Goal: Task Accomplishment & Management: Complete application form

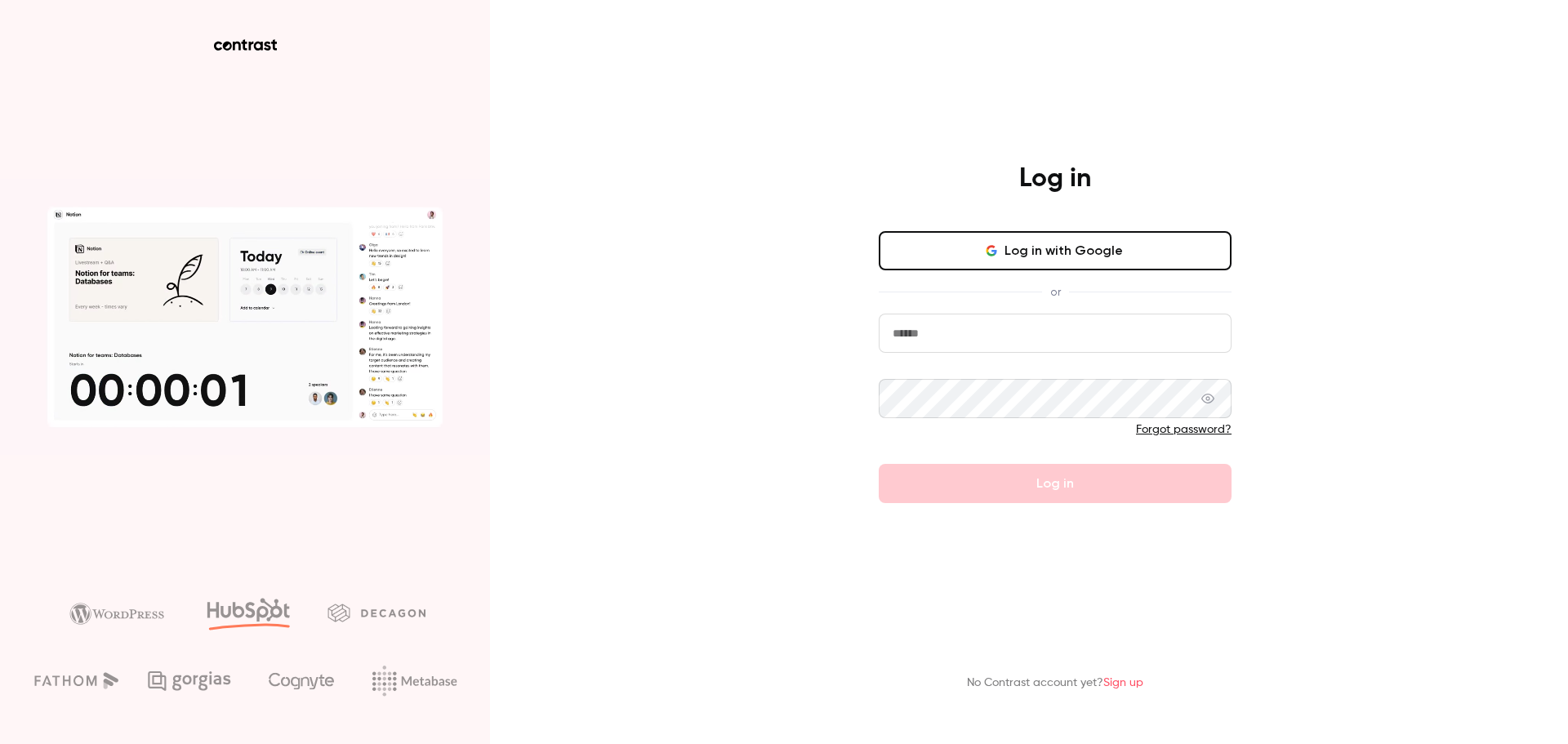
click at [1044, 327] on input "email" at bounding box center [1055, 333] width 353 height 39
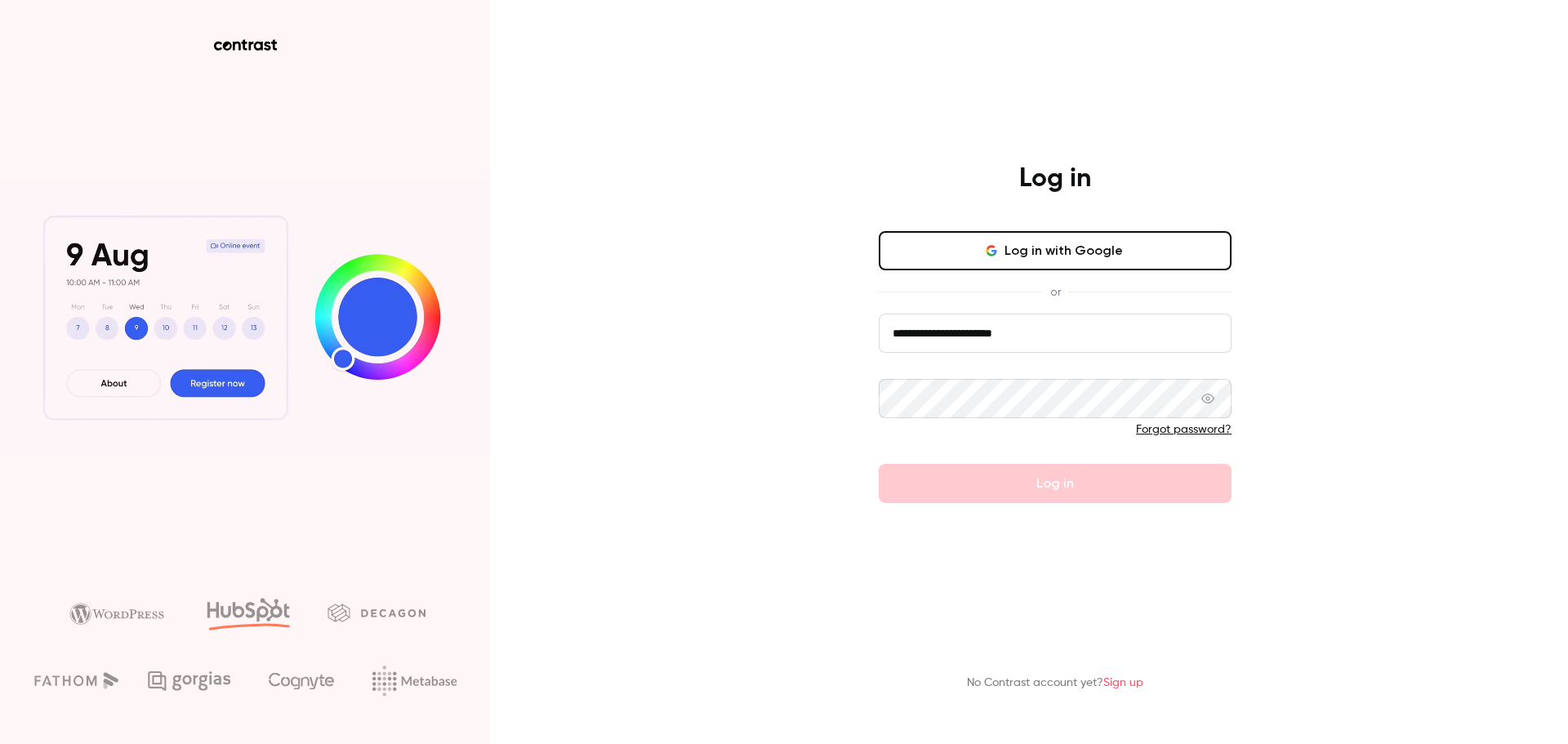
click at [1039, 329] on input "**********" at bounding box center [1055, 333] width 353 height 39
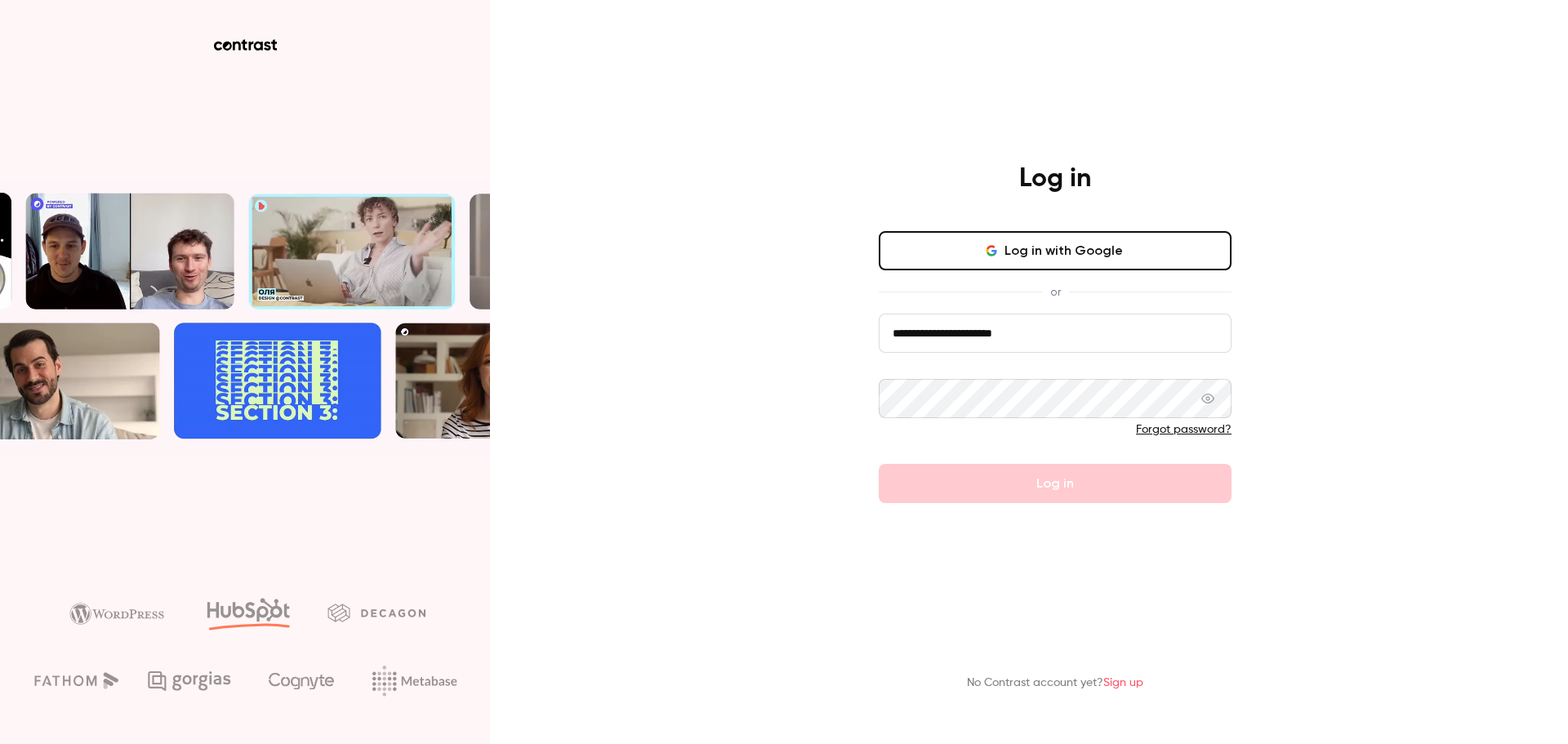
click at [1039, 329] on input "**********" at bounding box center [1055, 333] width 353 height 39
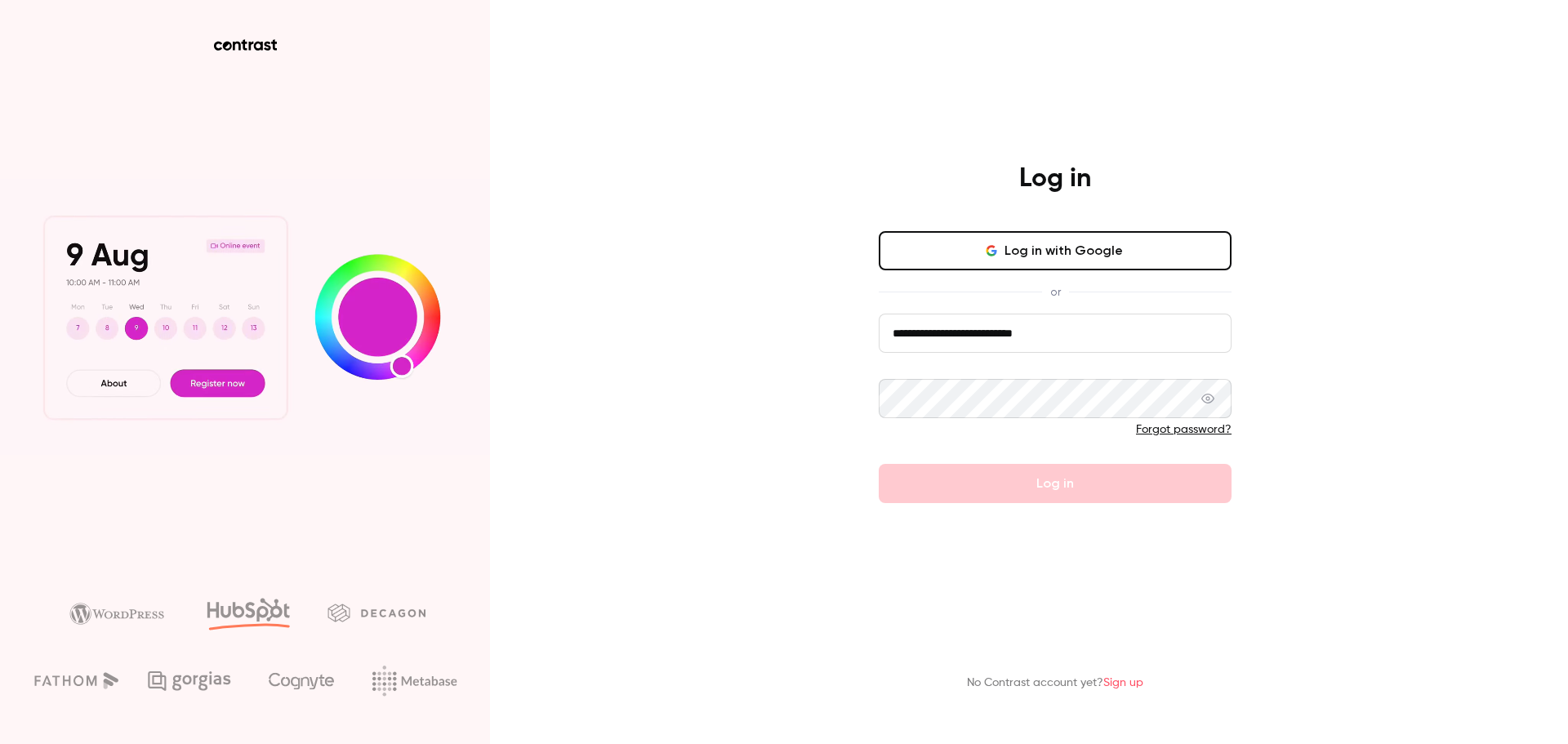
type input "**********"
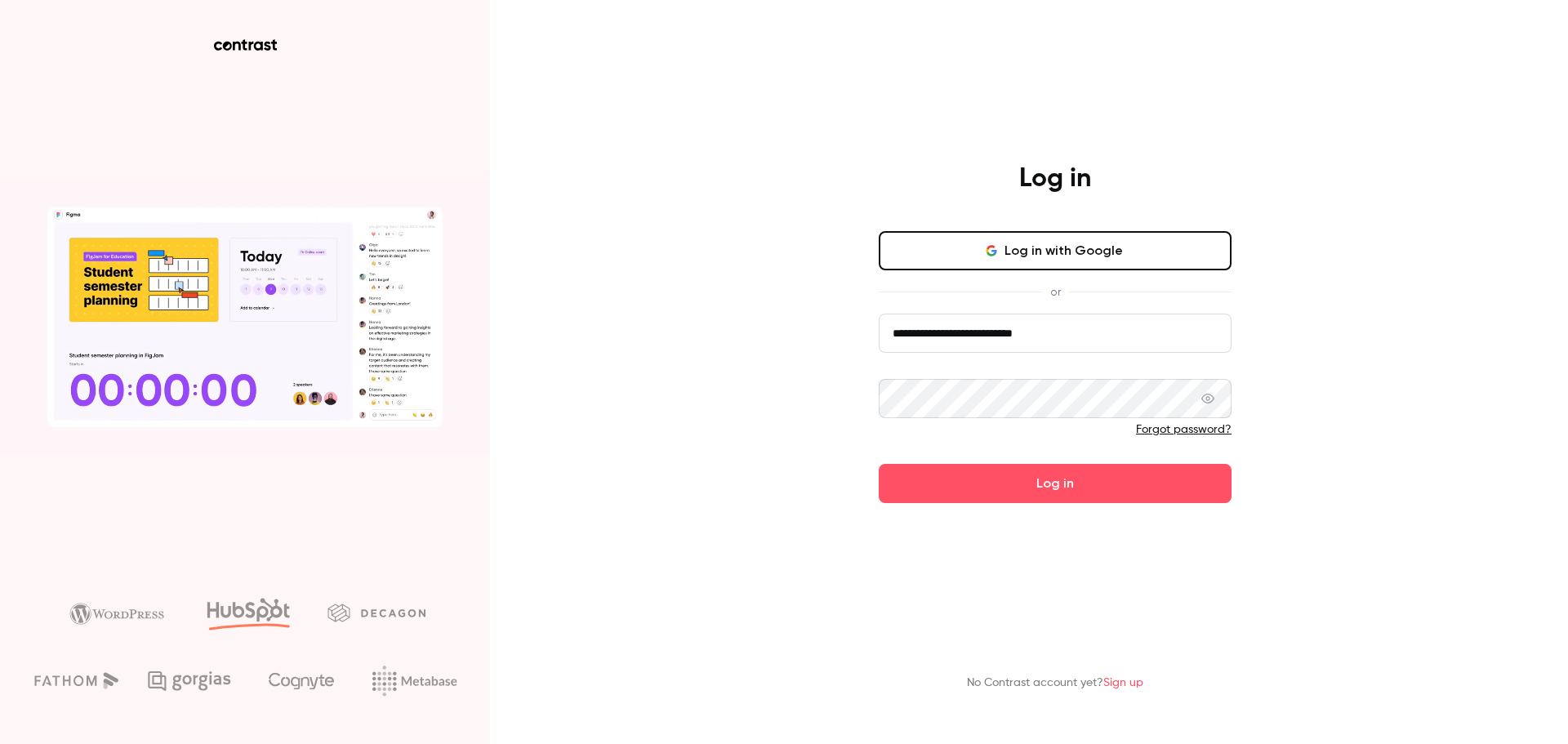
click at [879, 464] on button "Log in" at bounding box center [1055, 484] width 353 height 39
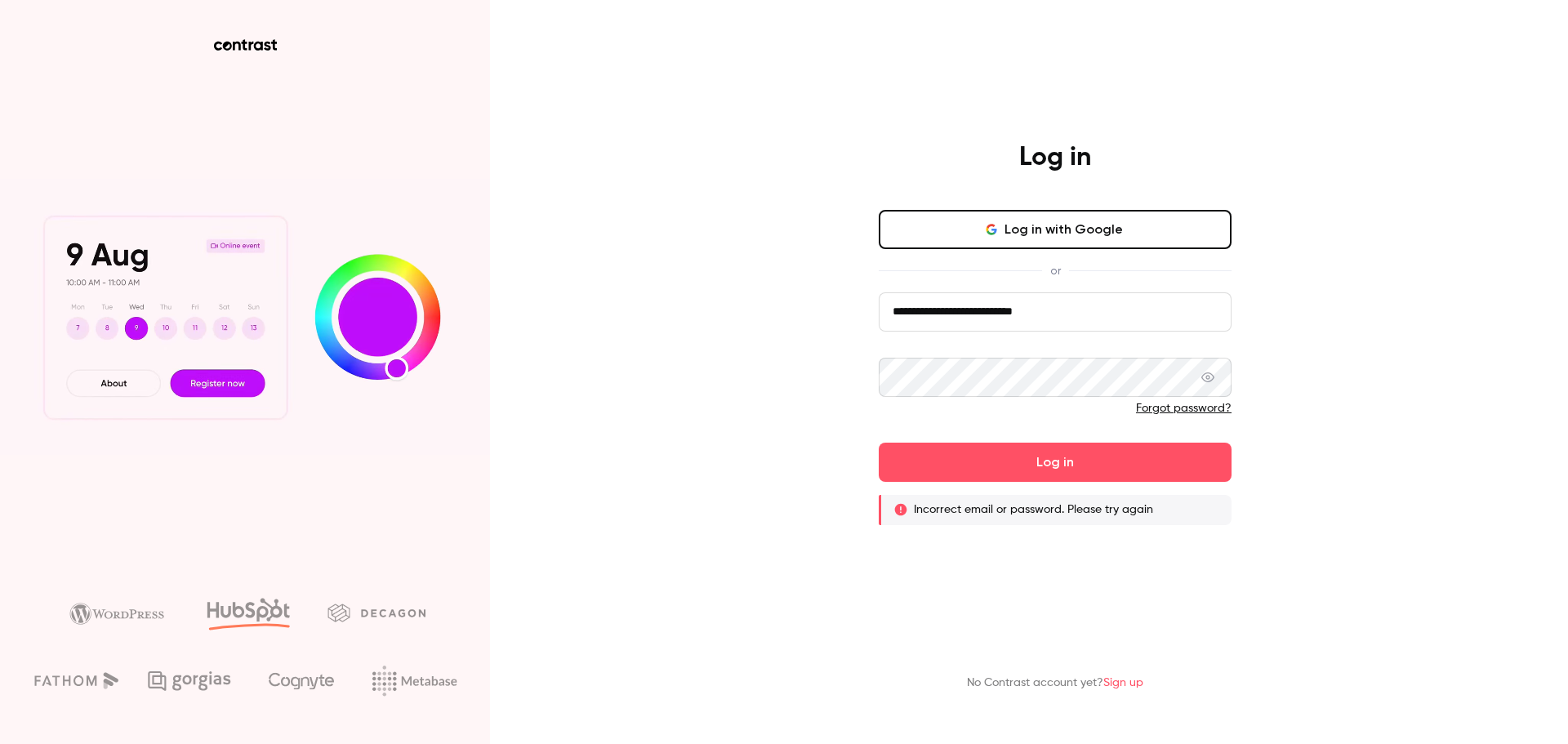
click at [1107, 235] on button "Log in with Google" at bounding box center [1055, 229] width 353 height 39
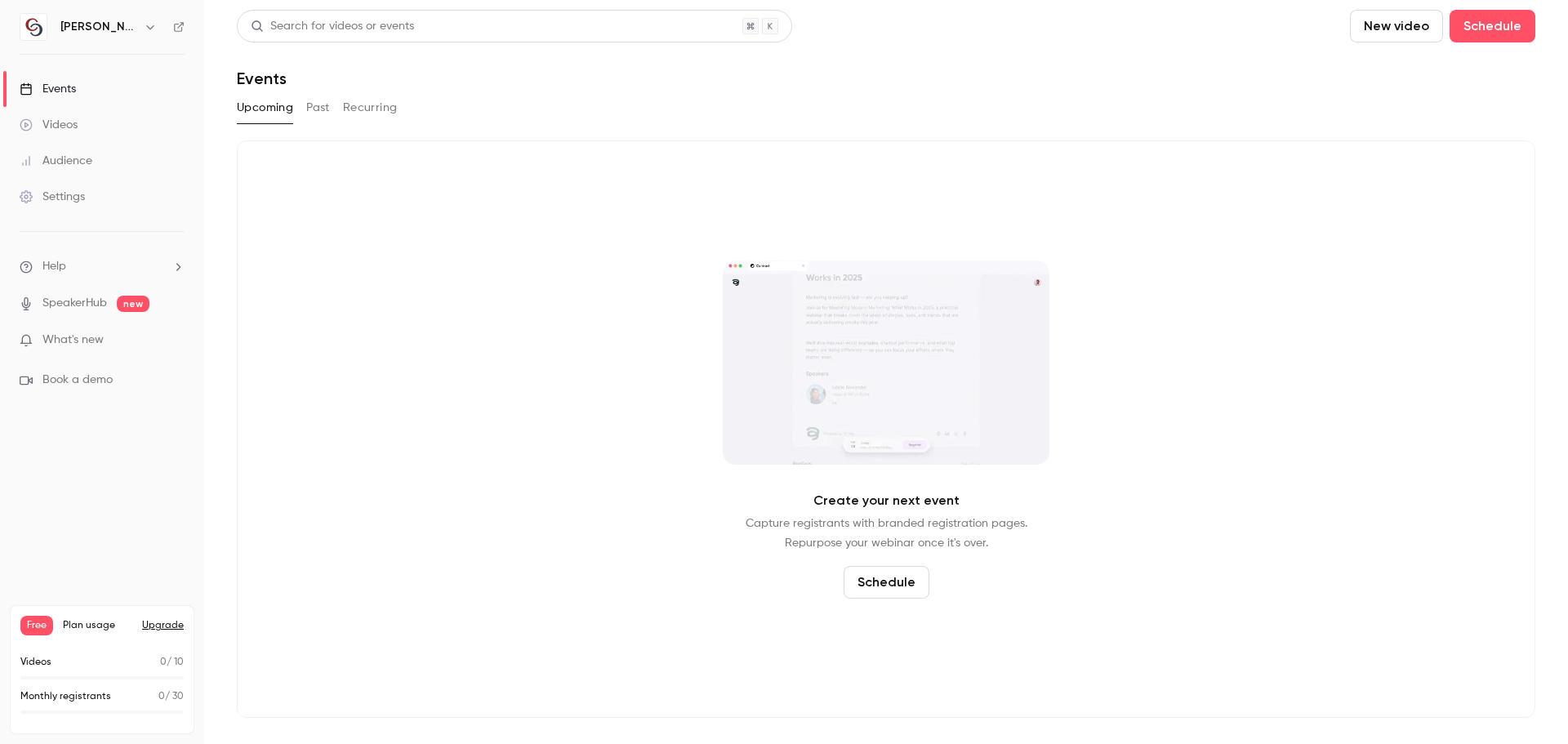
click at [901, 570] on button "Schedule" at bounding box center [886, 582] width 86 height 33
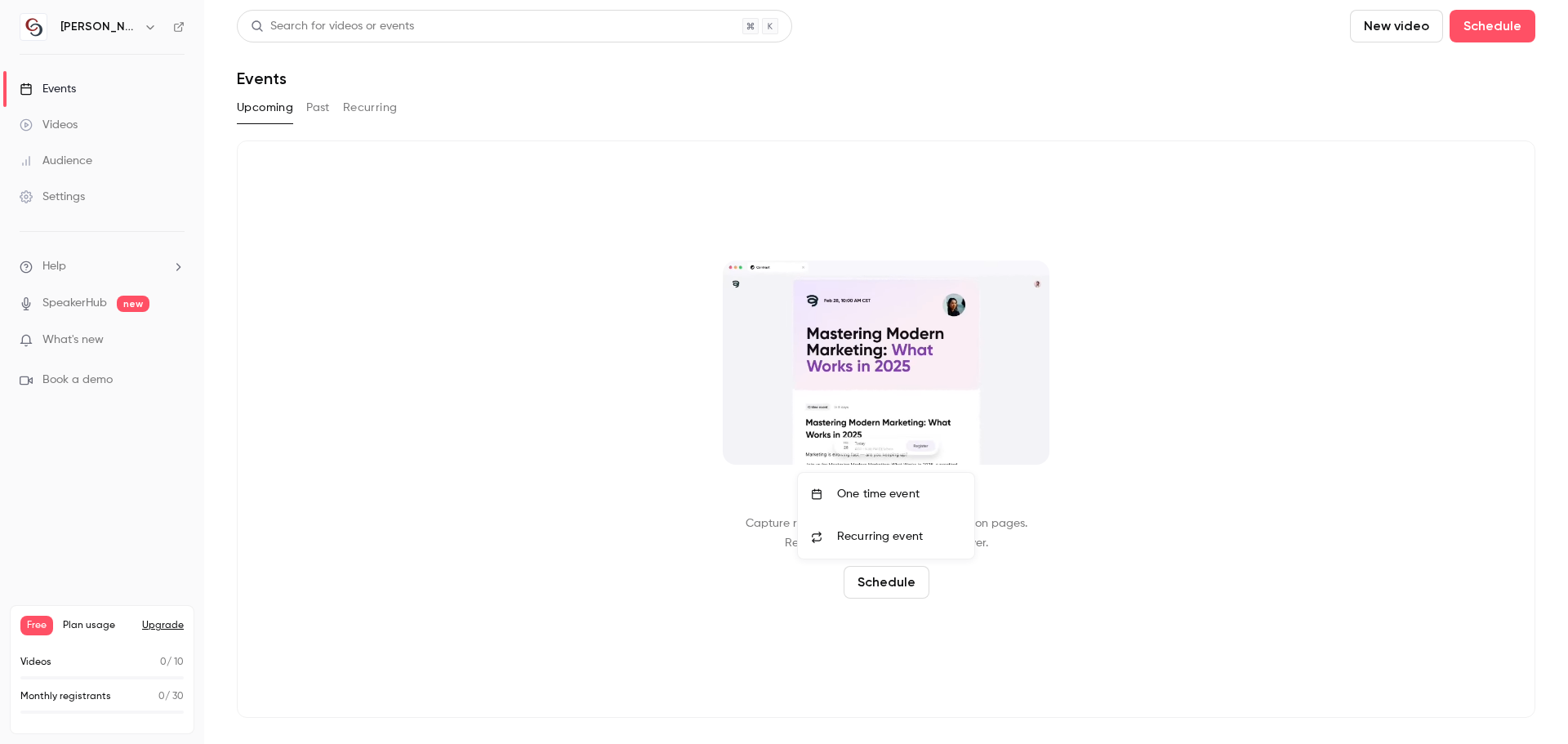
click at [897, 494] on div "One time event" at bounding box center [899, 494] width 124 height 16
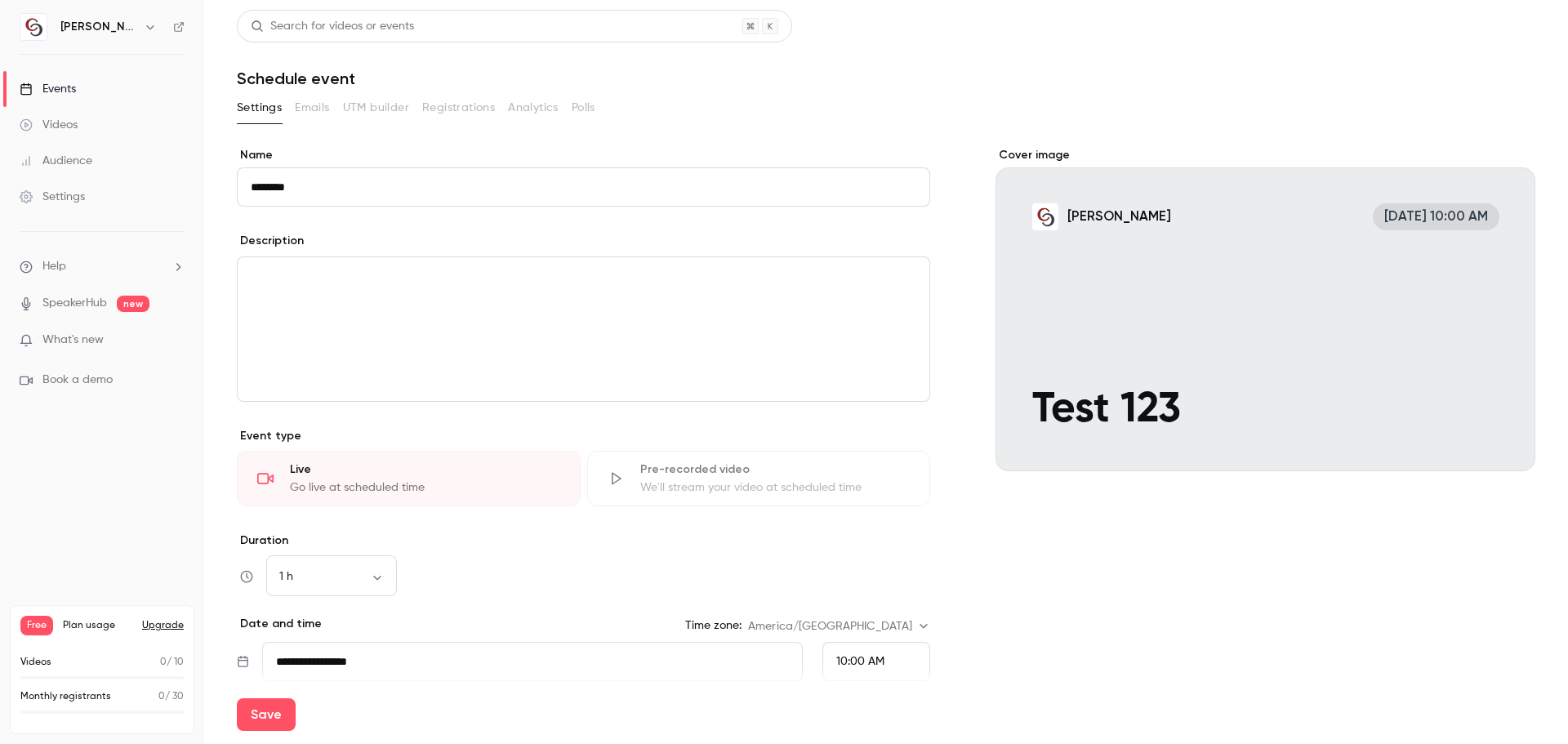
type input "********"
click at [369, 268] on p "editor" at bounding box center [583, 276] width 665 height 19
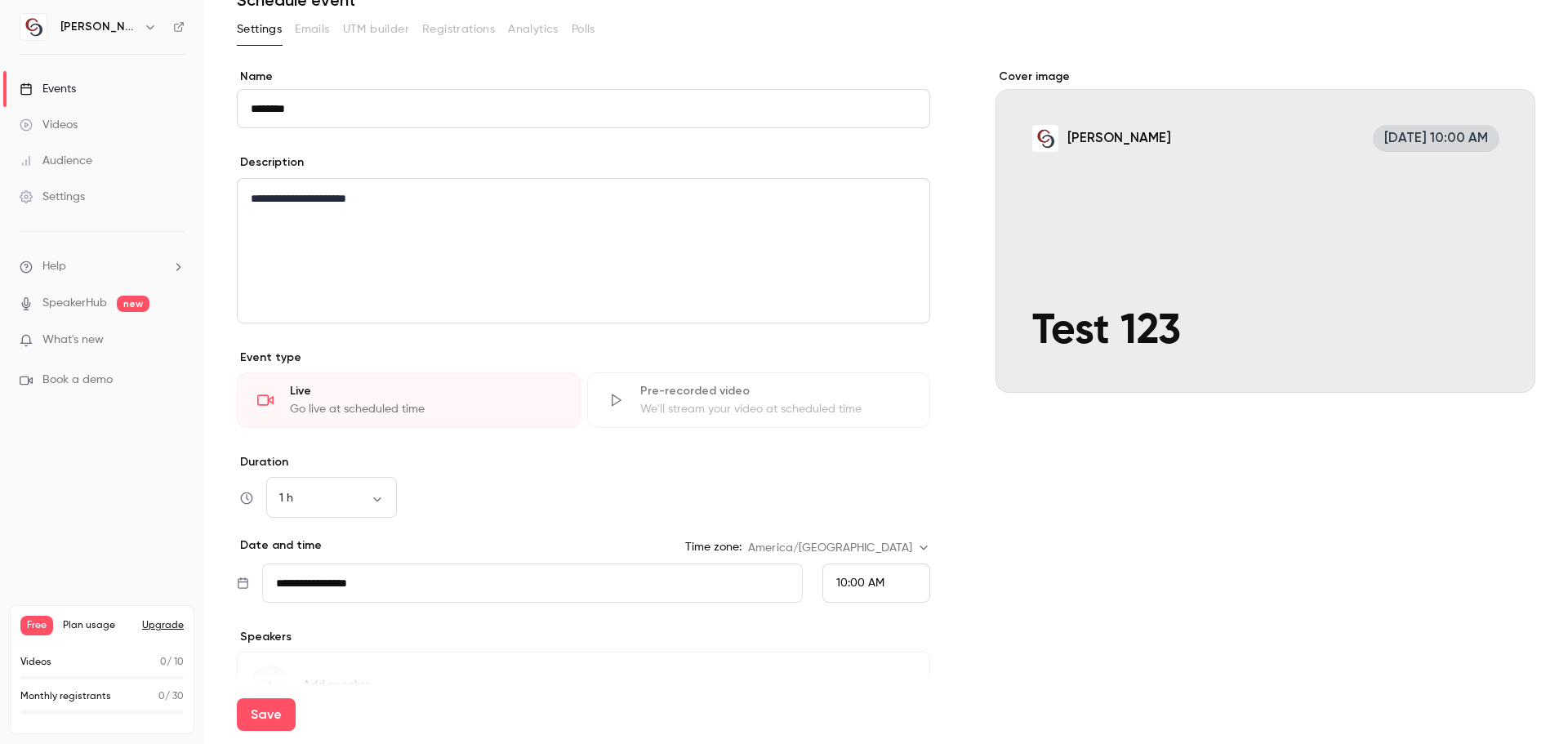
scroll to position [163, 0]
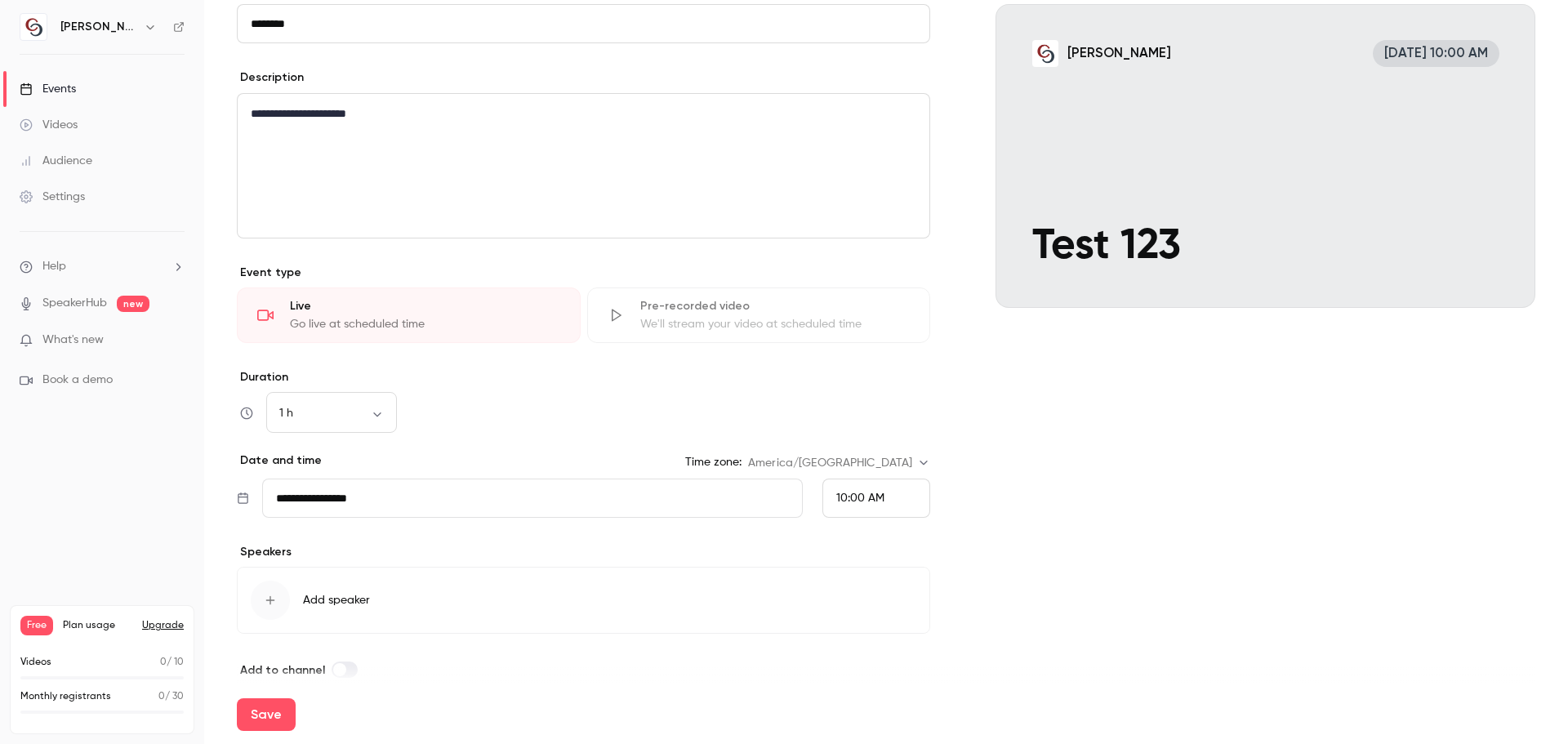
click at [888, 493] on div "10:00 AM" at bounding box center [876, 498] width 108 height 39
click at [869, 415] on span "10:30 AM" at bounding box center [853, 419] width 47 height 12
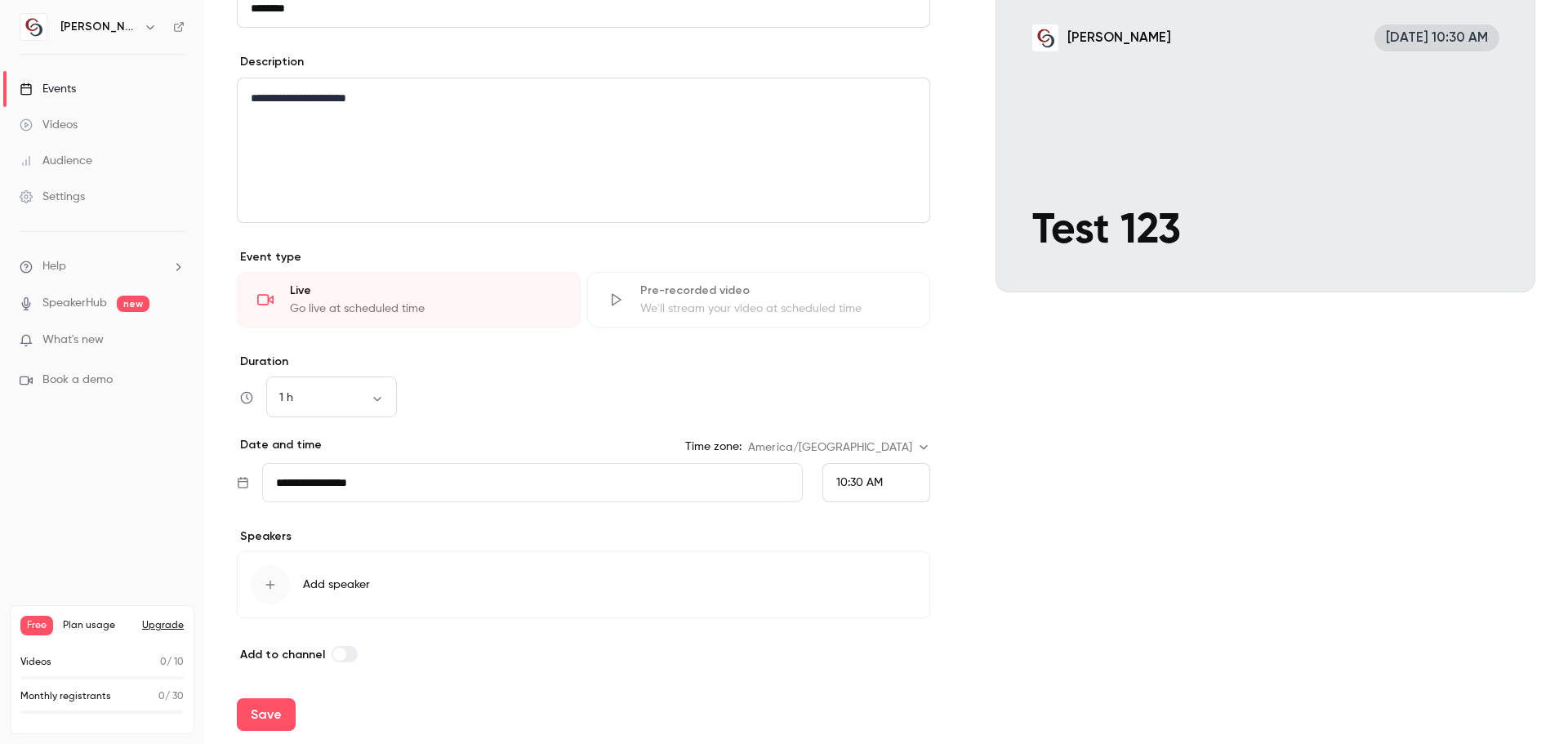
scroll to position [183, 0]
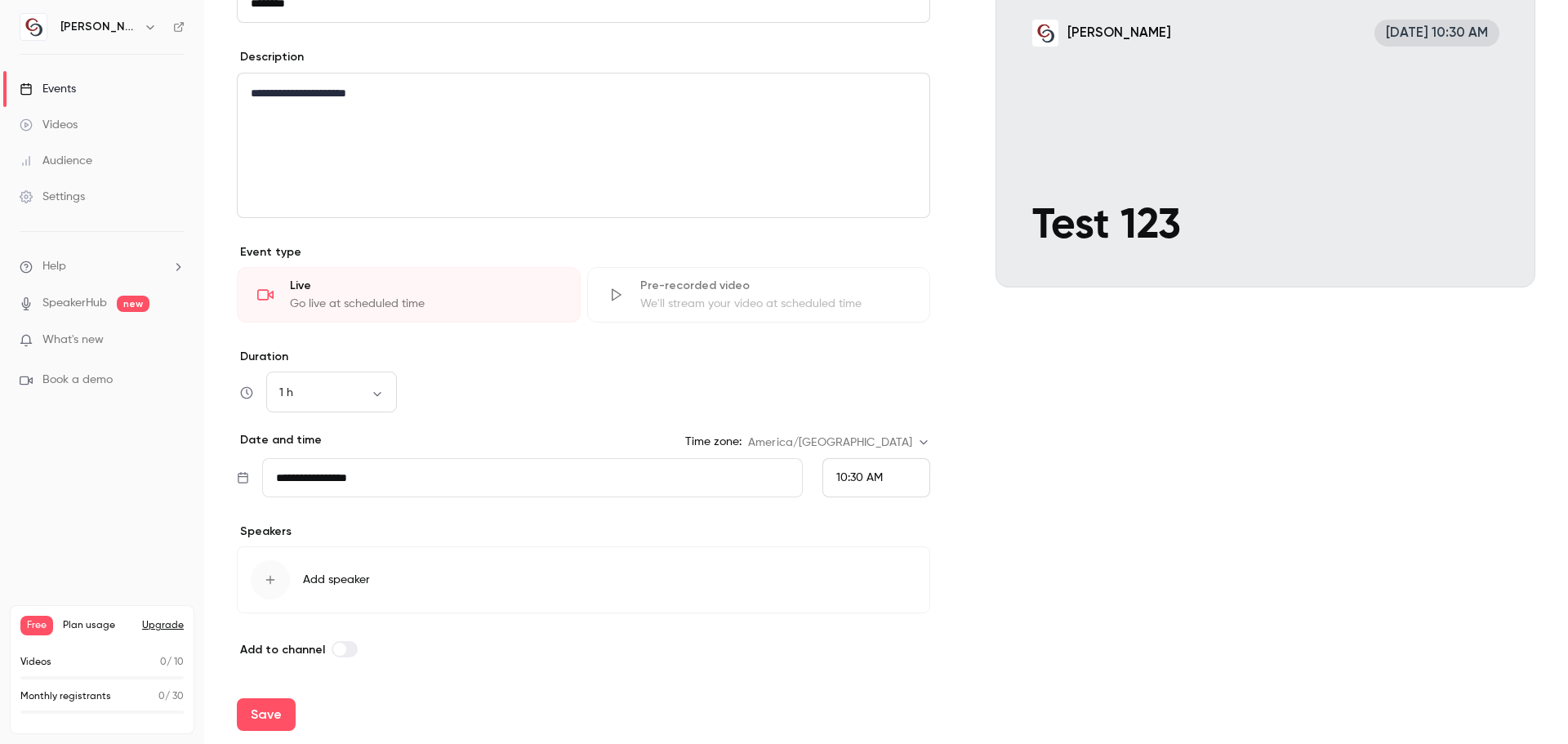
click at [299, 576] on button "Add speaker" at bounding box center [583, 580] width 694 height 67
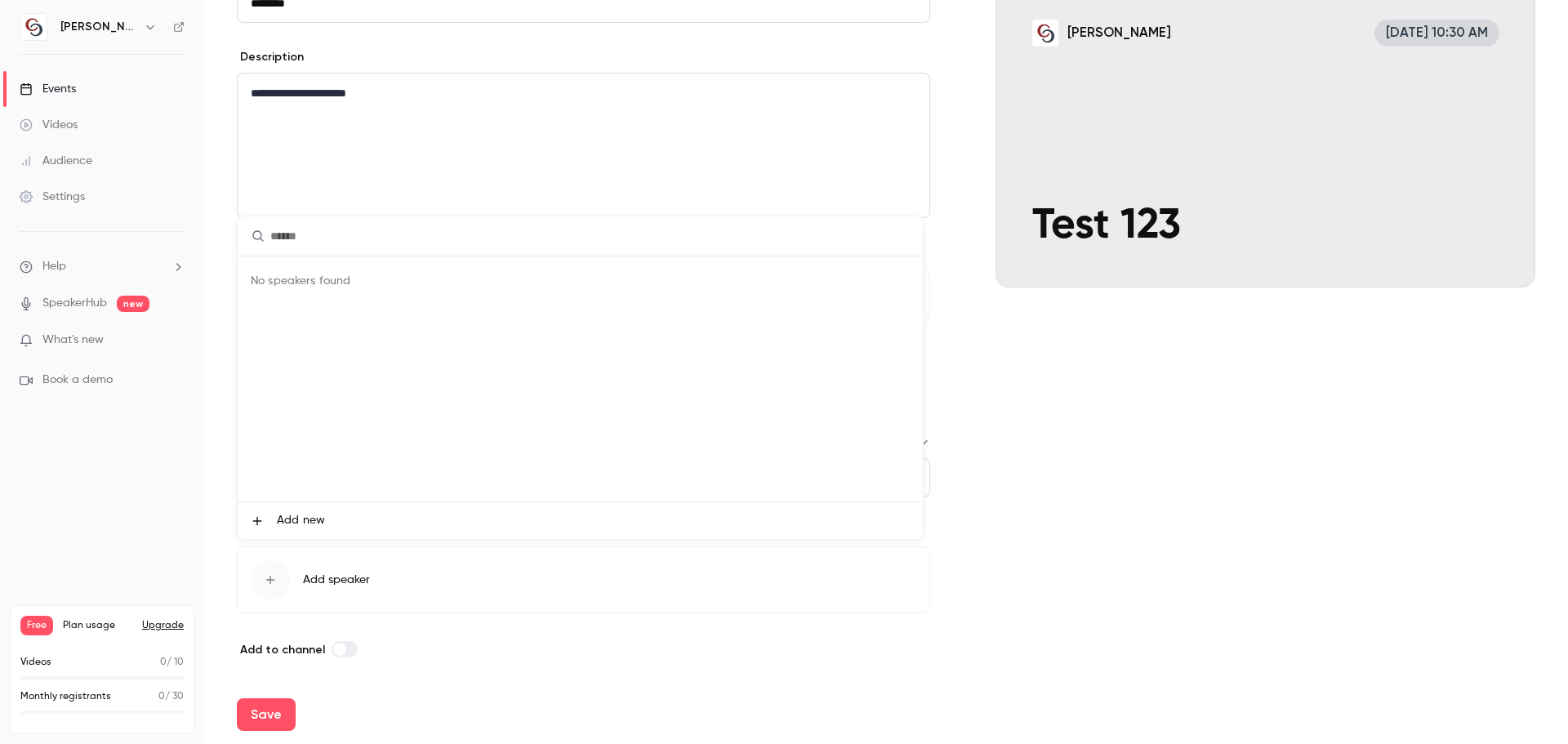
click at [299, 524] on span "Add new" at bounding box center [301, 520] width 48 height 17
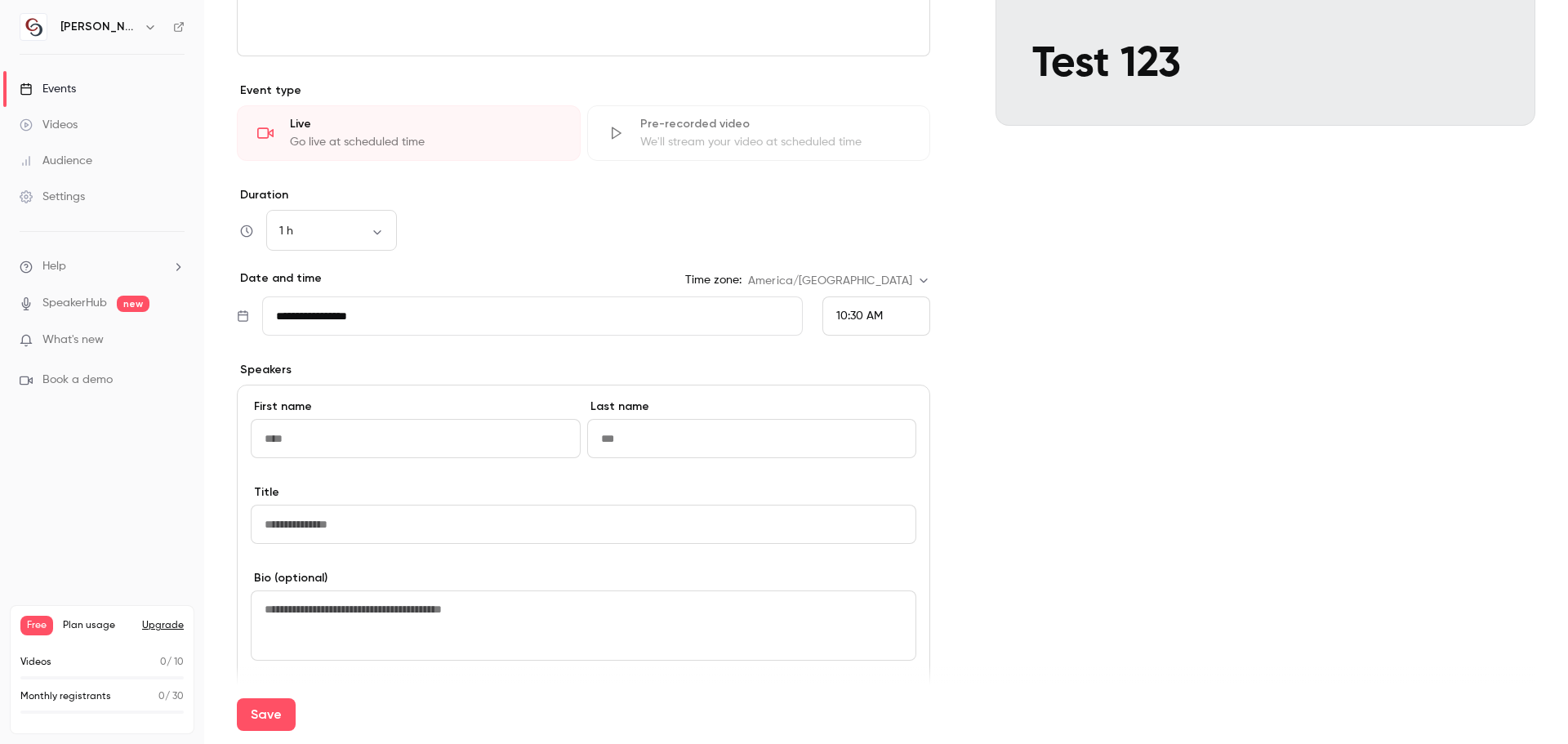
scroll to position [347, 0]
type input "******"
type input "*******"
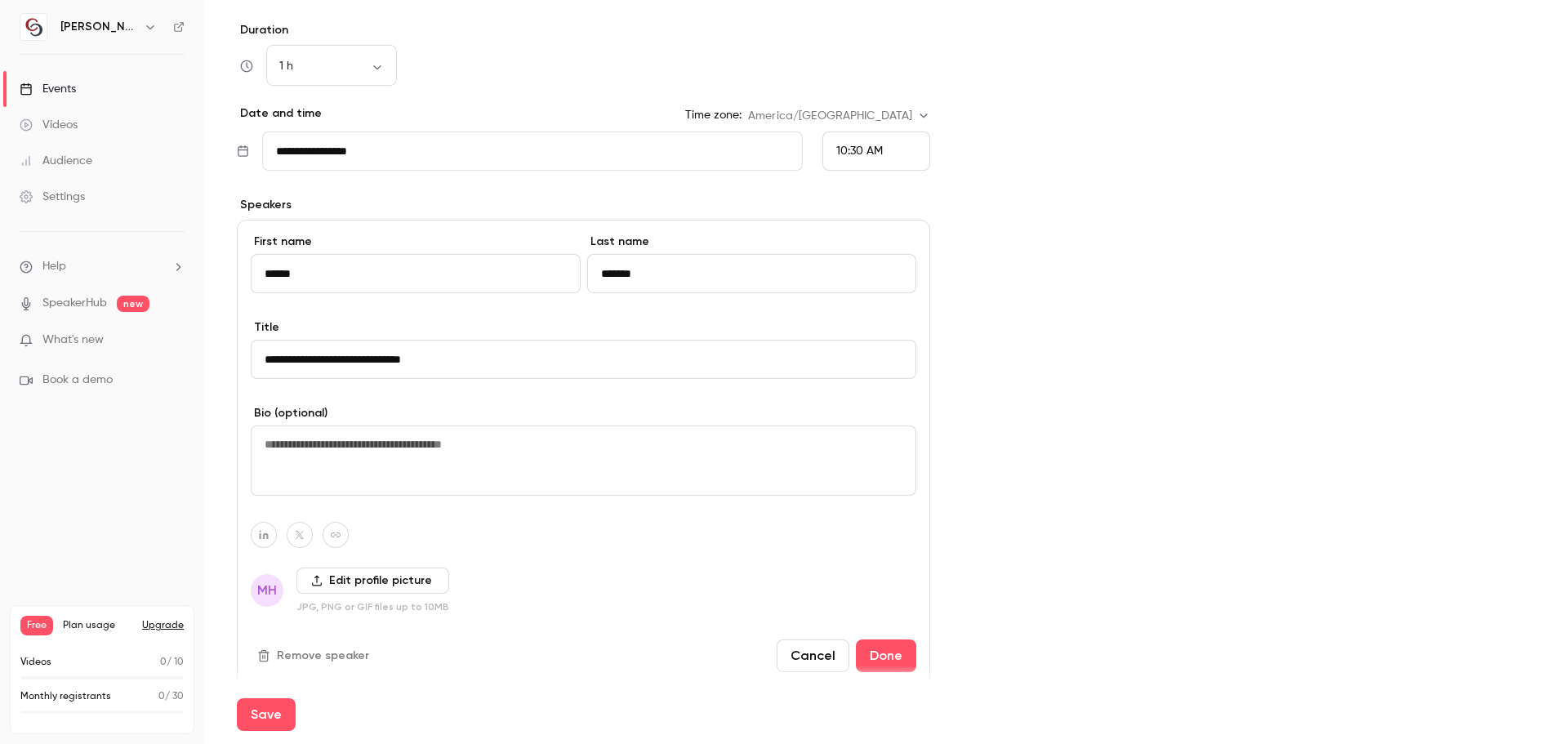
type input "**********"
click at [406, 445] on textarea at bounding box center [583, 460] width 665 height 70
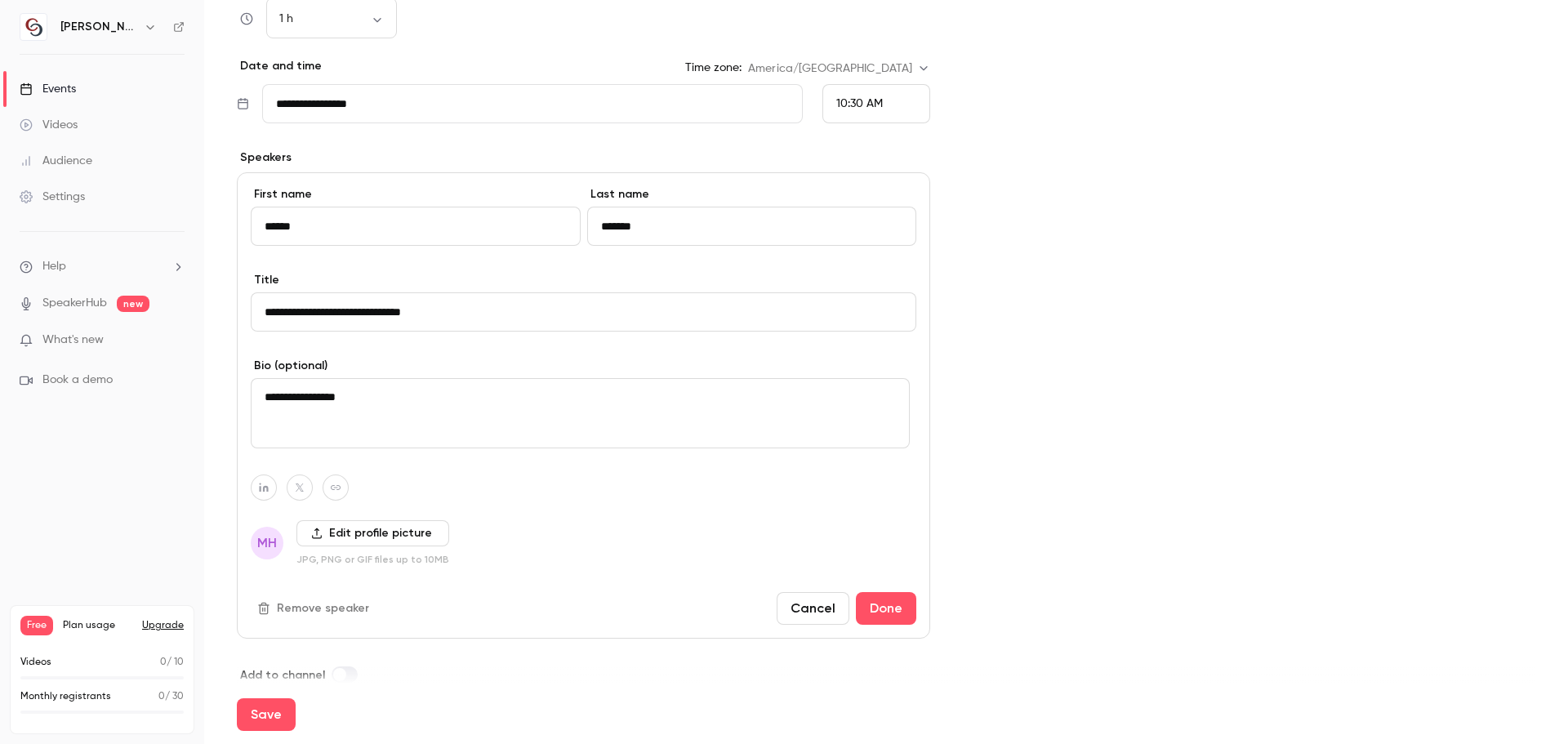
scroll to position [583, 0]
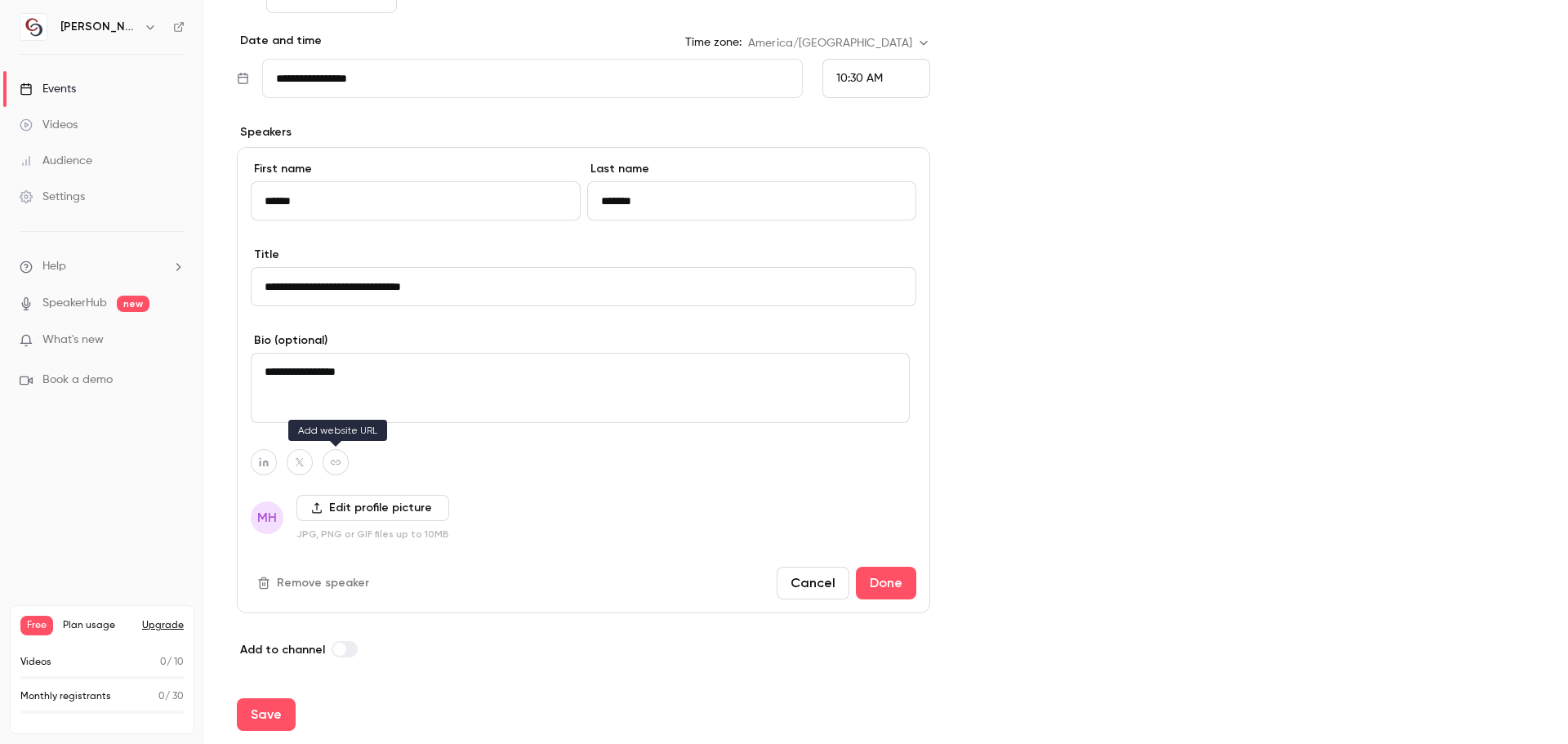
type textarea "**********"
click at [323, 460] on button "button" at bounding box center [336, 462] width 27 height 27
click at [330, 426] on input at bounding box center [328, 424] width 167 height 14
paste input "**********"
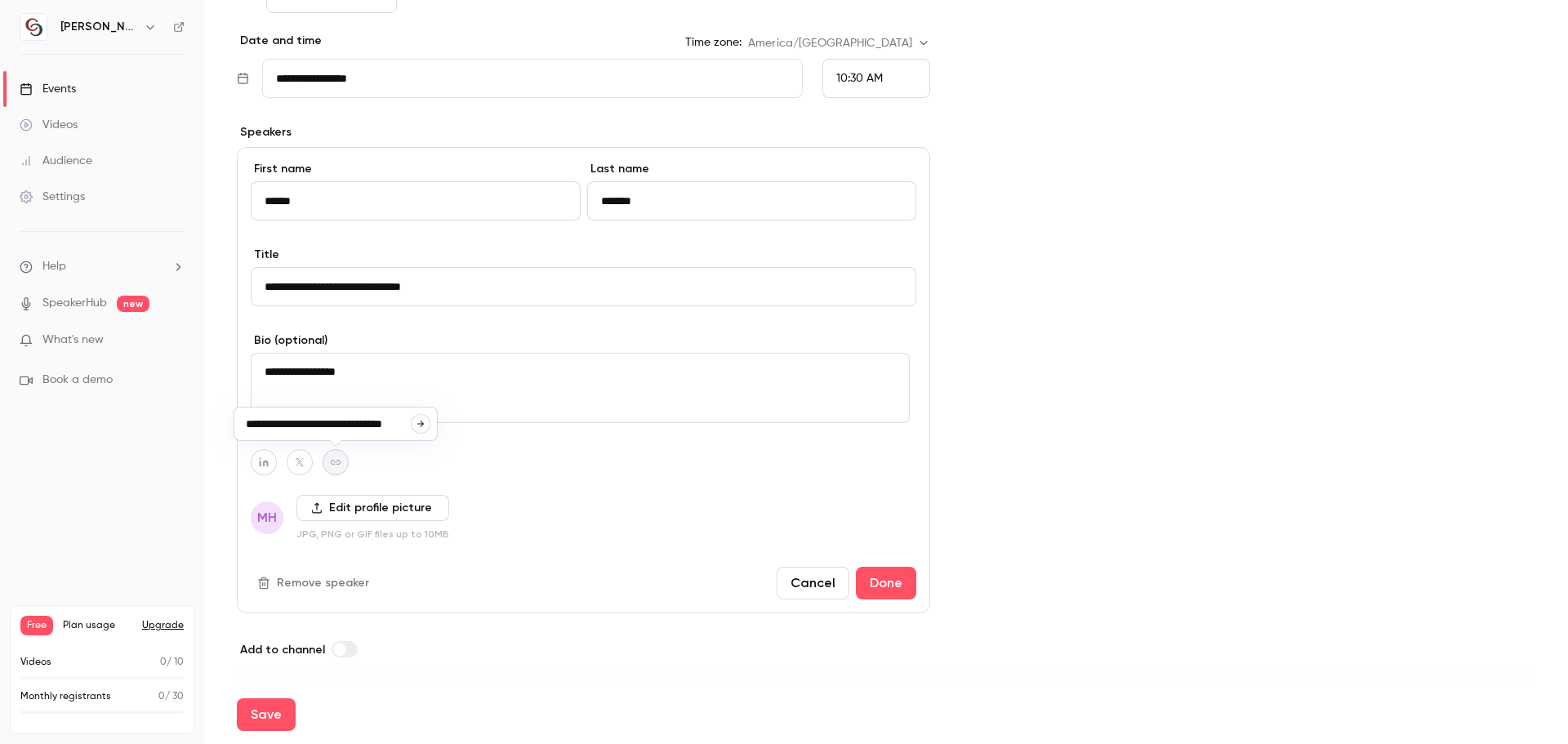
type input "**********"
click at [288, 456] on button "button" at bounding box center [300, 462] width 27 height 27
click at [301, 424] on input at bounding box center [291, 424] width 167 height 14
paste input "**********"
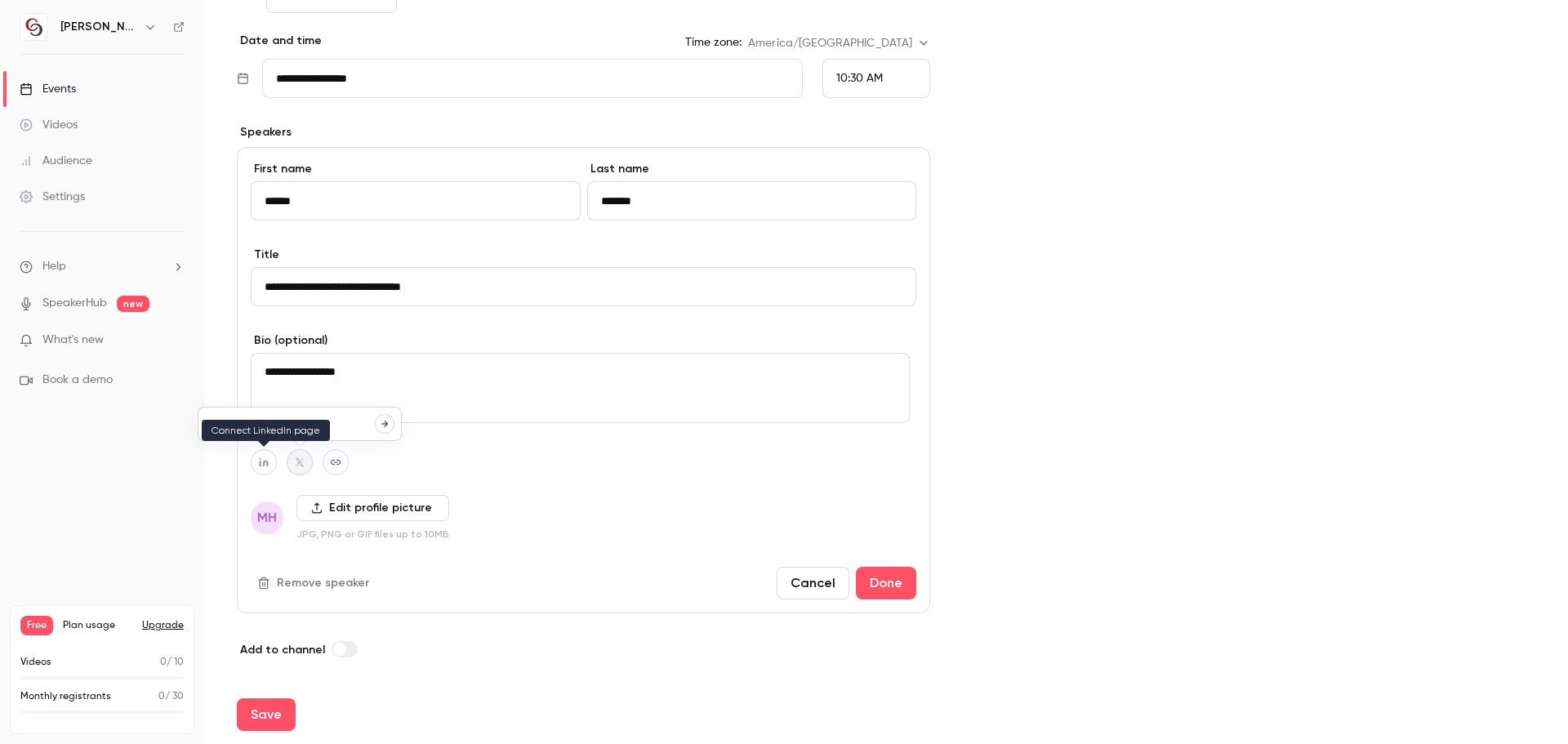
type input "**********"
click at [257, 461] on button "button" at bounding box center [264, 462] width 27 height 27
paste input "**********"
type input "**********"
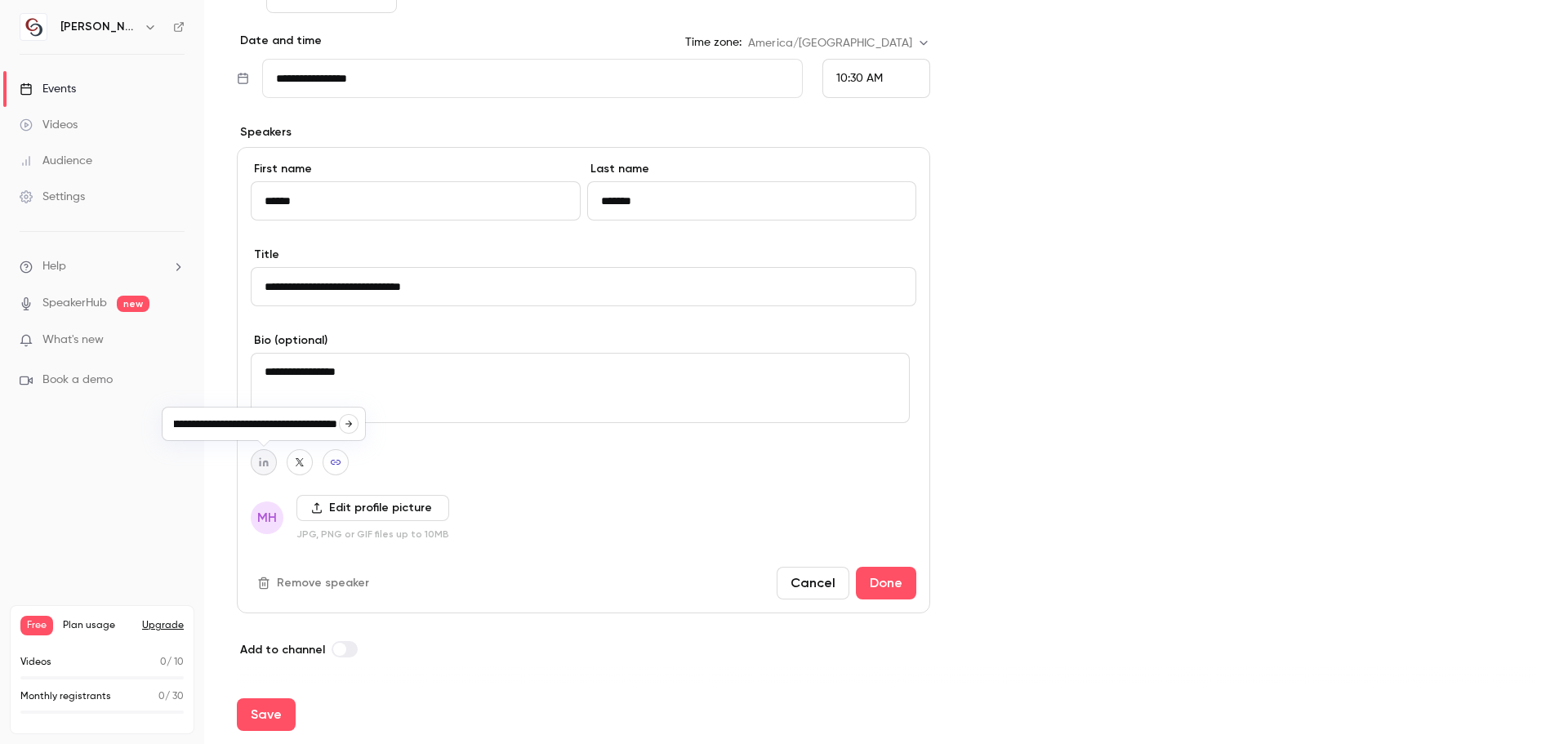
drag, startPoint x: 476, startPoint y: 548, endPoint x: 477, endPoint y: 536, distance: 12.0
click at [477, 545] on div "**********" at bounding box center [583, 380] width 694 height 466
click at [382, 508] on label "Edit profile picture" at bounding box center [373, 508] width 152 height 27
click at [0, 0] on input "Edit profile picture" at bounding box center [0, 0] width 0 height 0
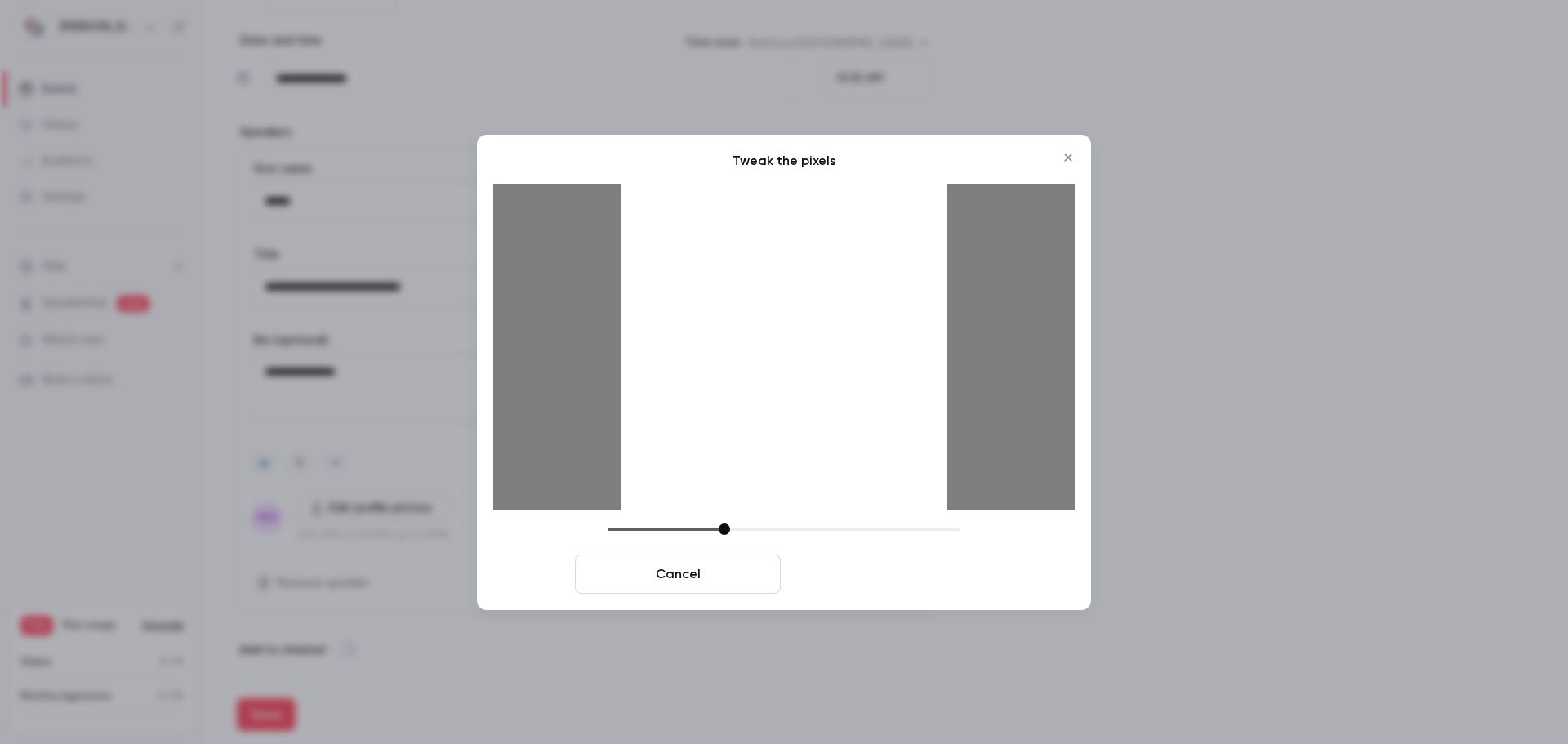
click at [908, 571] on button "Crop and save" at bounding box center [890, 574] width 206 height 39
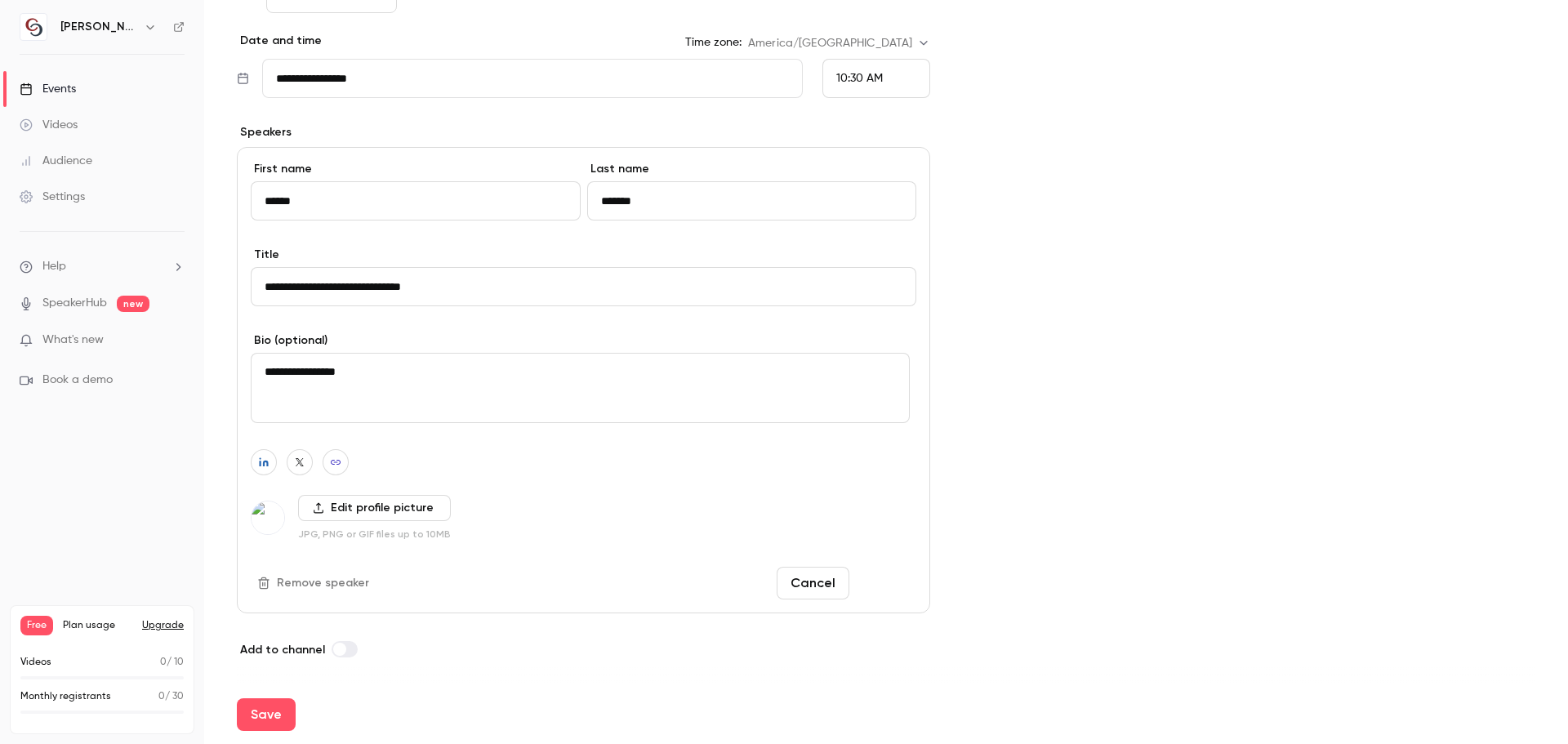
click at [868, 580] on button "Done" at bounding box center [886, 583] width 60 height 33
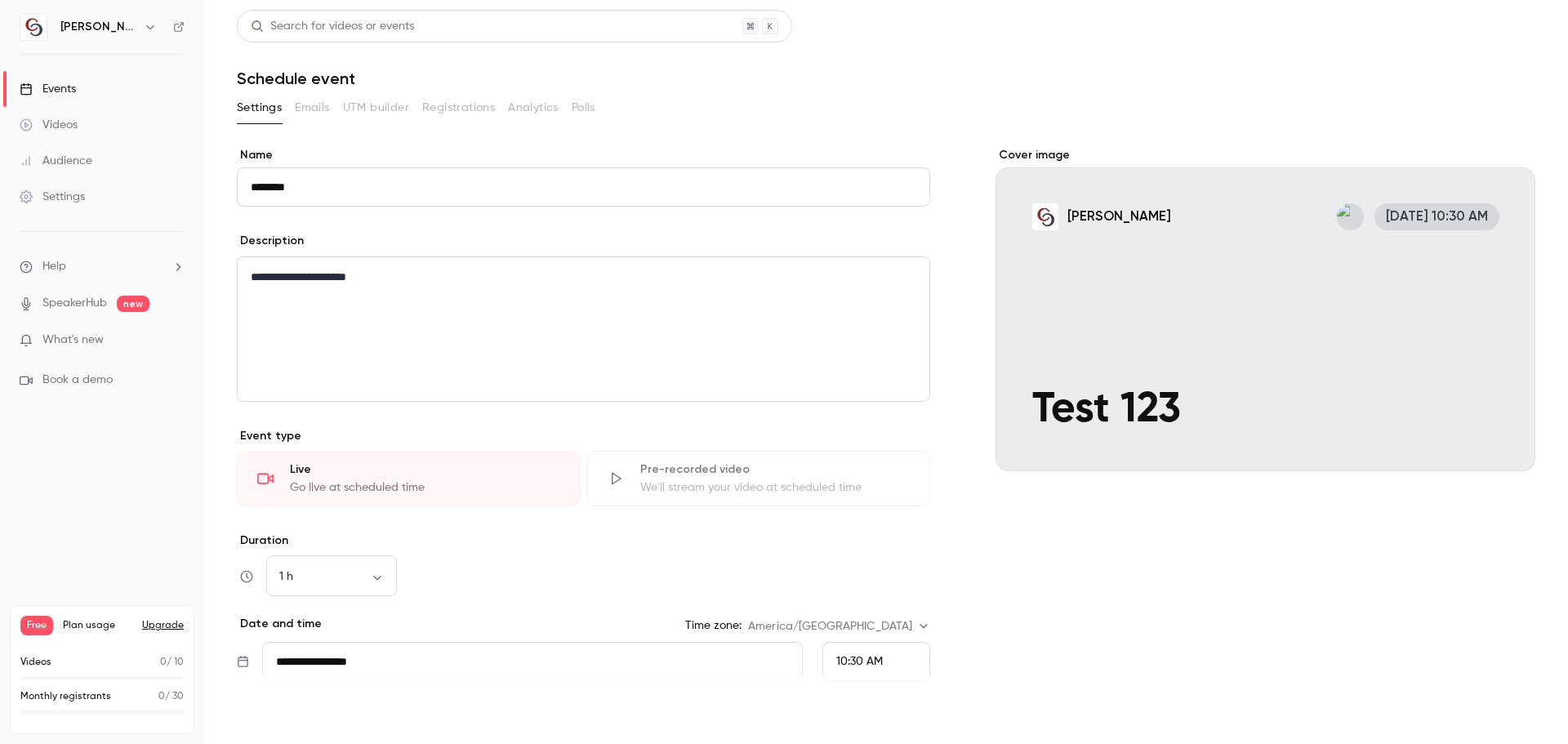
click at [283, 715] on button "Save" at bounding box center [266, 714] width 58 height 33
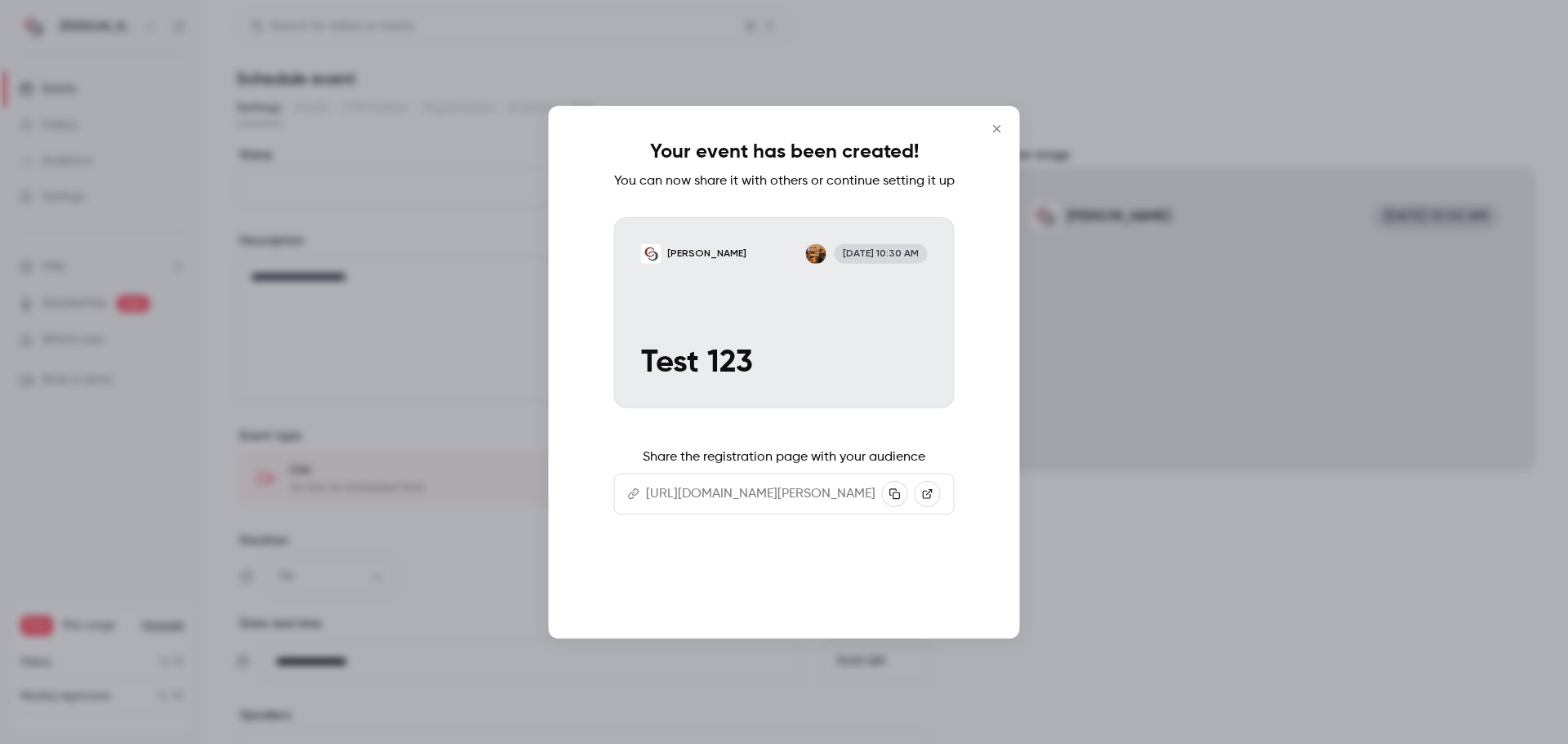
click at [786, 606] on button "Continue" at bounding box center [784, 586] width 163 height 39
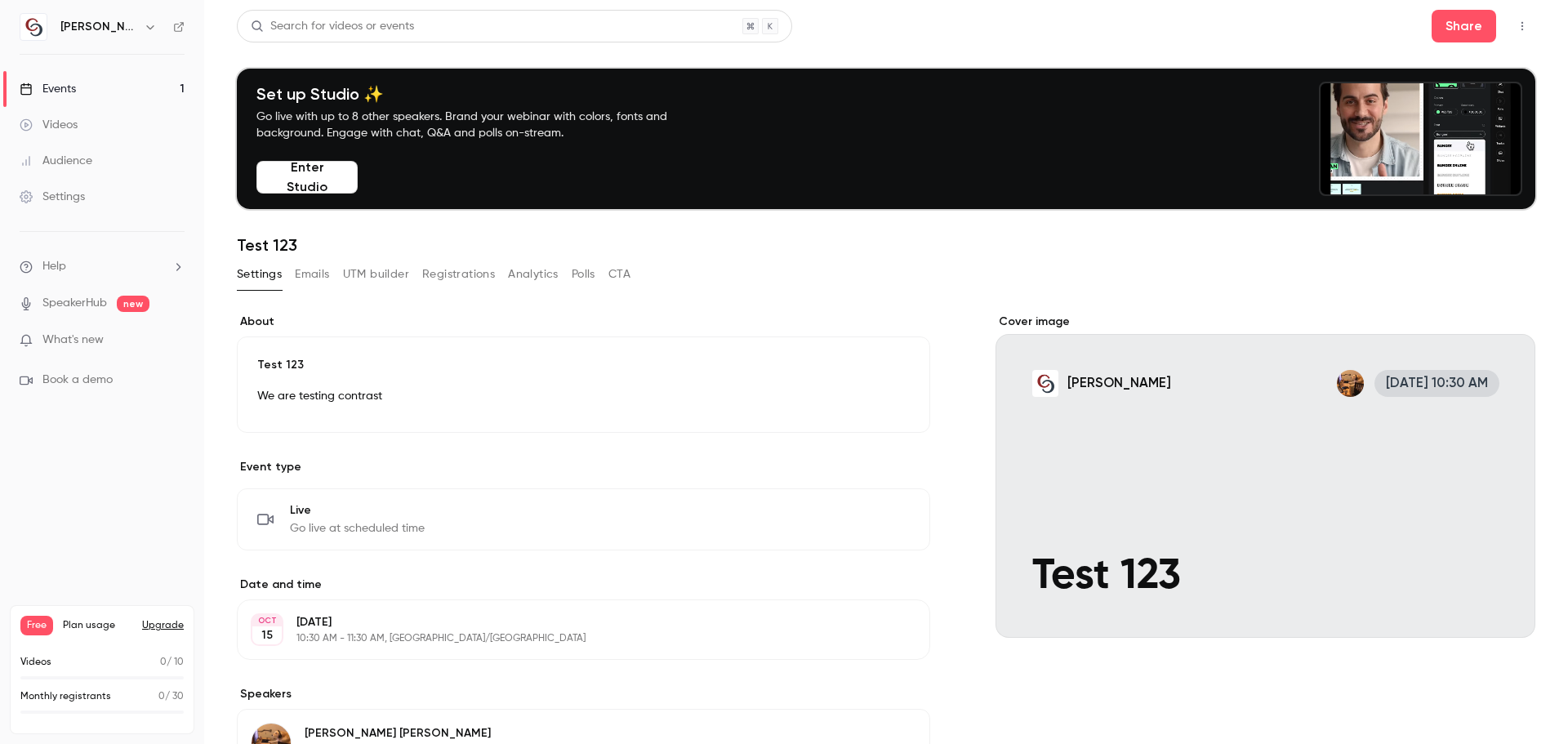
click at [322, 268] on button "Emails" at bounding box center [312, 275] width 35 height 27
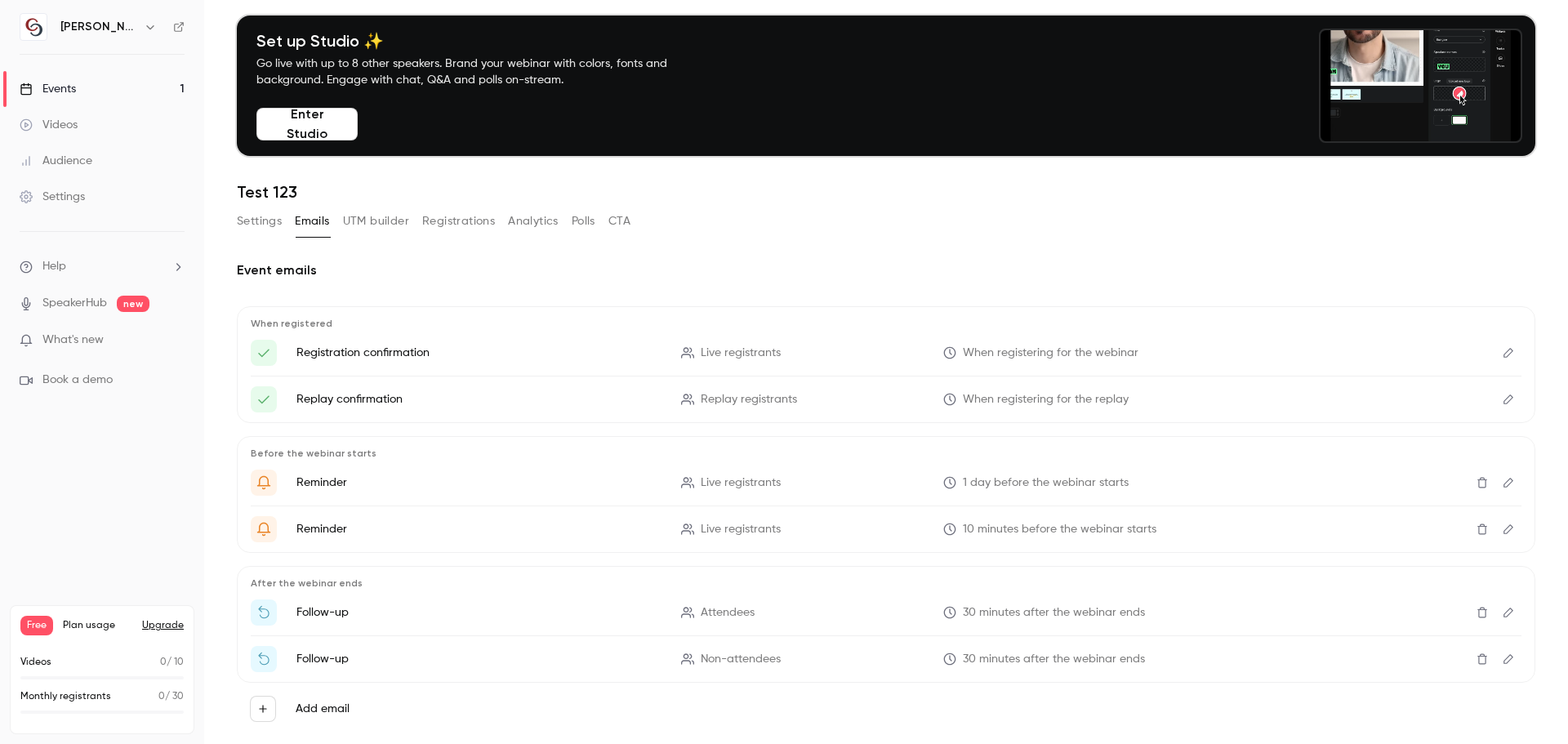
scroll to position [81, 0]
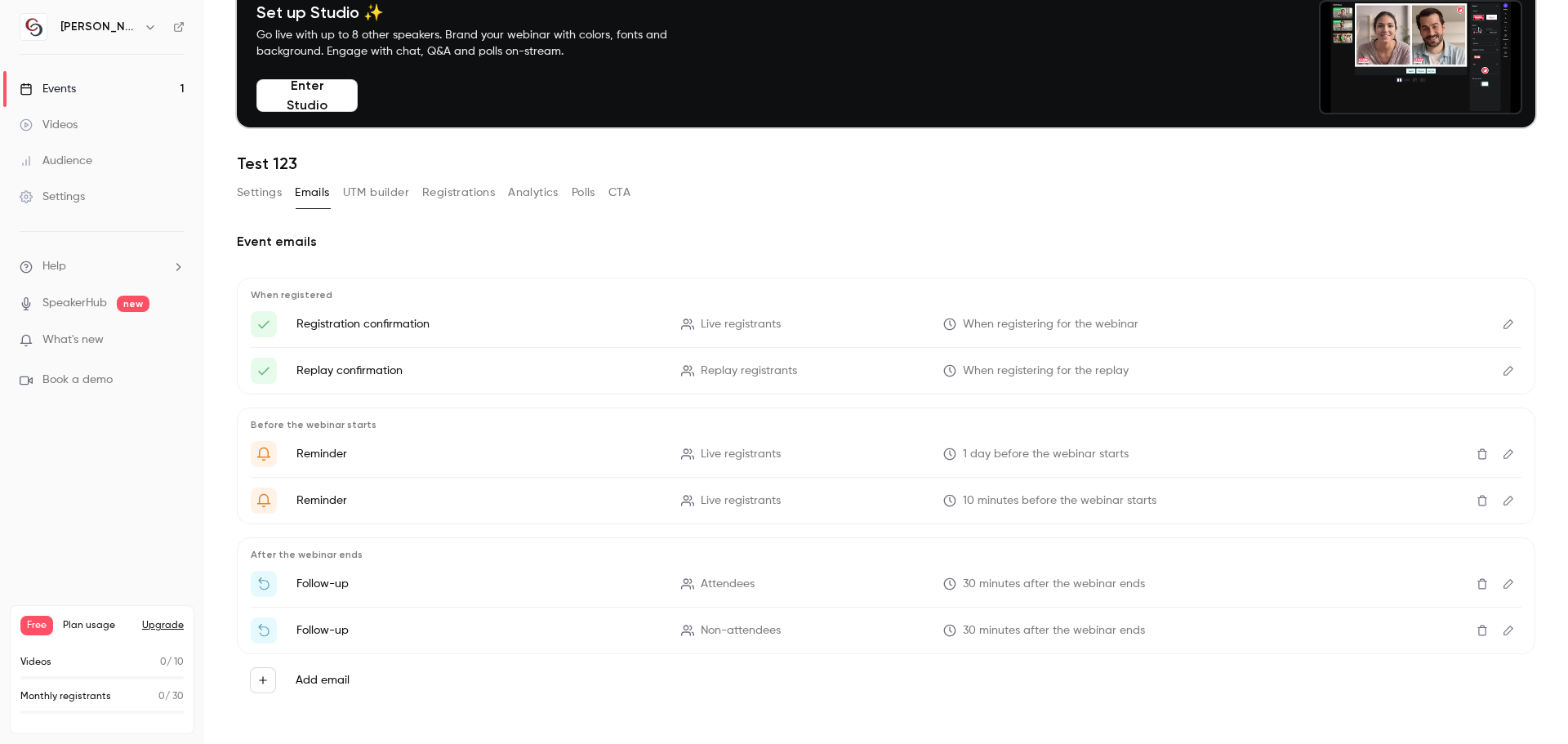
click at [462, 191] on button "Registrations" at bounding box center [459, 193] width 73 height 27
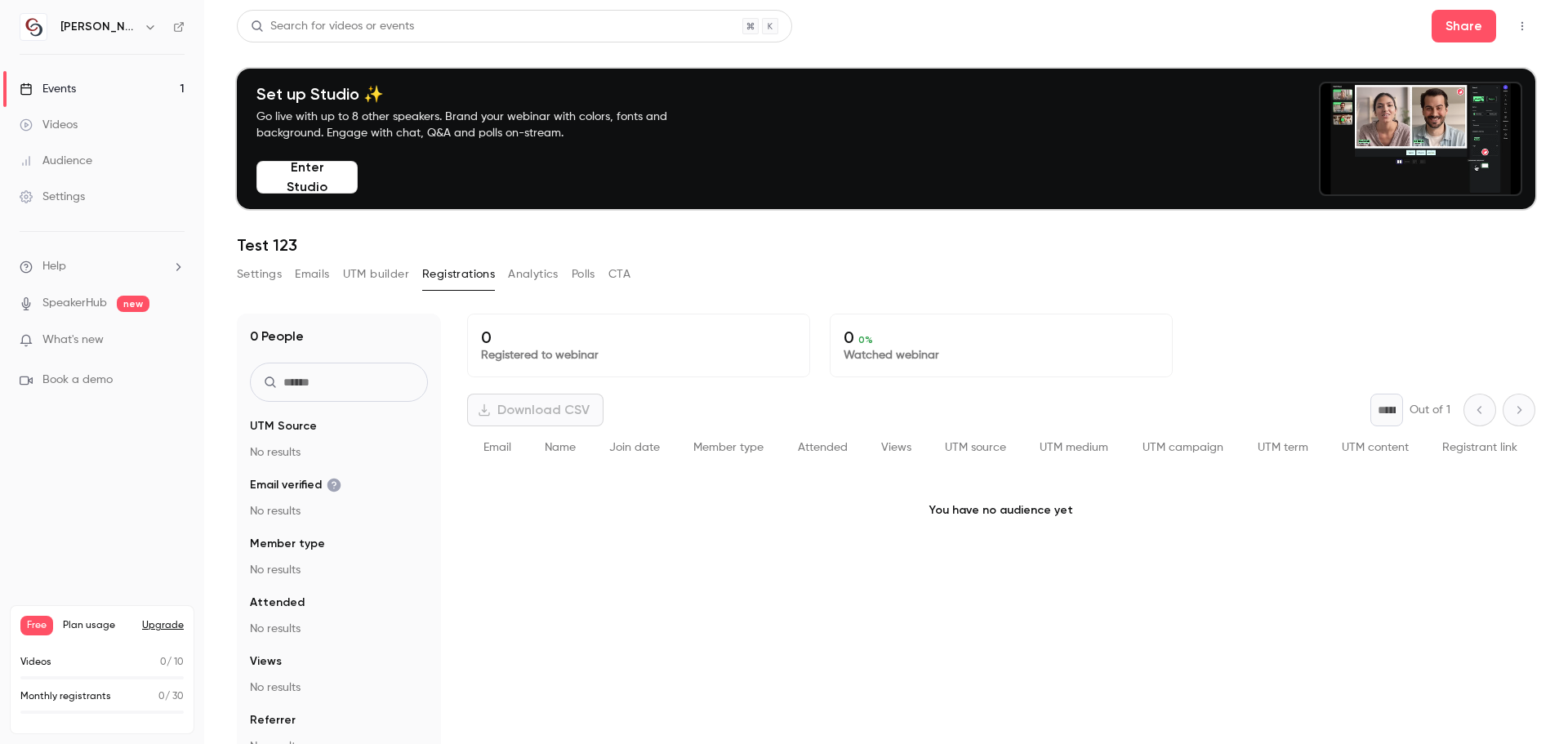
click at [306, 276] on button "Emails" at bounding box center [312, 275] width 35 height 27
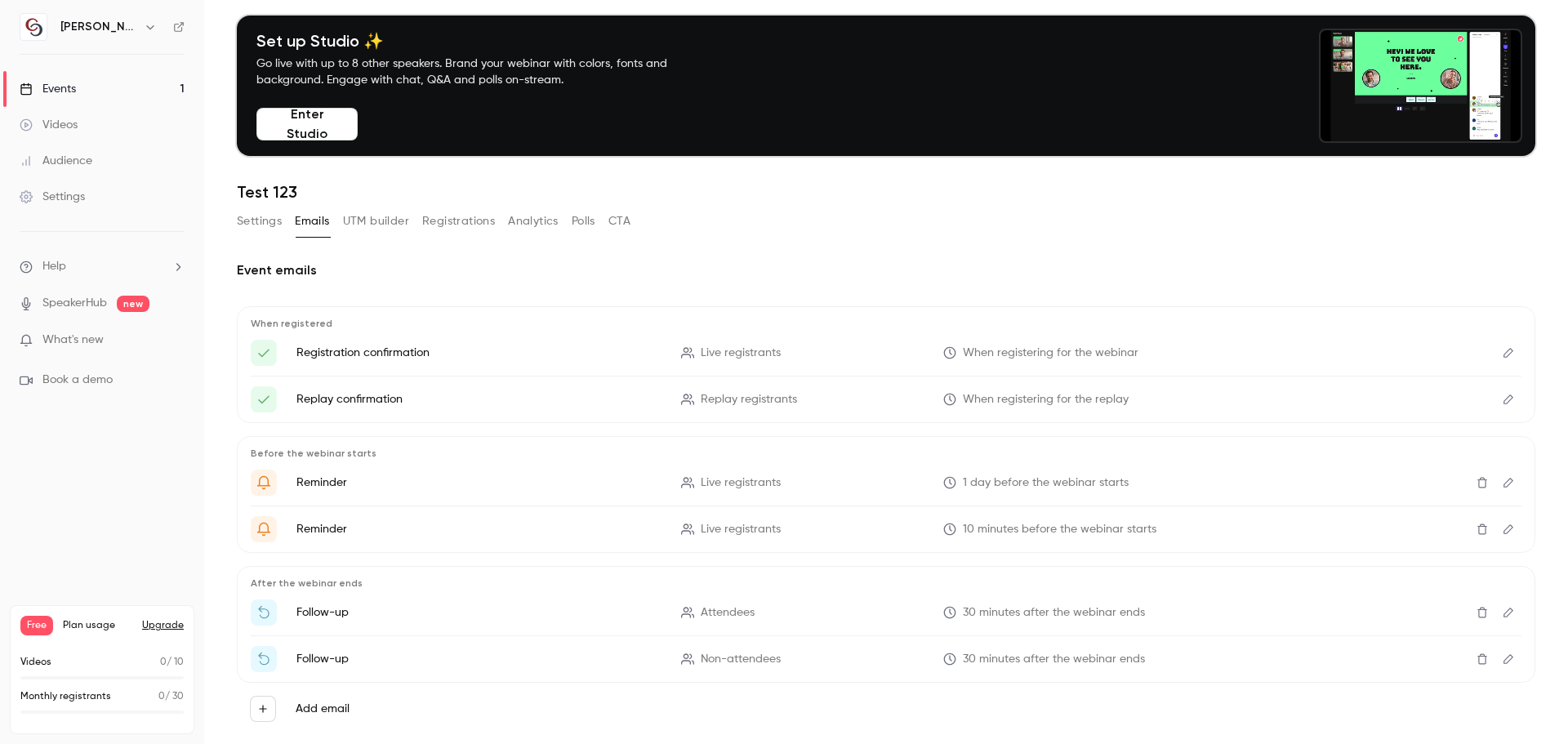
scroll to position [87, 0]
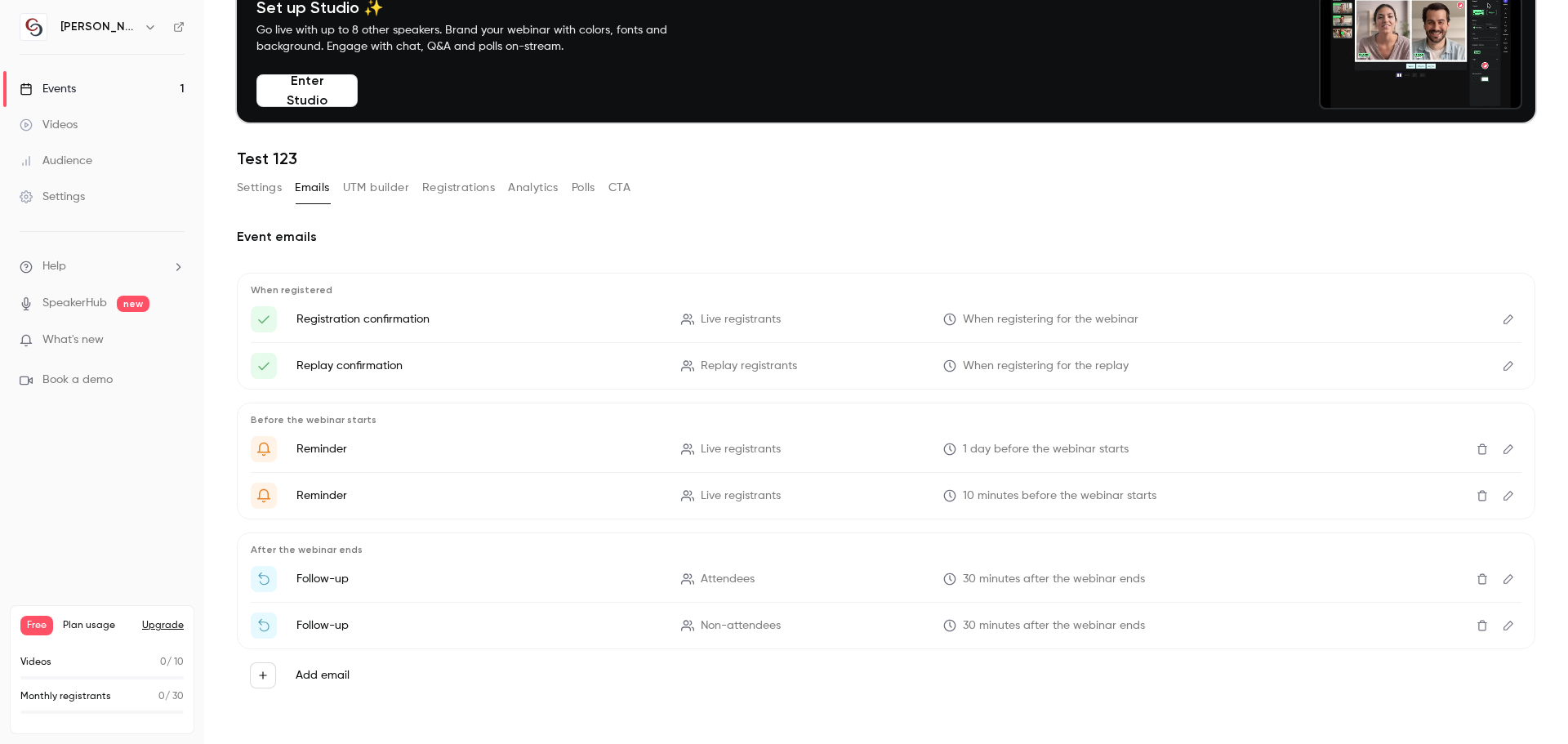
click at [374, 193] on button "UTM builder" at bounding box center [376, 188] width 66 height 27
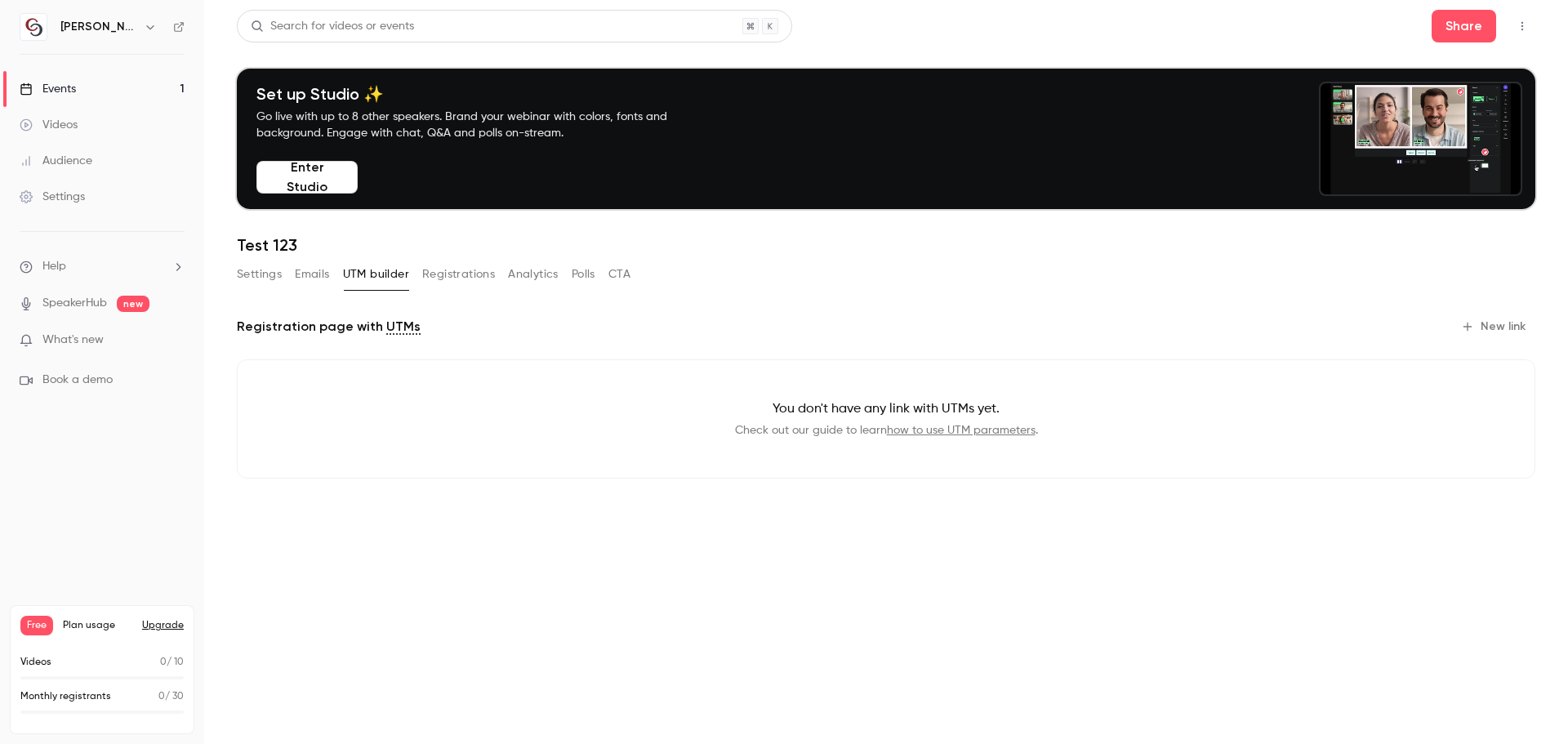
click at [481, 276] on button "Registrations" at bounding box center [459, 275] width 73 height 27
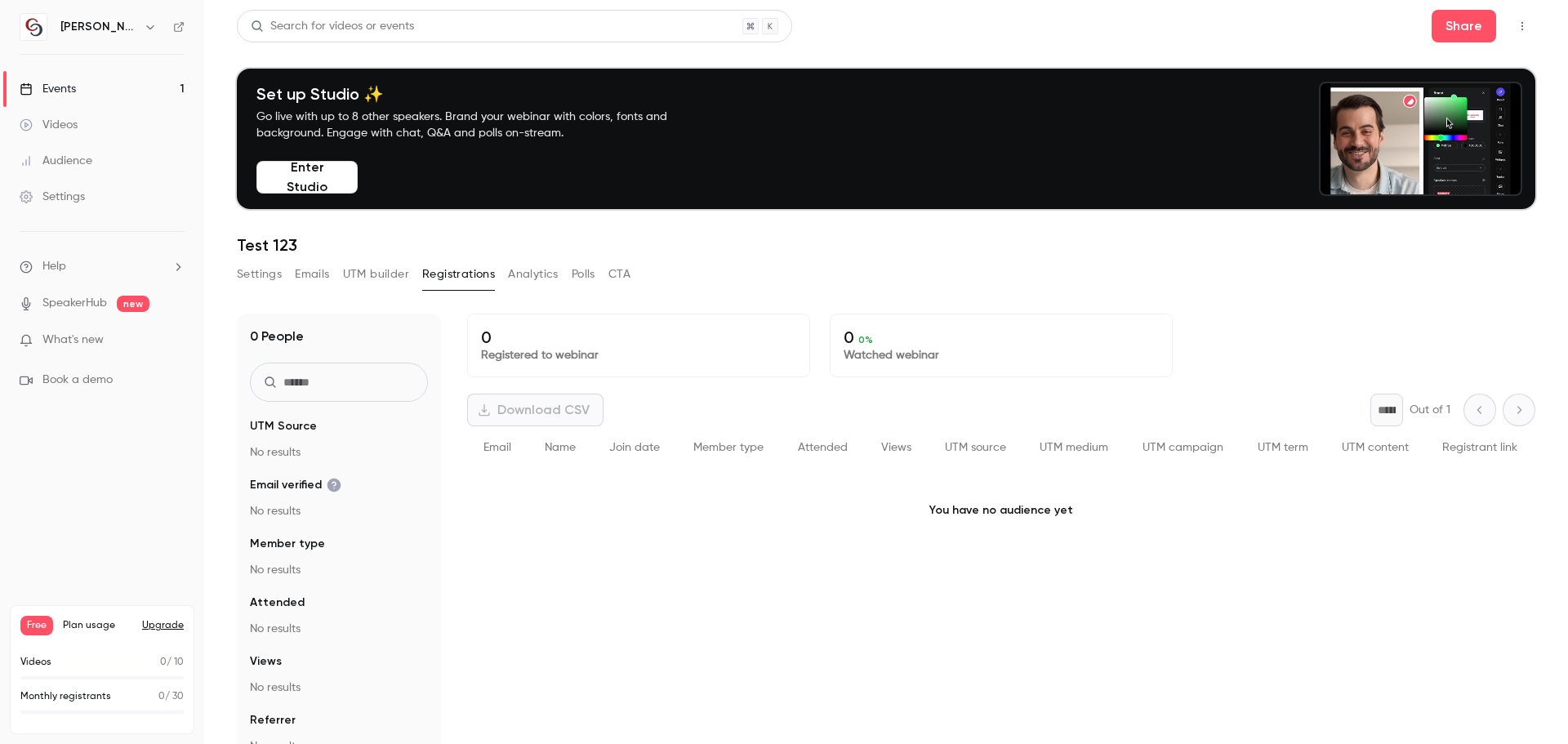
click at [524, 268] on button "Analytics" at bounding box center [532, 275] width 50 height 27
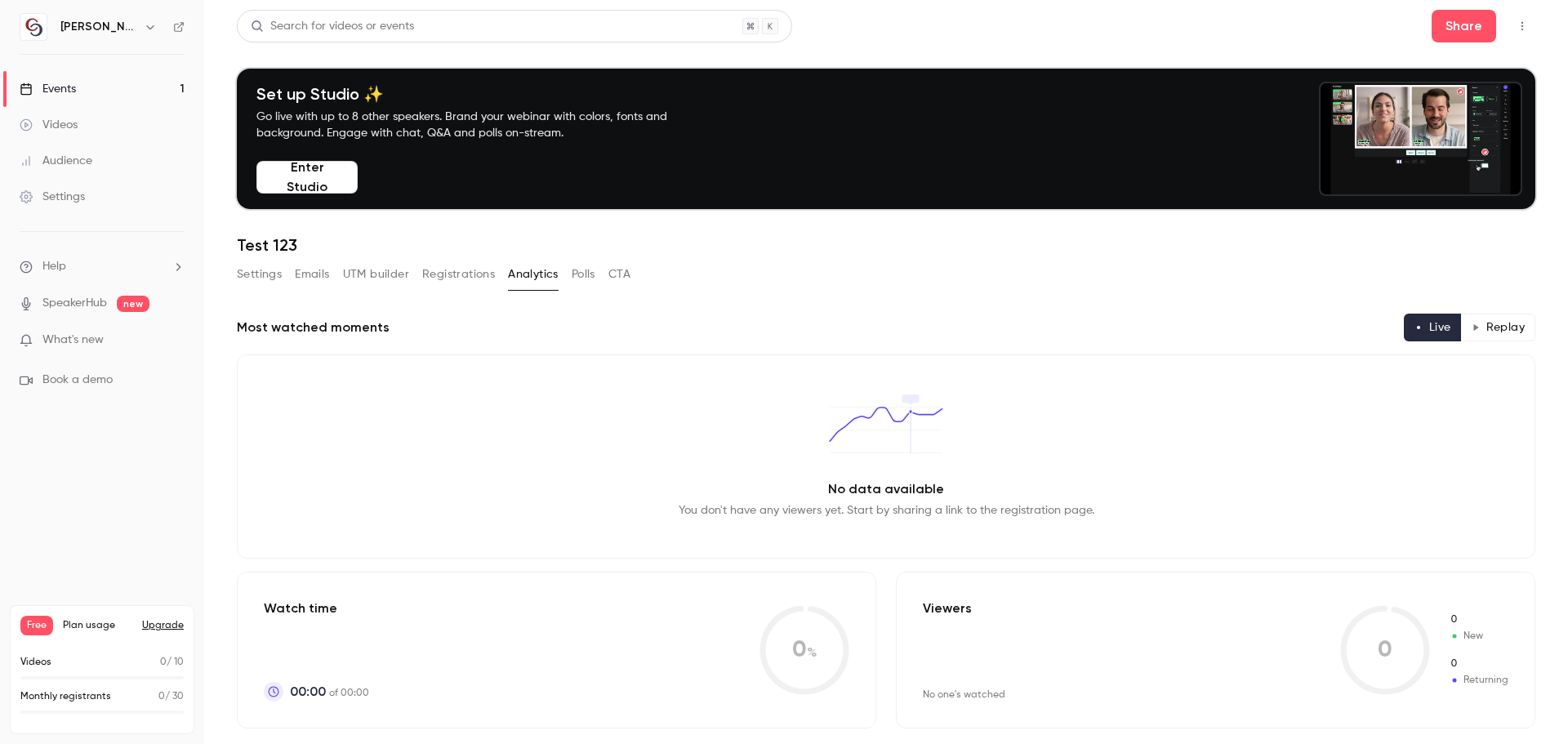
click at [580, 273] on button "Polls" at bounding box center [583, 275] width 24 height 27
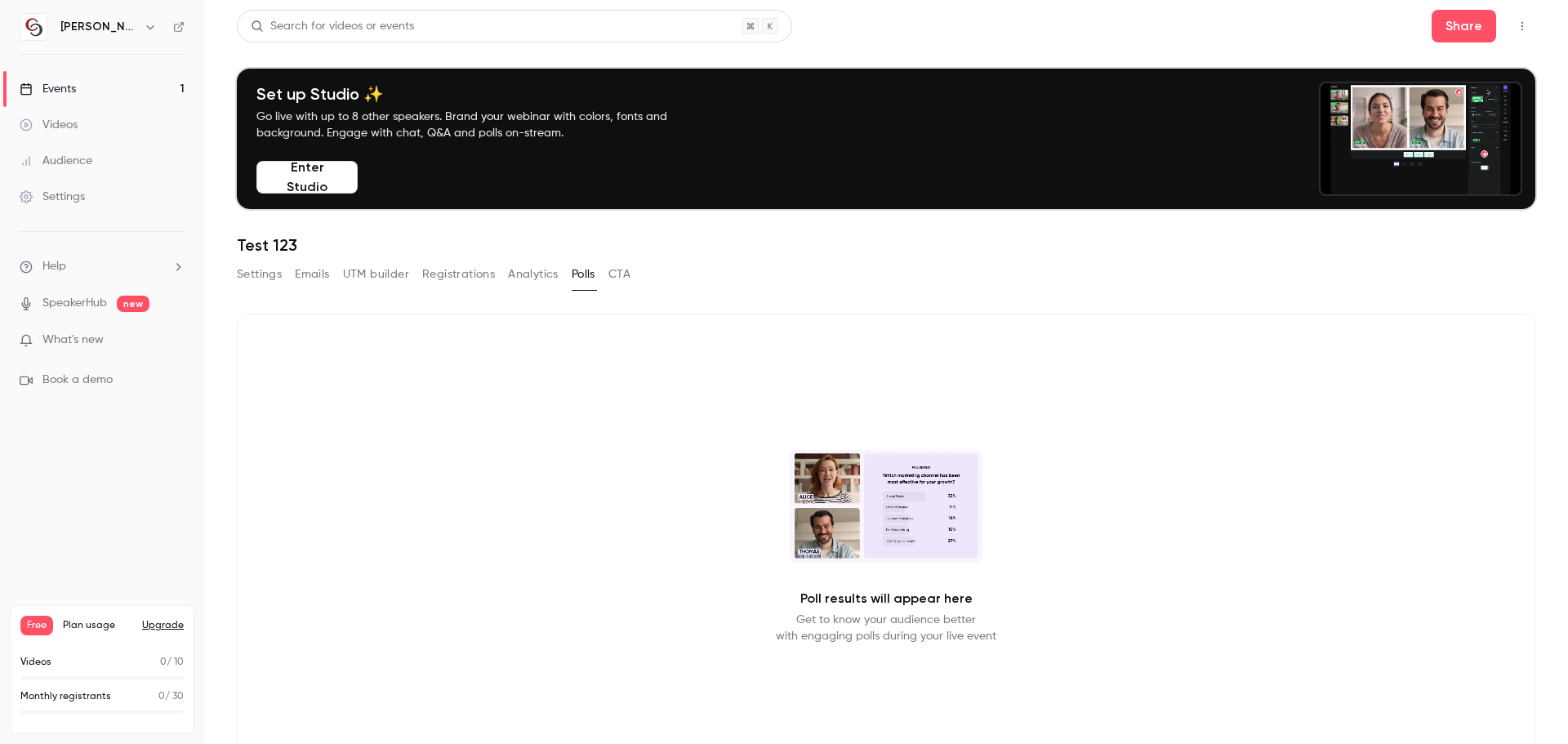
click at [623, 273] on button "CTA" at bounding box center [619, 275] width 22 height 27
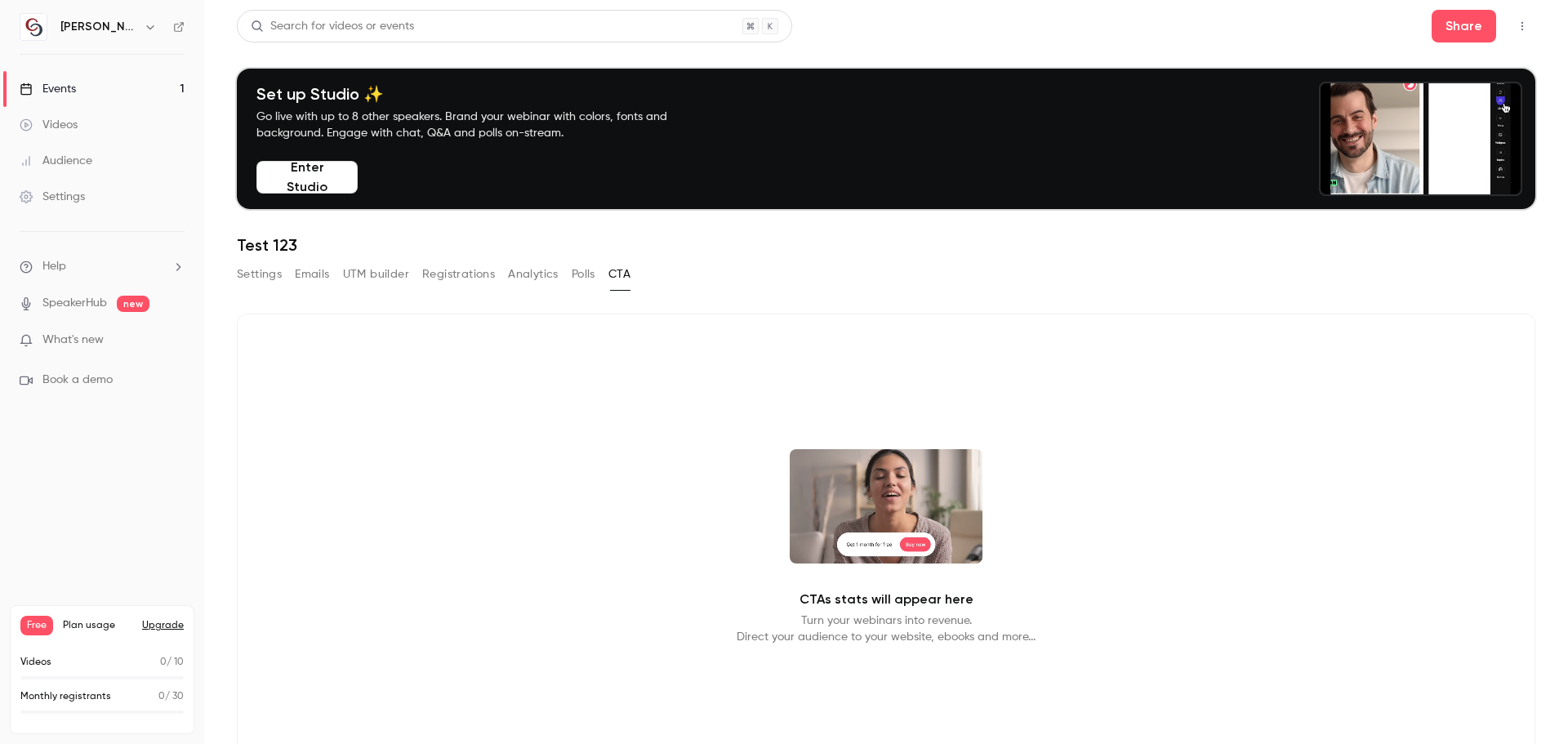
click at [268, 278] on button "Settings" at bounding box center [259, 275] width 45 height 27
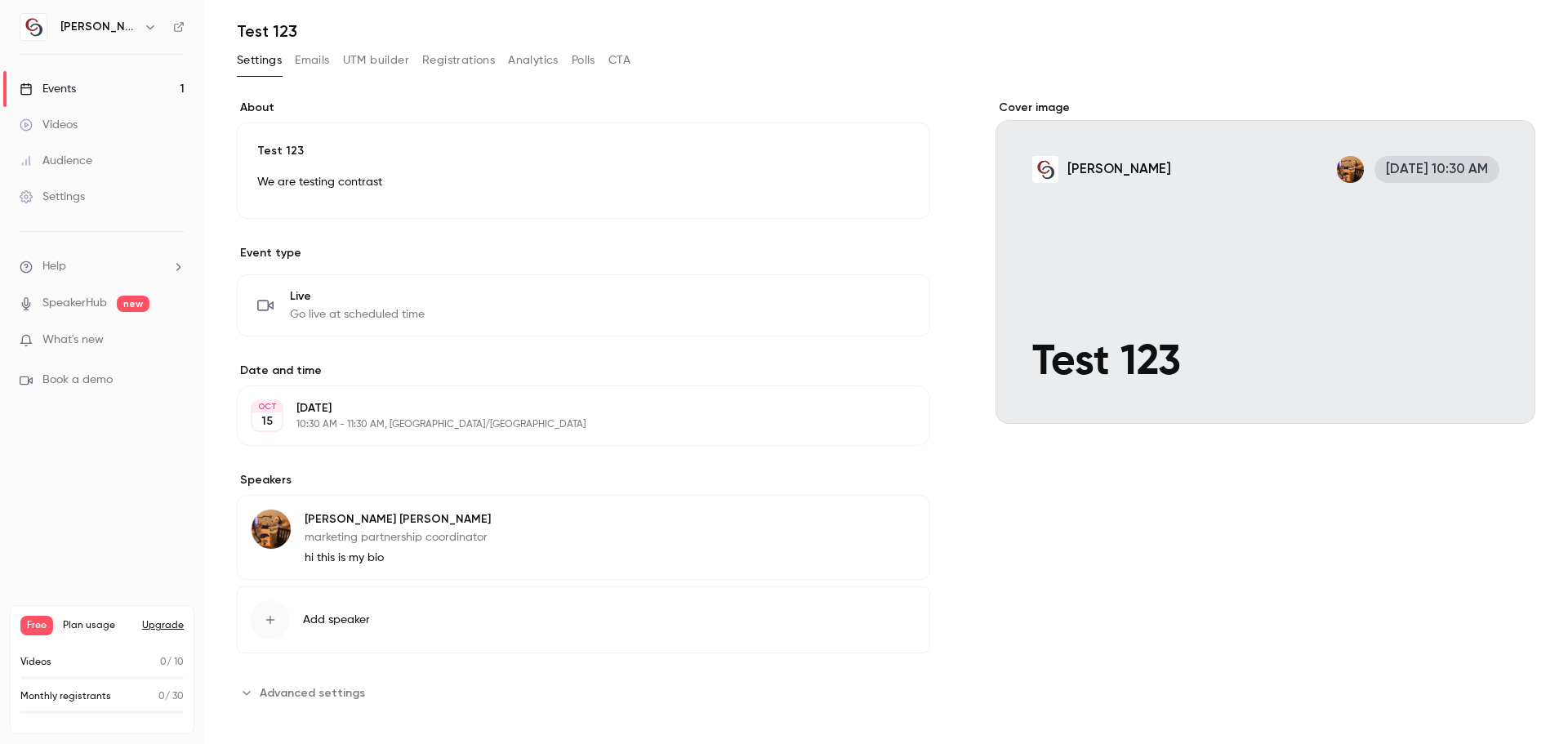
scroll to position [225, 0]
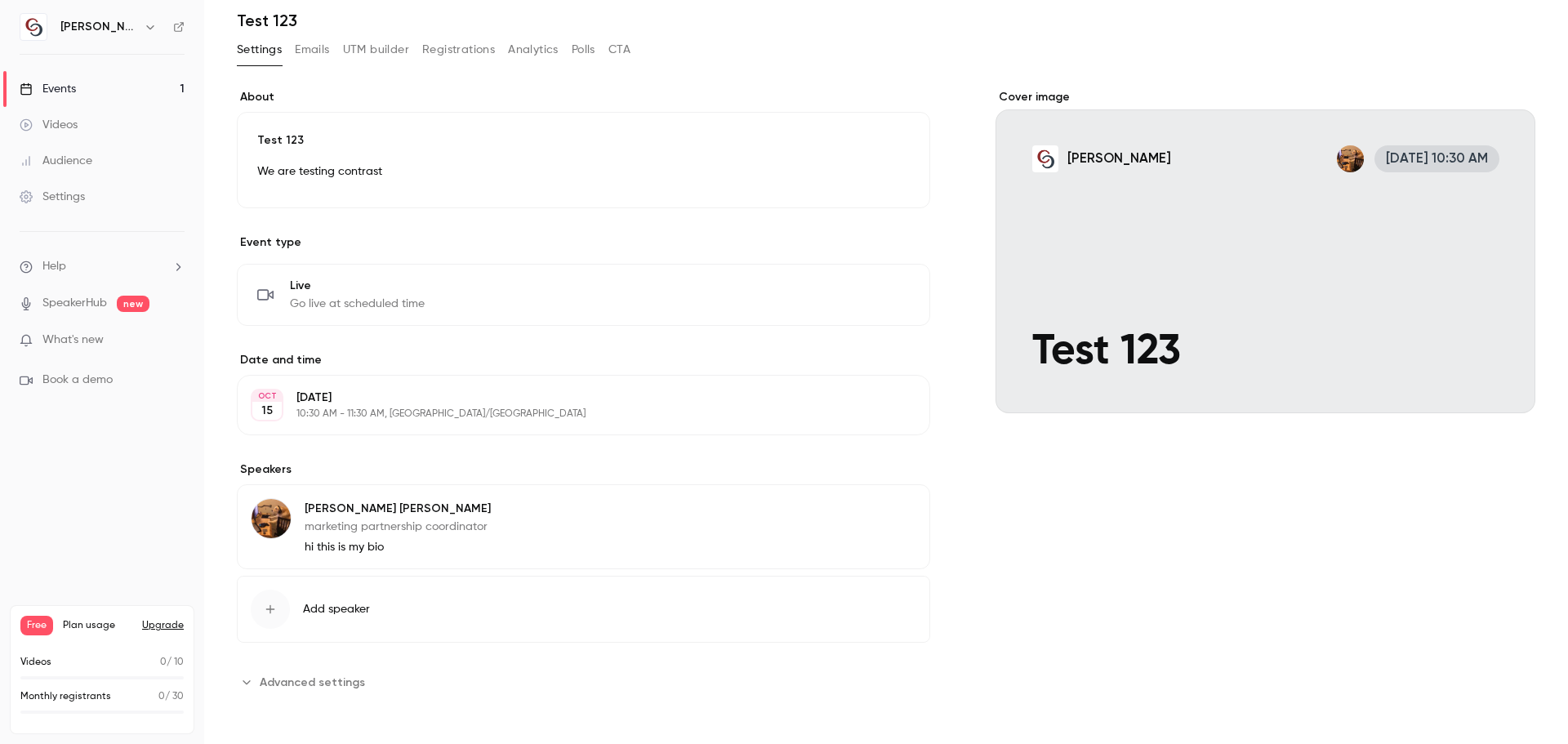
click at [314, 682] on span "Advanced settings" at bounding box center [312, 682] width 105 height 17
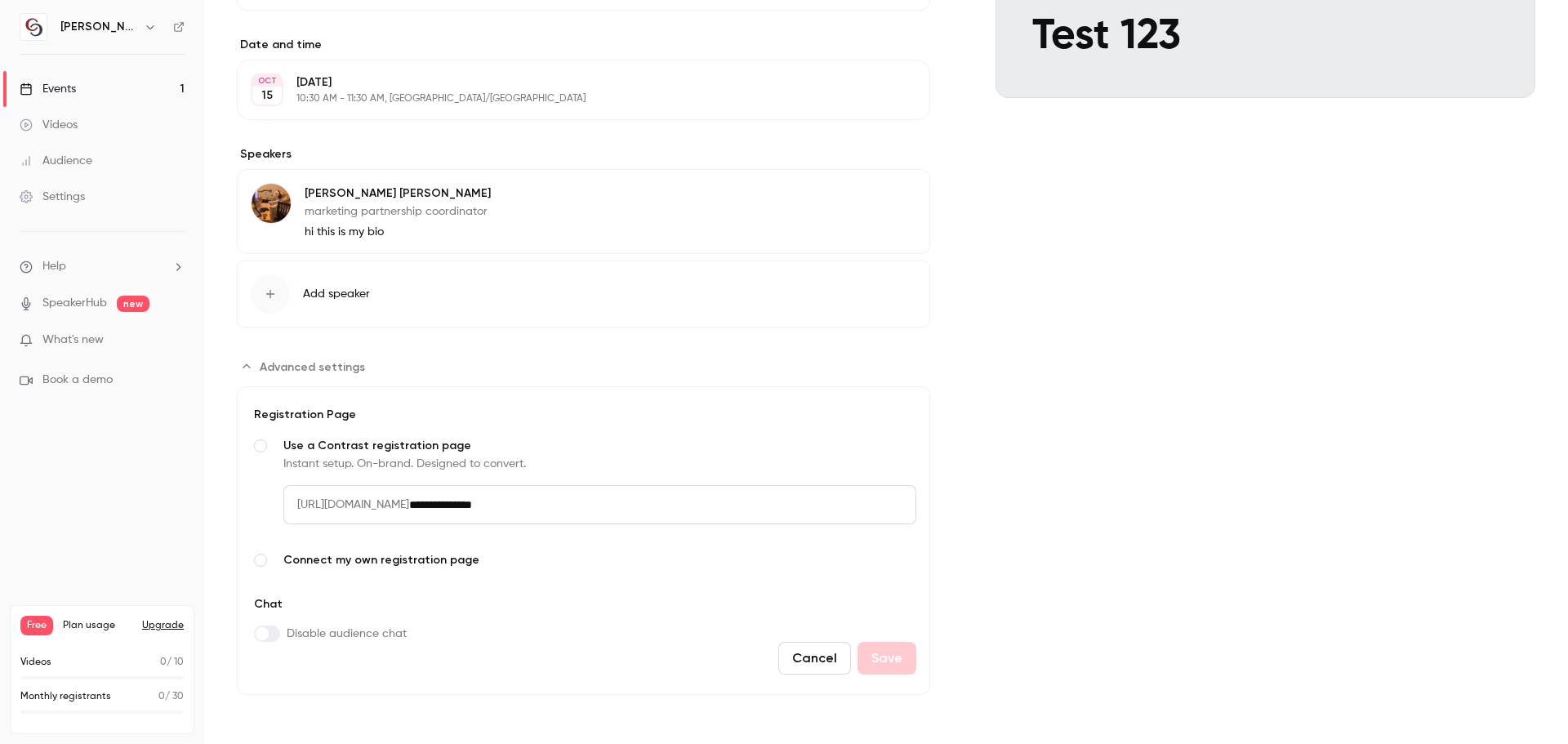
click at [660, 509] on input "**********" at bounding box center [663, 505] width 508 height 39
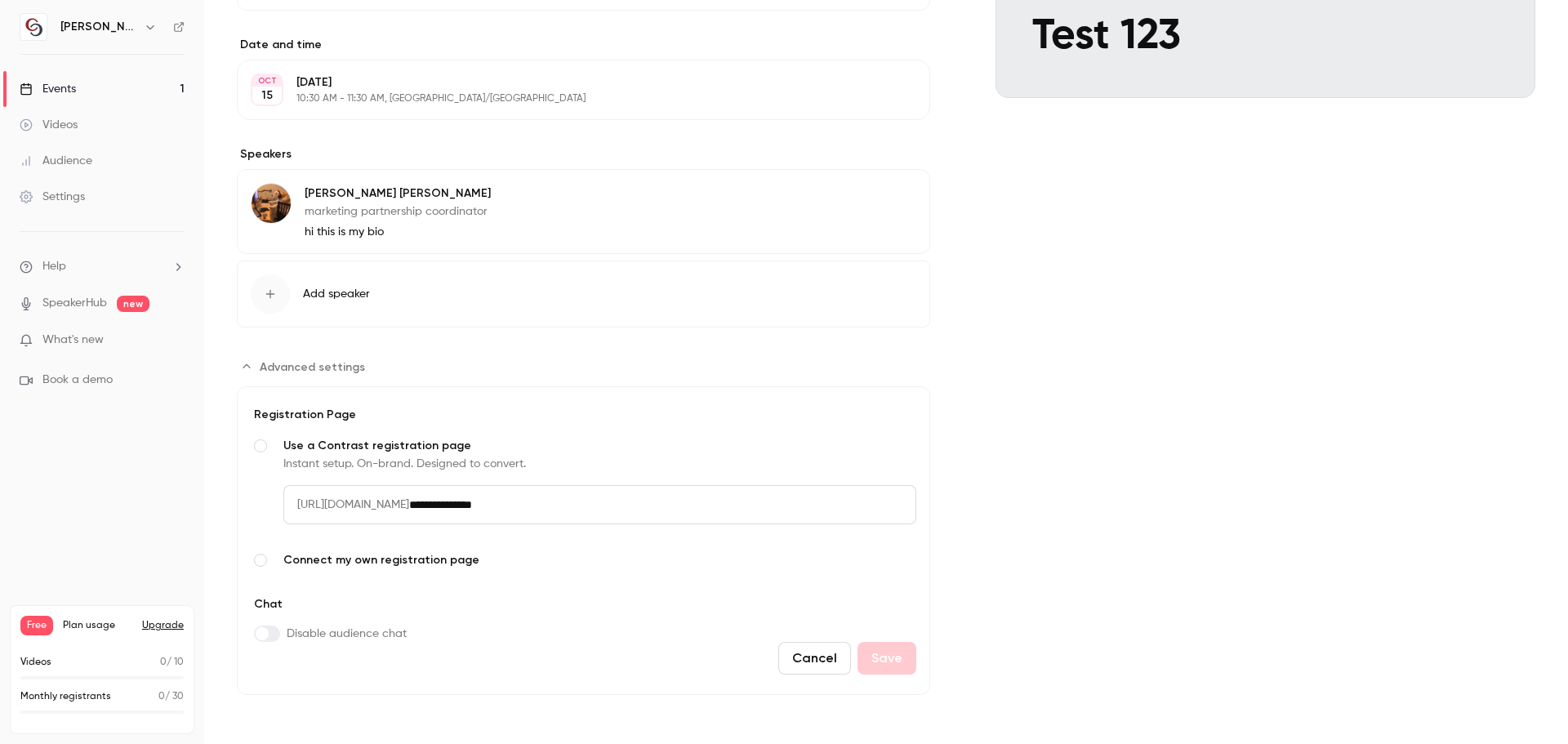
click at [660, 509] on input "**********" at bounding box center [663, 505] width 508 height 39
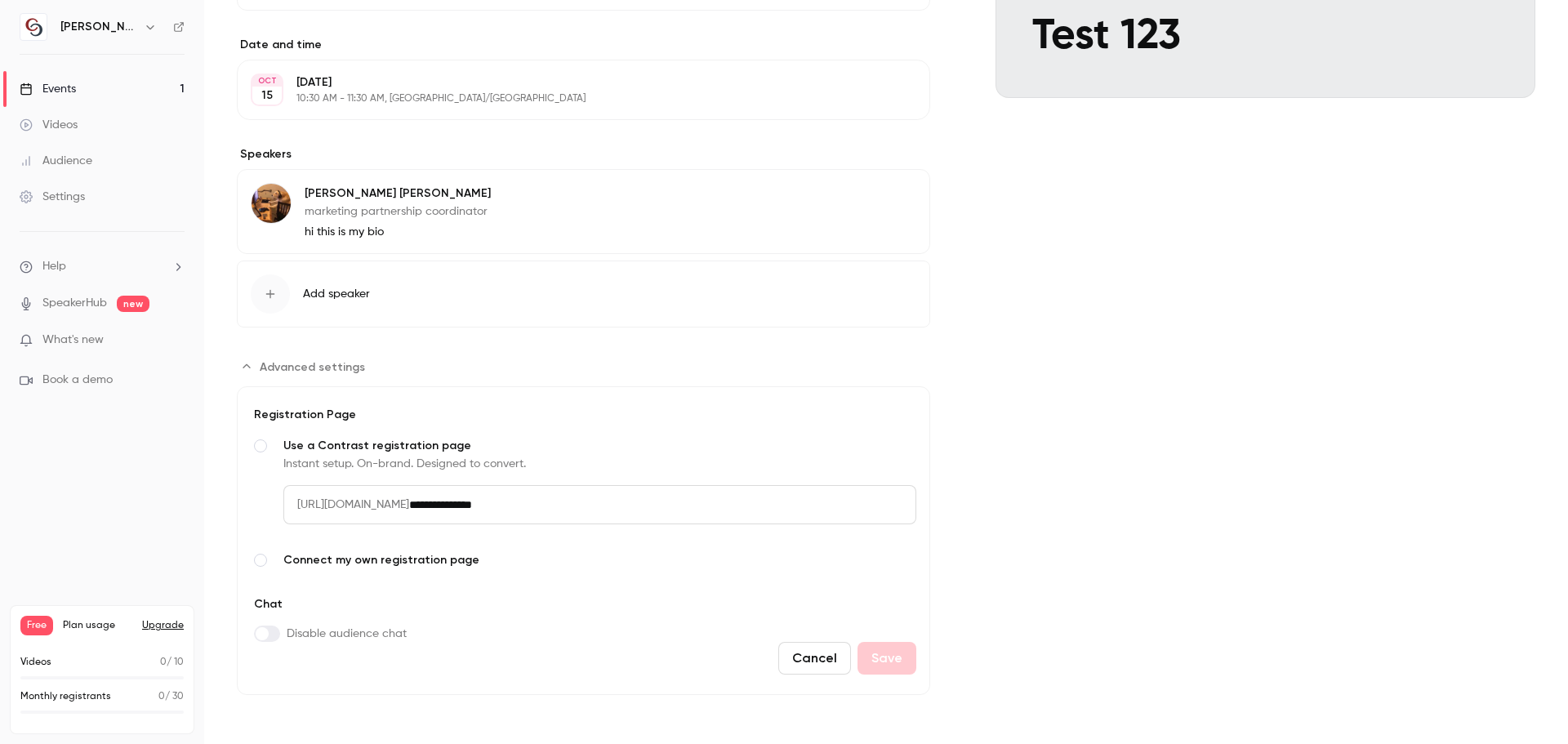
click at [660, 509] on input "**********" at bounding box center [663, 505] width 508 height 39
drag, startPoint x: 660, startPoint y: 509, endPoint x: 624, endPoint y: 514, distance: 36.3
click at [656, 509] on input "**********" at bounding box center [663, 505] width 508 height 39
click at [597, 515] on input "**********" at bounding box center [663, 505] width 508 height 39
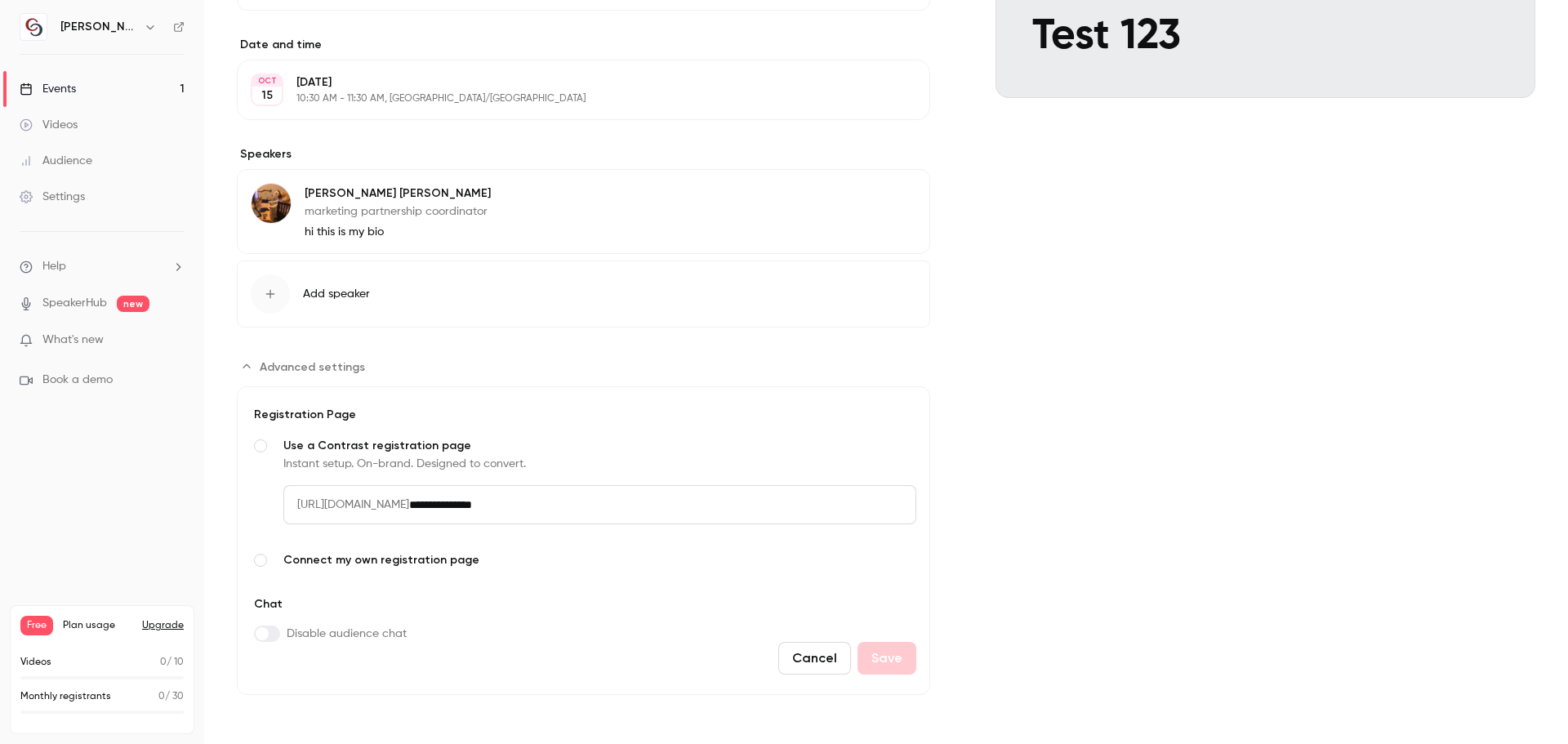
drag, startPoint x: 609, startPoint y: 508, endPoint x: 313, endPoint y: 515, distance: 296.1
click at [313, 515] on div "**********" at bounding box center [600, 505] width 633 height 39
click at [678, 508] on input "**********" at bounding box center [663, 505] width 508 height 39
click at [908, 650] on div "Cancel Save" at bounding box center [583, 658] width 665 height 33
click at [858, 660] on div "Cancel Save" at bounding box center [583, 658] width 665 height 33
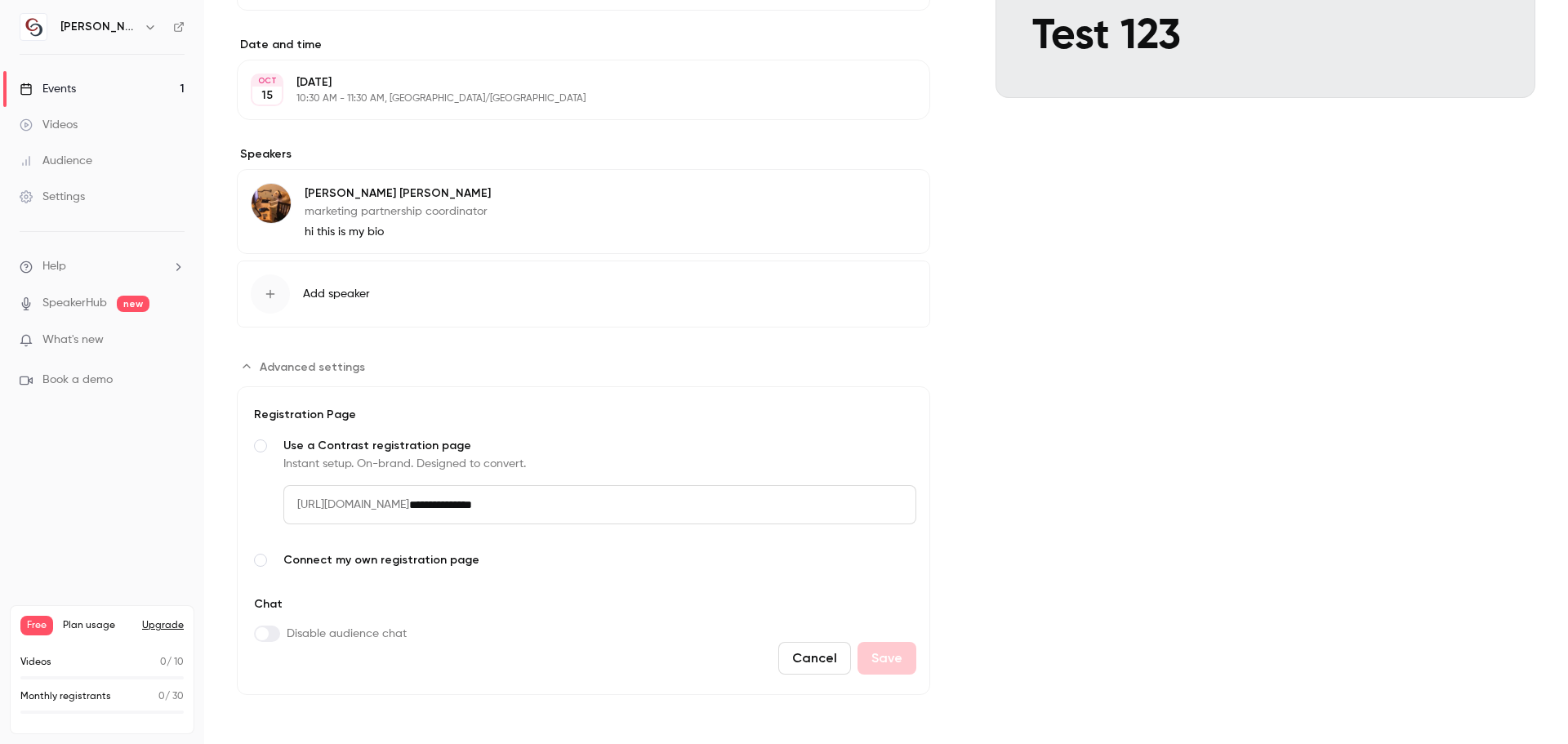
click at [858, 660] on div "Cancel Save" at bounding box center [583, 658] width 665 height 33
click at [365, 494] on span "[URL][DOMAIN_NAME]" at bounding box center [346, 505] width 126 height 39
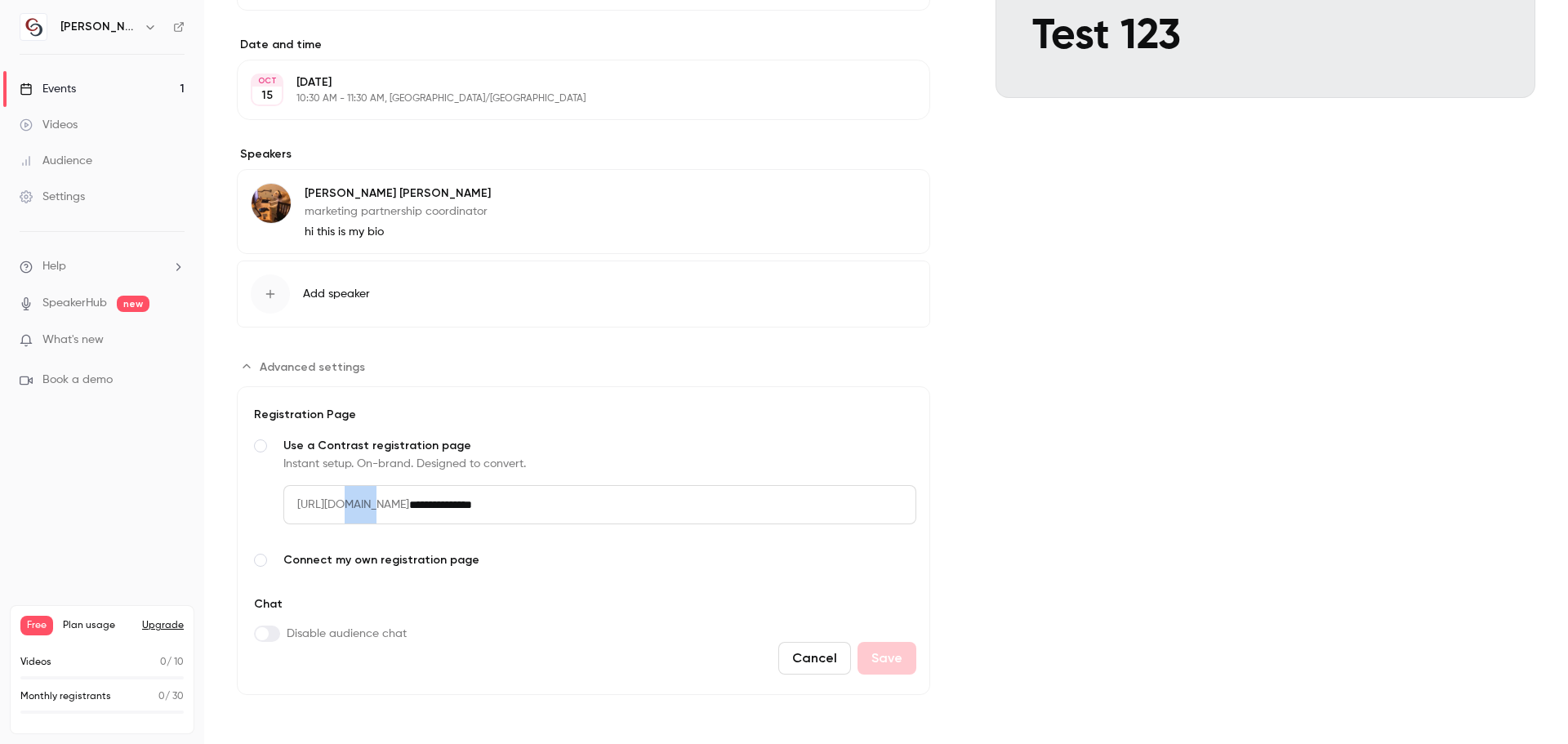
click at [365, 494] on span "[URL][DOMAIN_NAME]" at bounding box center [346, 505] width 126 height 39
click at [293, 499] on span "[URL][DOMAIN_NAME]" at bounding box center [346, 505] width 126 height 39
drag, startPoint x: 293, startPoint y: 499, endPoint x: 621, endPoint y: 500, distance: 328.0
click at [621, 500] on div "**********" at bounding box center [600, 505] width 633 height 39
click at [495, 548] on div "**********" at bounding box center [600, 518] width 633 height 66
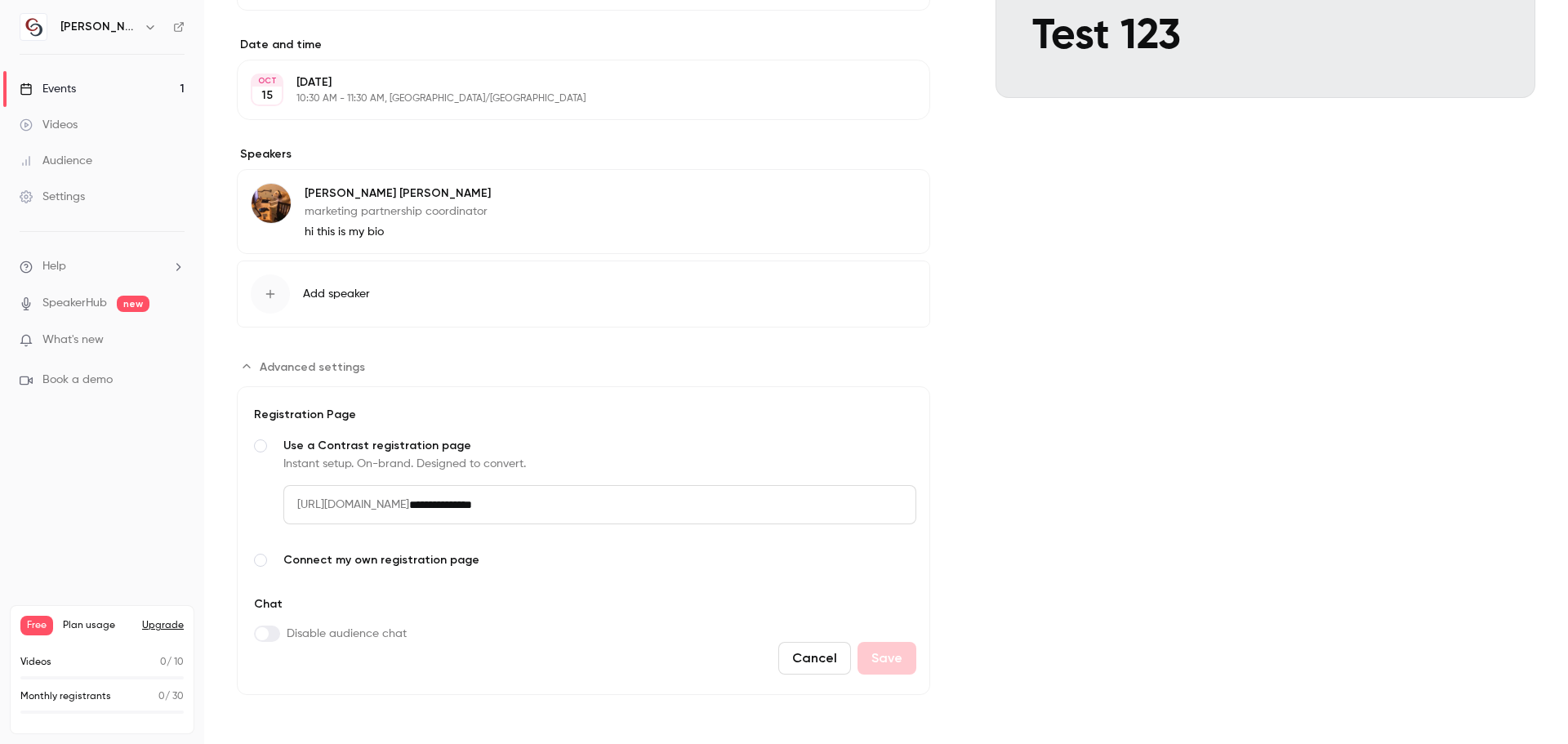
click at [259, 562] on span "Advanced settings" at bounding box center [260, 560] width 13 height 13
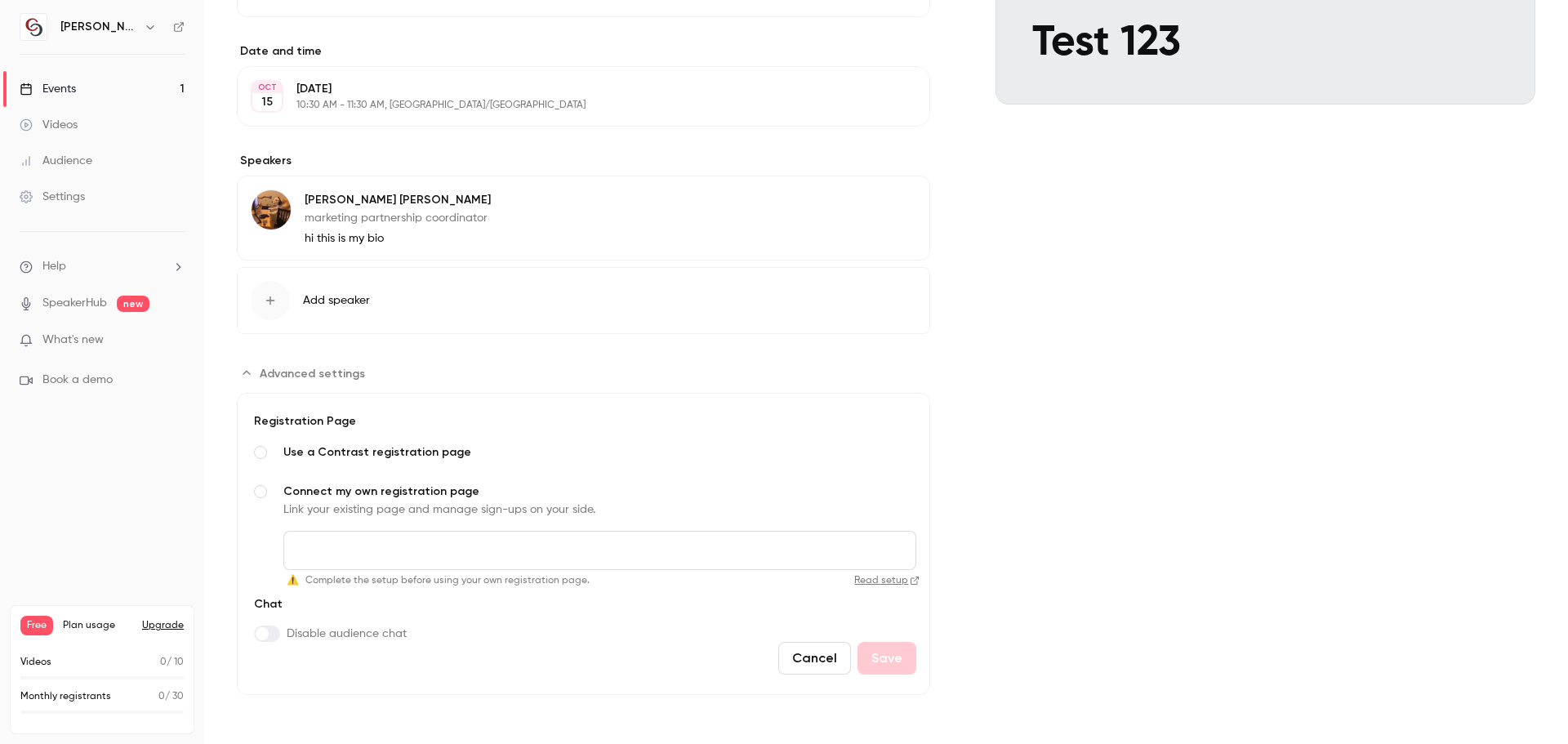
click at [262, 444] on div "Advanced settings" at bounding box center [260, 453] width 19 height 19
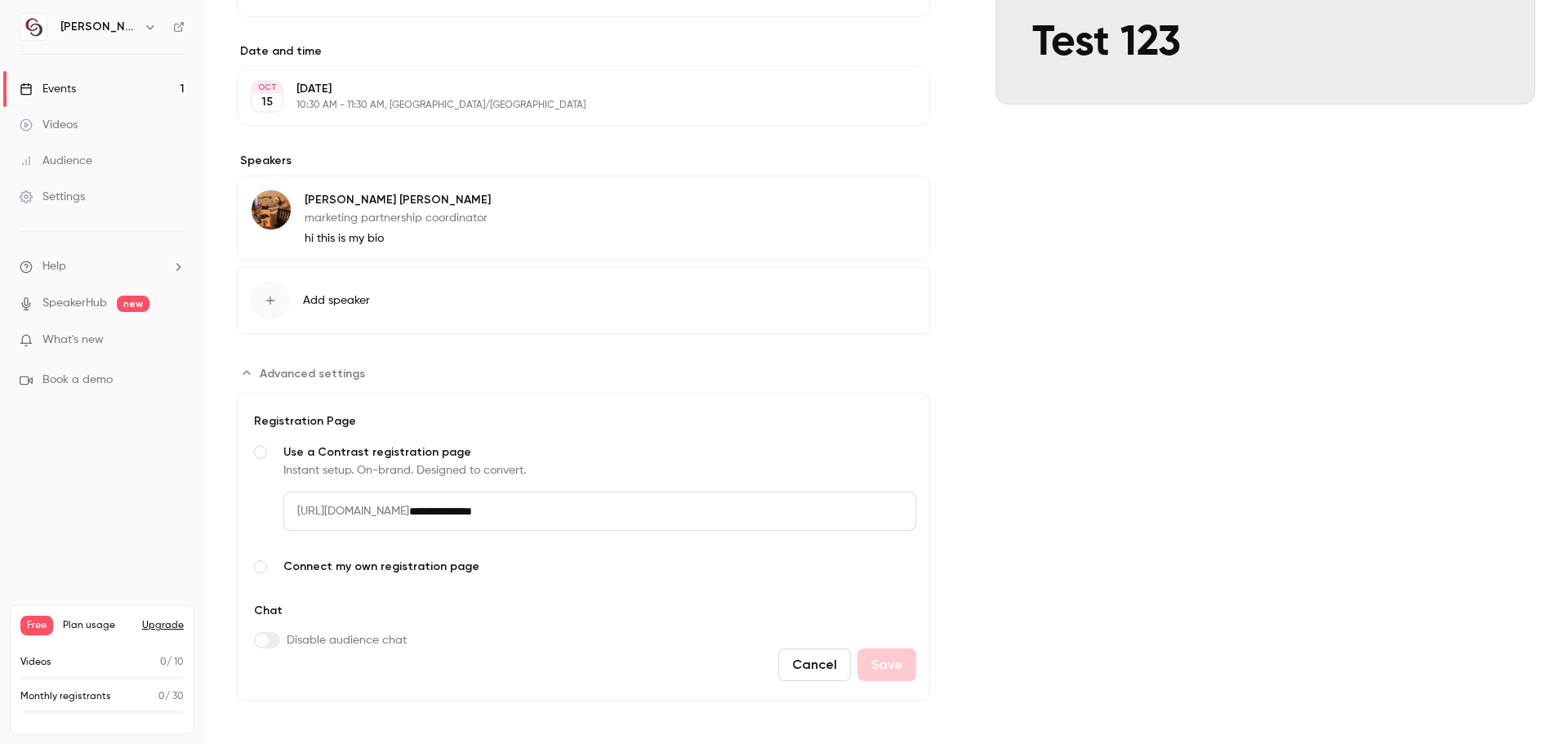
click at [258, 457] on span "Advanced settings" at bounding box center [260, 452] width 13 height 13
click at [384, 369] on section "**********" at bounding box center [583, 531] width 694 height 341
click at [927, 605] on div "**********" at bounding box center [886, 241] width 1299 height 921
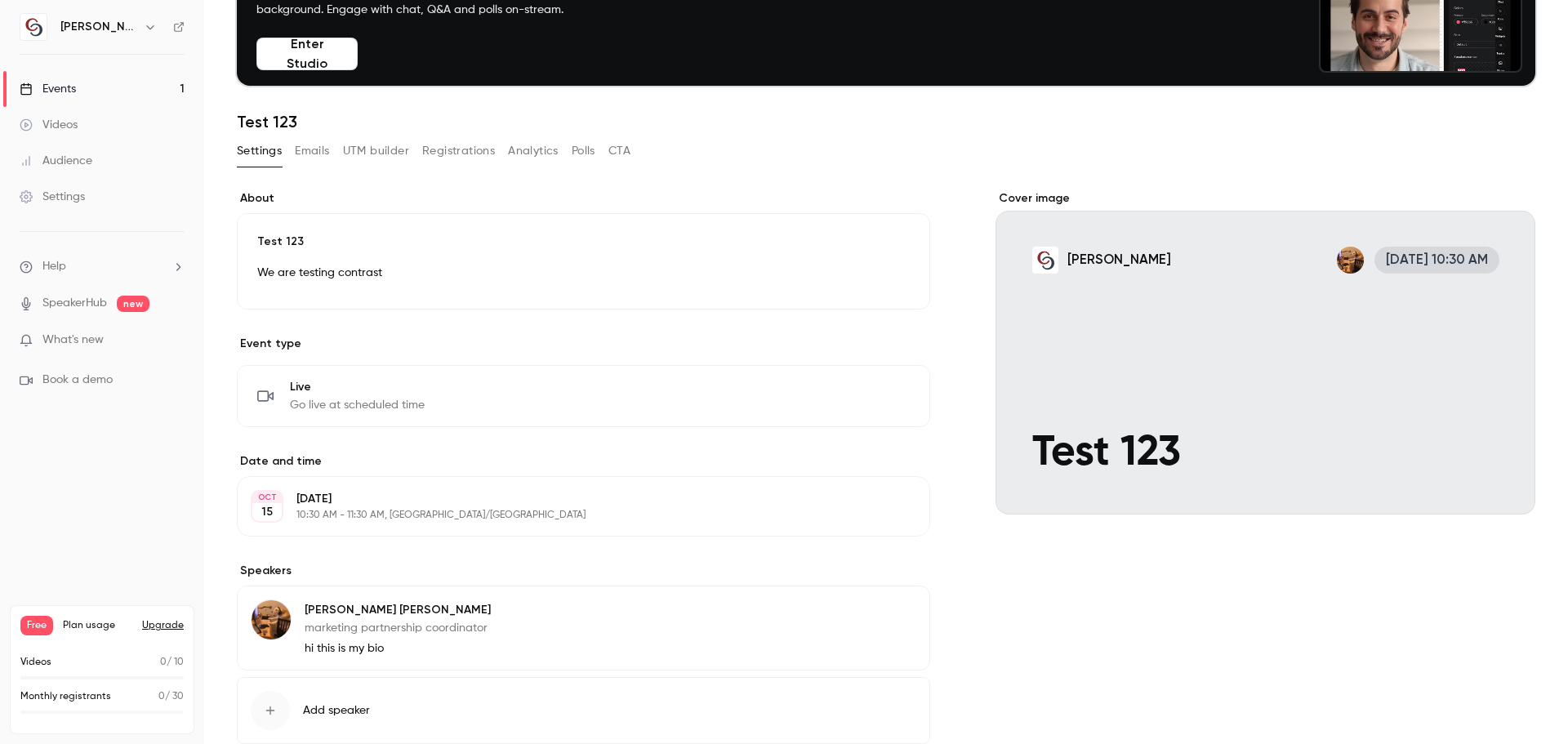
scroll to position [0, 0]
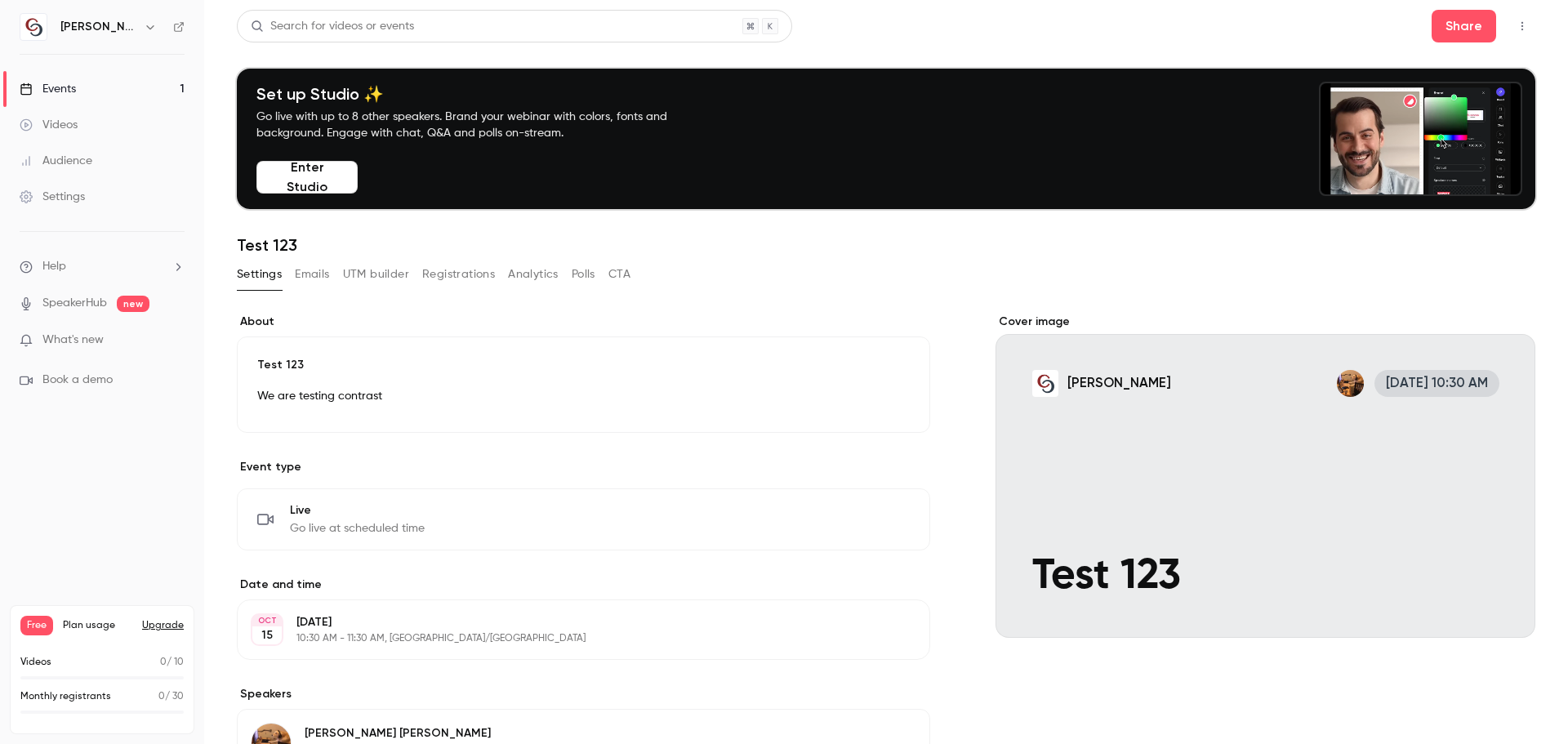
click at [324, 174] on button "Enter Studio" at bounding box center [307, 177] width 101 height 33
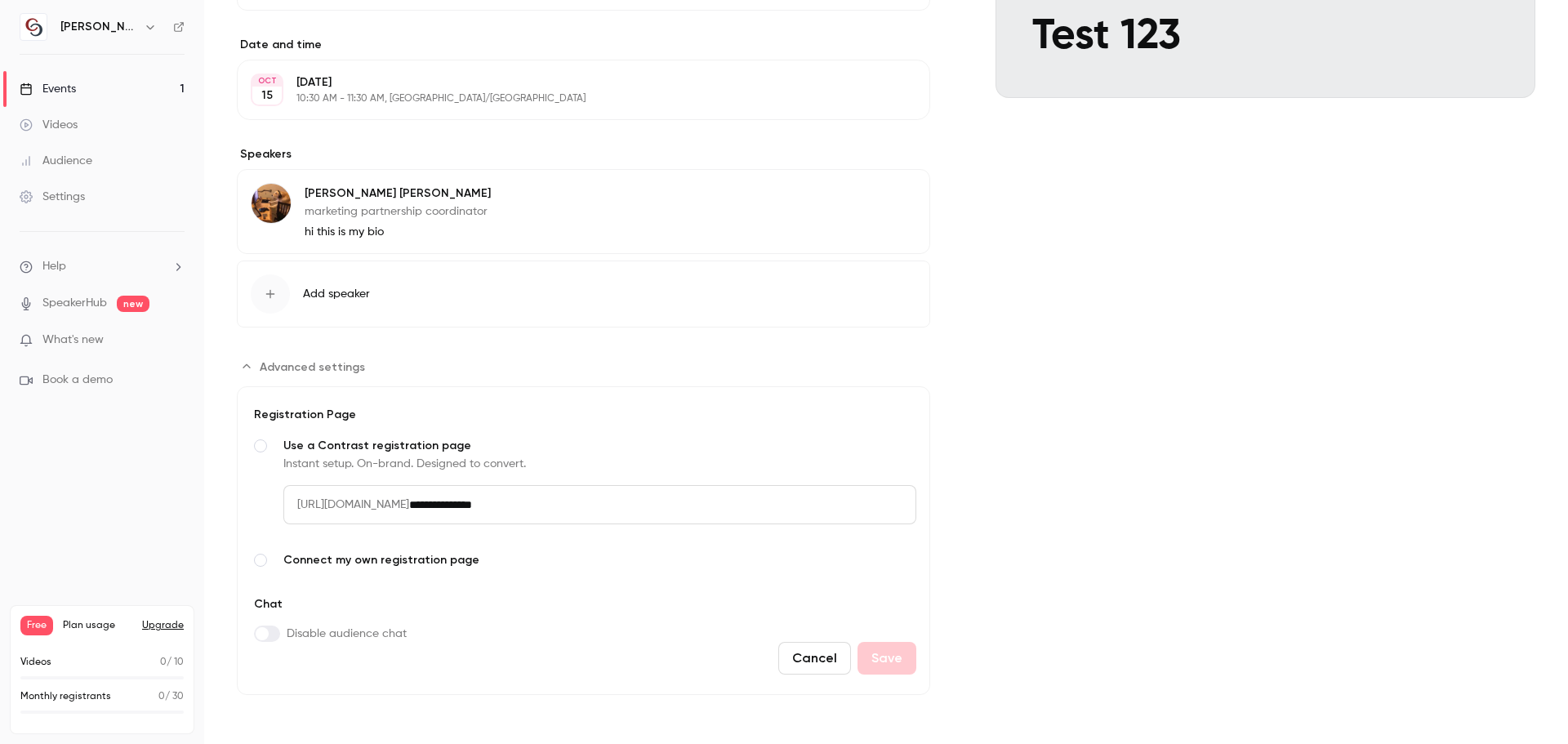
scroll to position [458, 0]
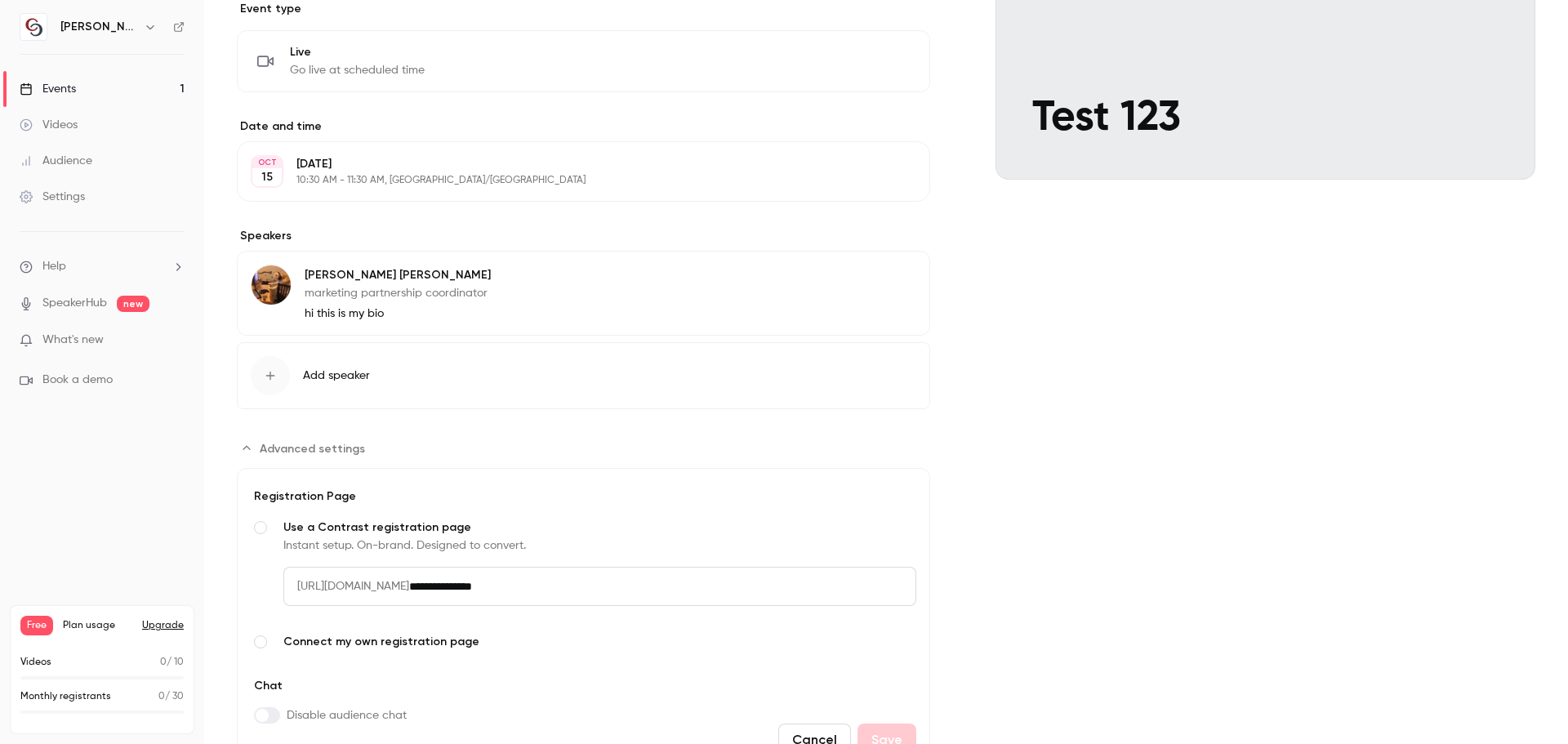
click at [357, 361] on button "Add speaker" at bounding box center [583, 376] width 694 height 67
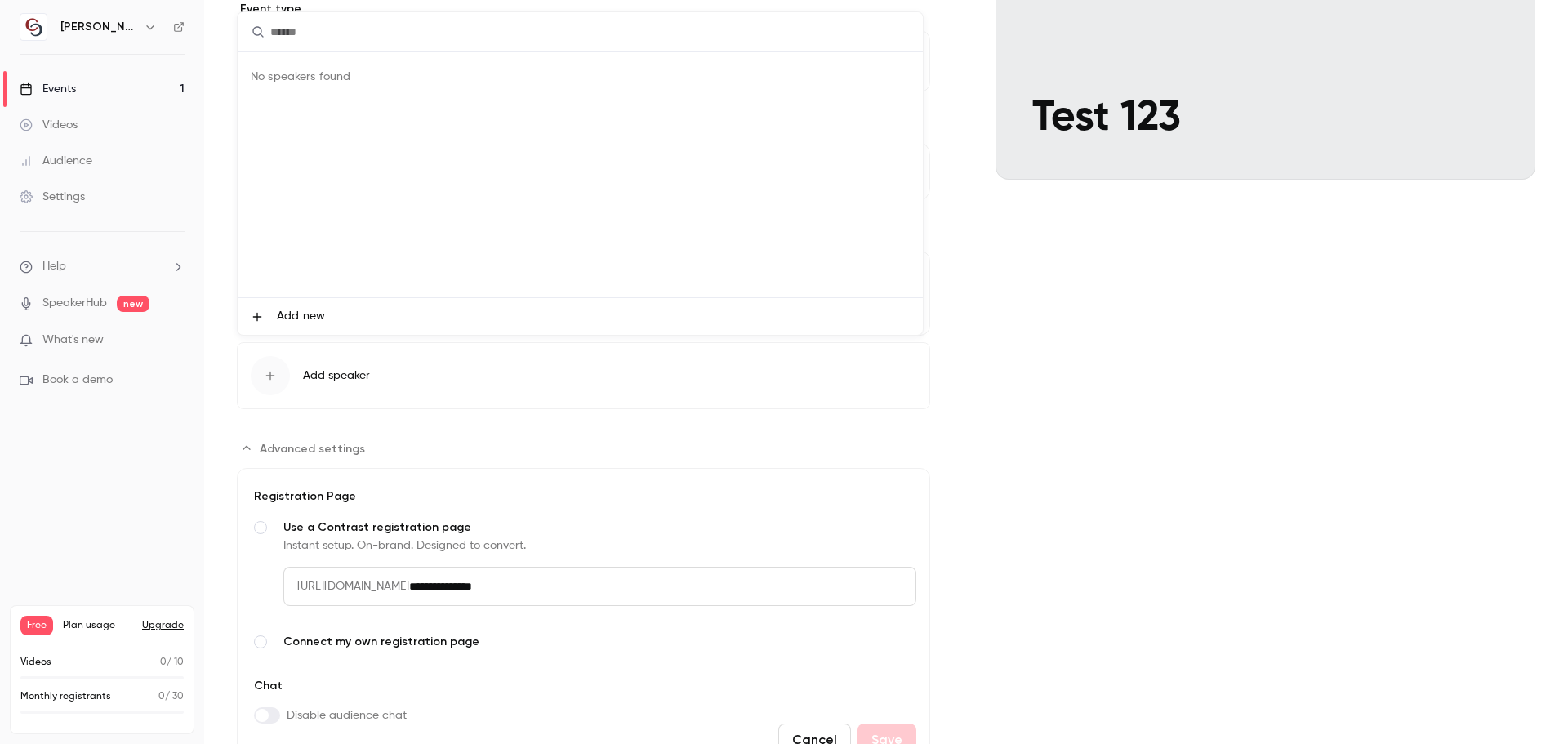
click at [378, 420] on div at bounding box center [784, 372] width 1568 height 744
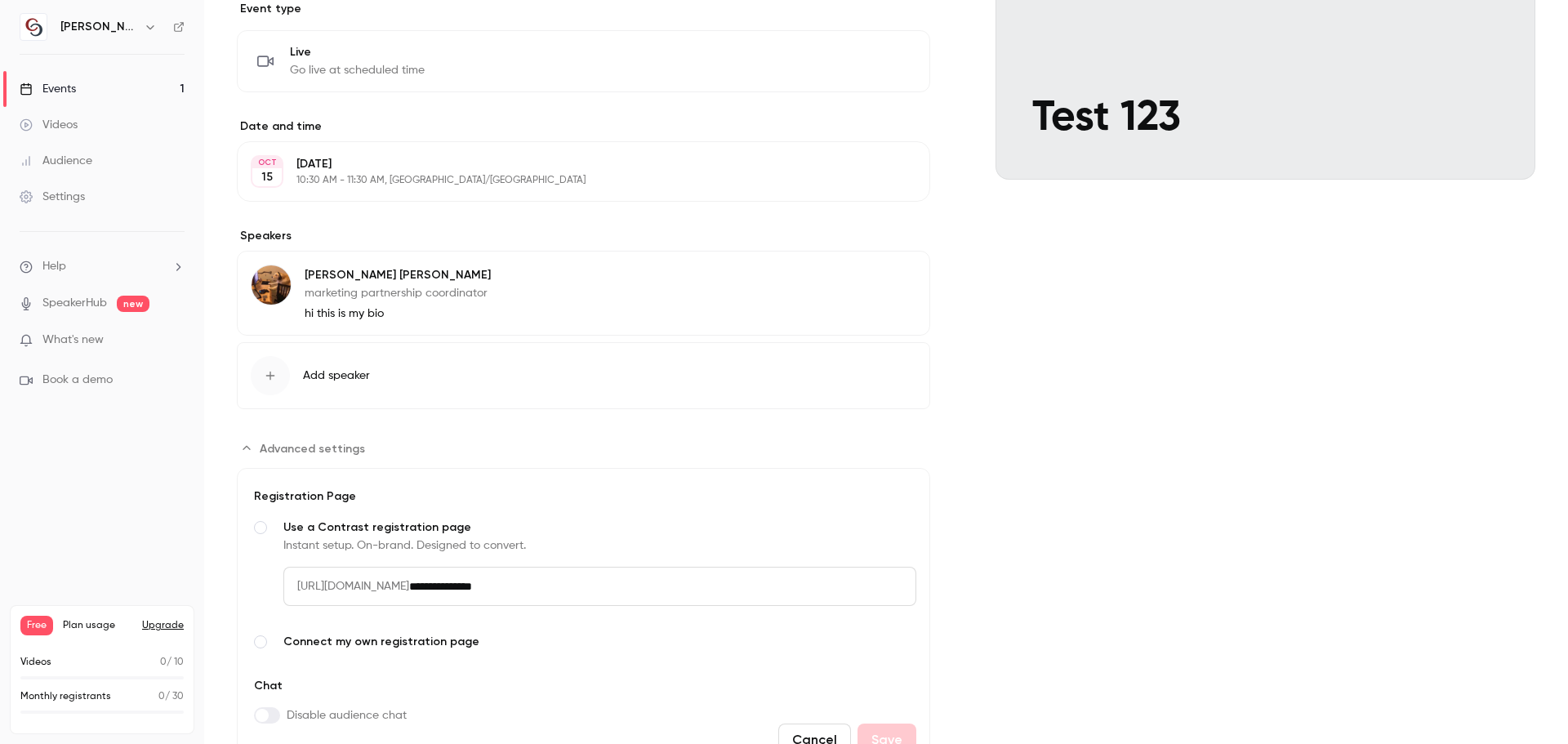
drag, startPoint x: 602, startPoint y: 585, endPoint x: 301, endPoint y: 595, distance: 301.2
click at [303, 596] on div "**********" at bounding box center [600, 586] width 633 height 39
click at [301, 593] on span "[URL][DOMAIN_NAME]" at bounding box center [346, 586] width 126 height 39
click at [311, 581] on span "[URL][DOMAIN_NAME]" at bounding box center [346, 586] width 126 height 39
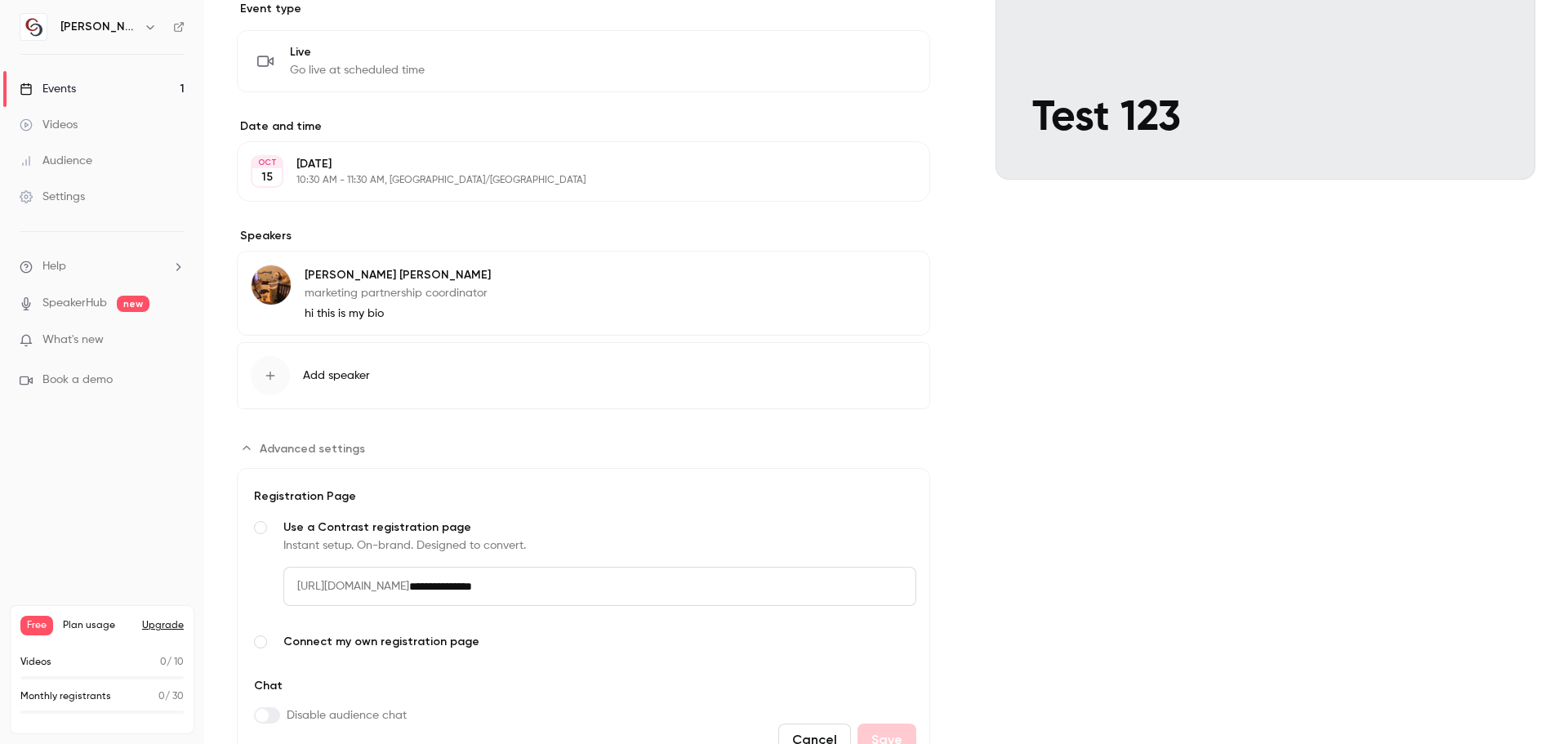
click at [311, 581] on span "[URL][DOMAIN_NAME]" at bounding box center [346, 586] width 126 height 39
click at [619, 524] on span "Use a Contrast registration page" at bounding box center [600, 527] width 633 height 16
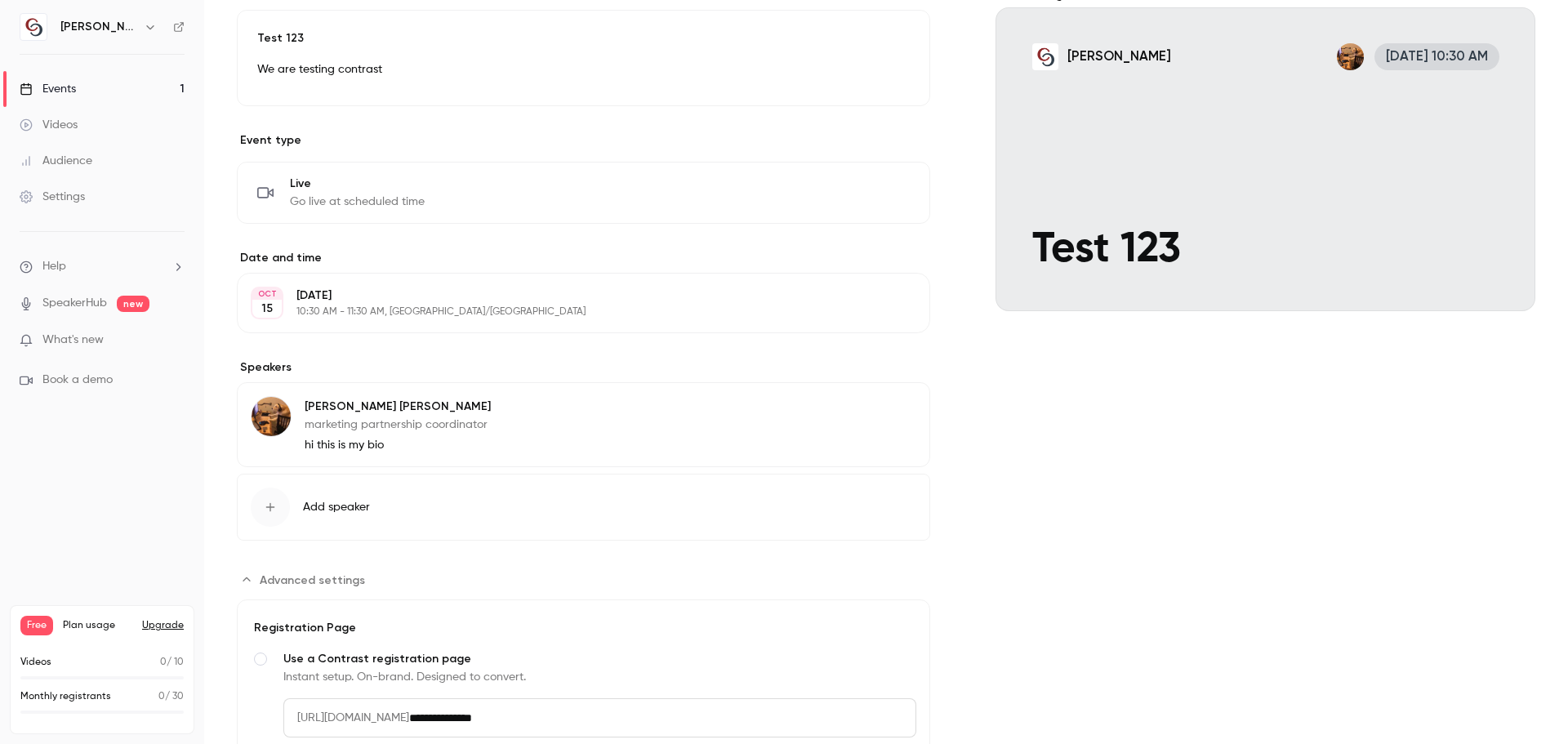
scroll to position [408, 0]
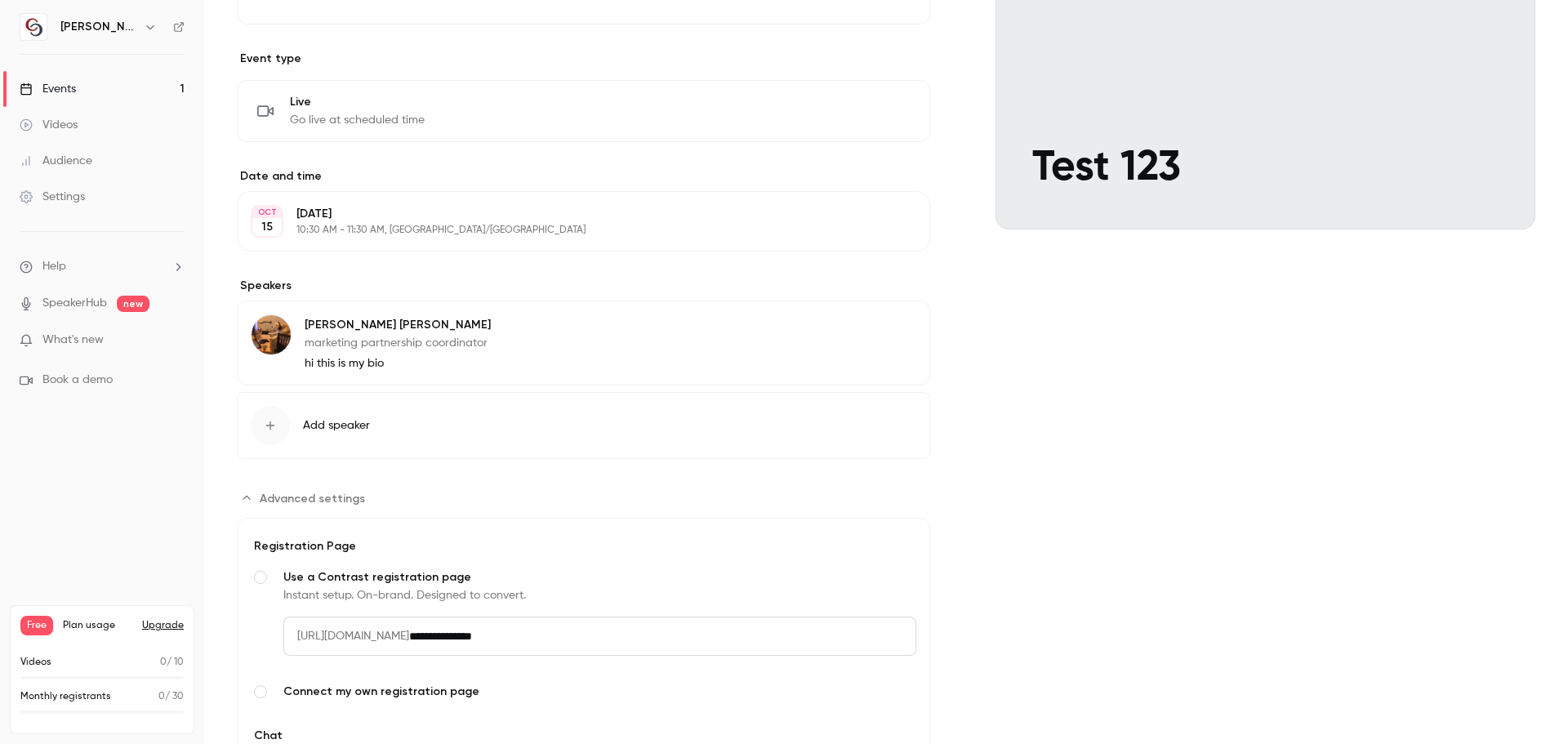
click at [347, 430] on span "Add speaker" at bounding box center [337, 425] width 67 height 16
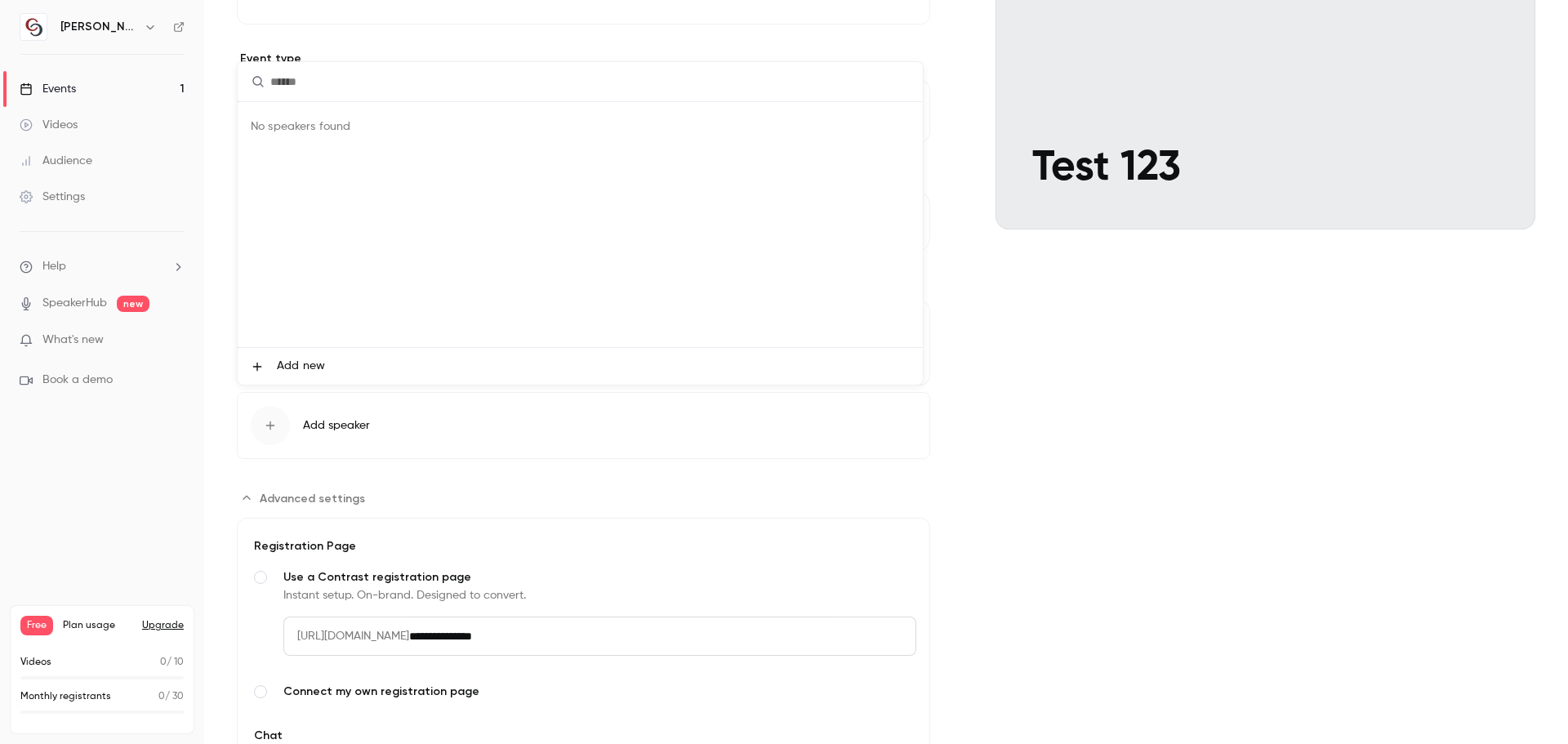
click at [314, 366] on span "Add new" at bounding box center [301, 366] width 48 height 17
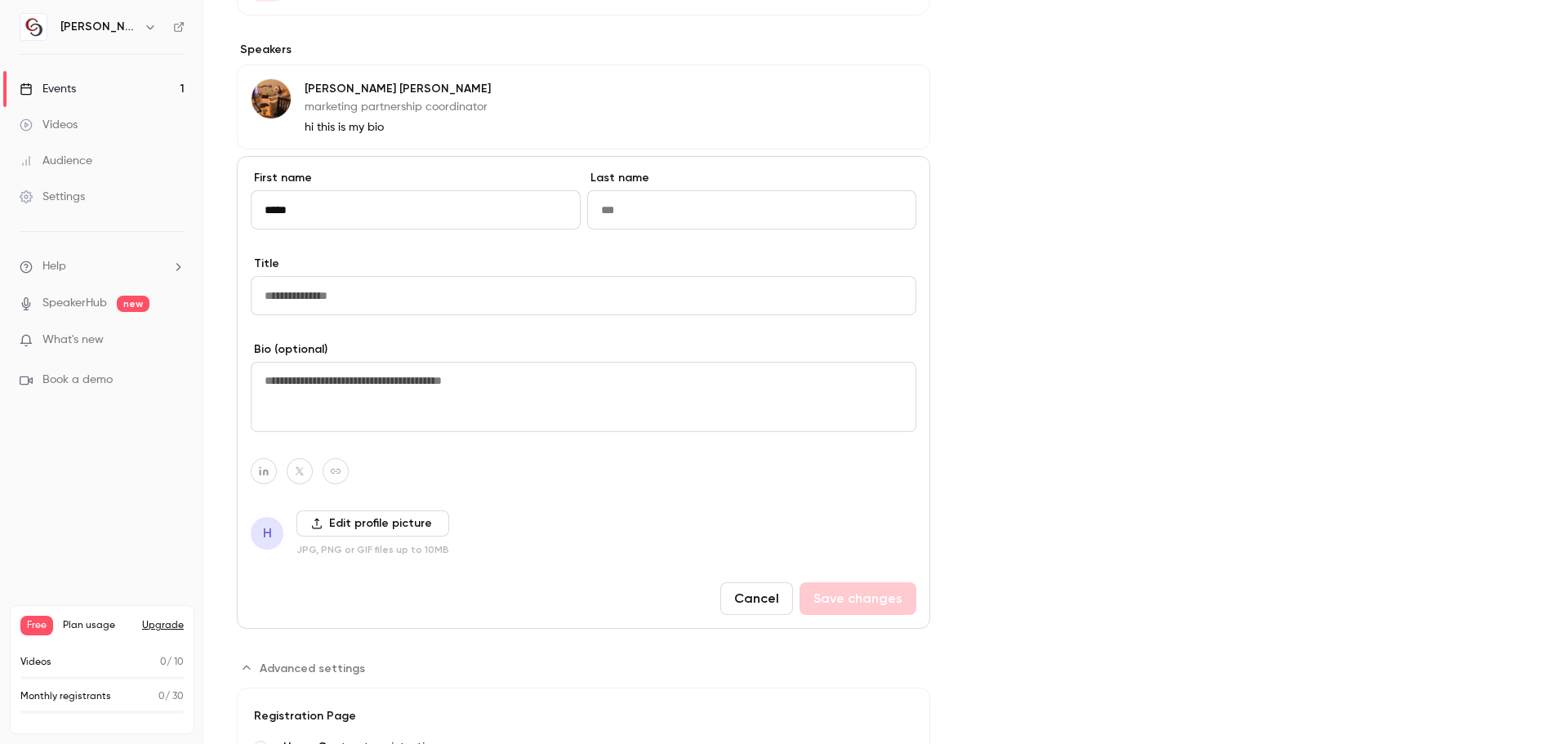
scroll to position [654, 0]
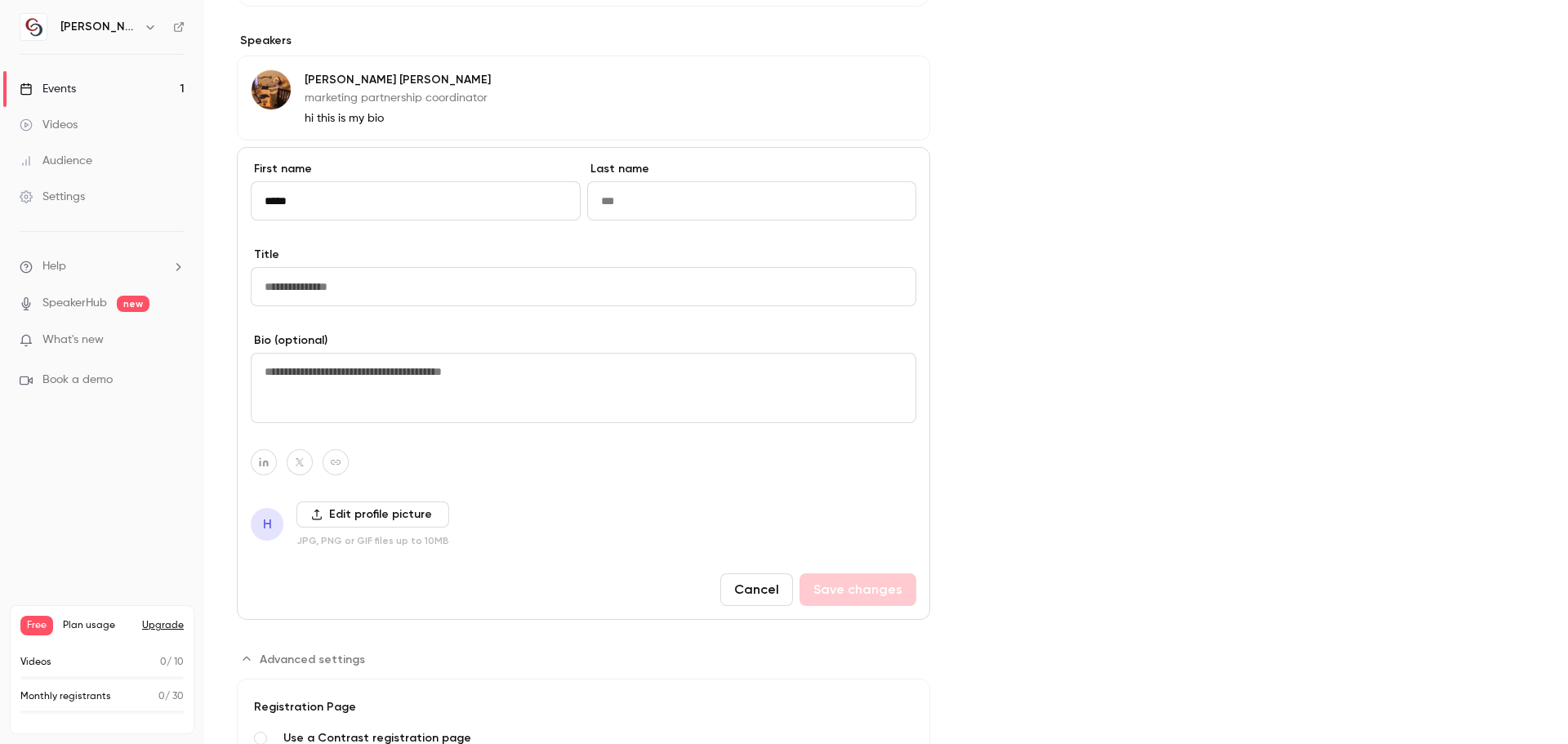
type input "*****"
click at [674, 198] on input "Last name" at bounding box center [752, 201] width 330 height 39
type input "*"
click at [496, 288] on input "Title" at bounding box center [583, 286] width 665 height 39
click at [494, 375] on textarea at bounding box center [583, 387] width 665 height 70
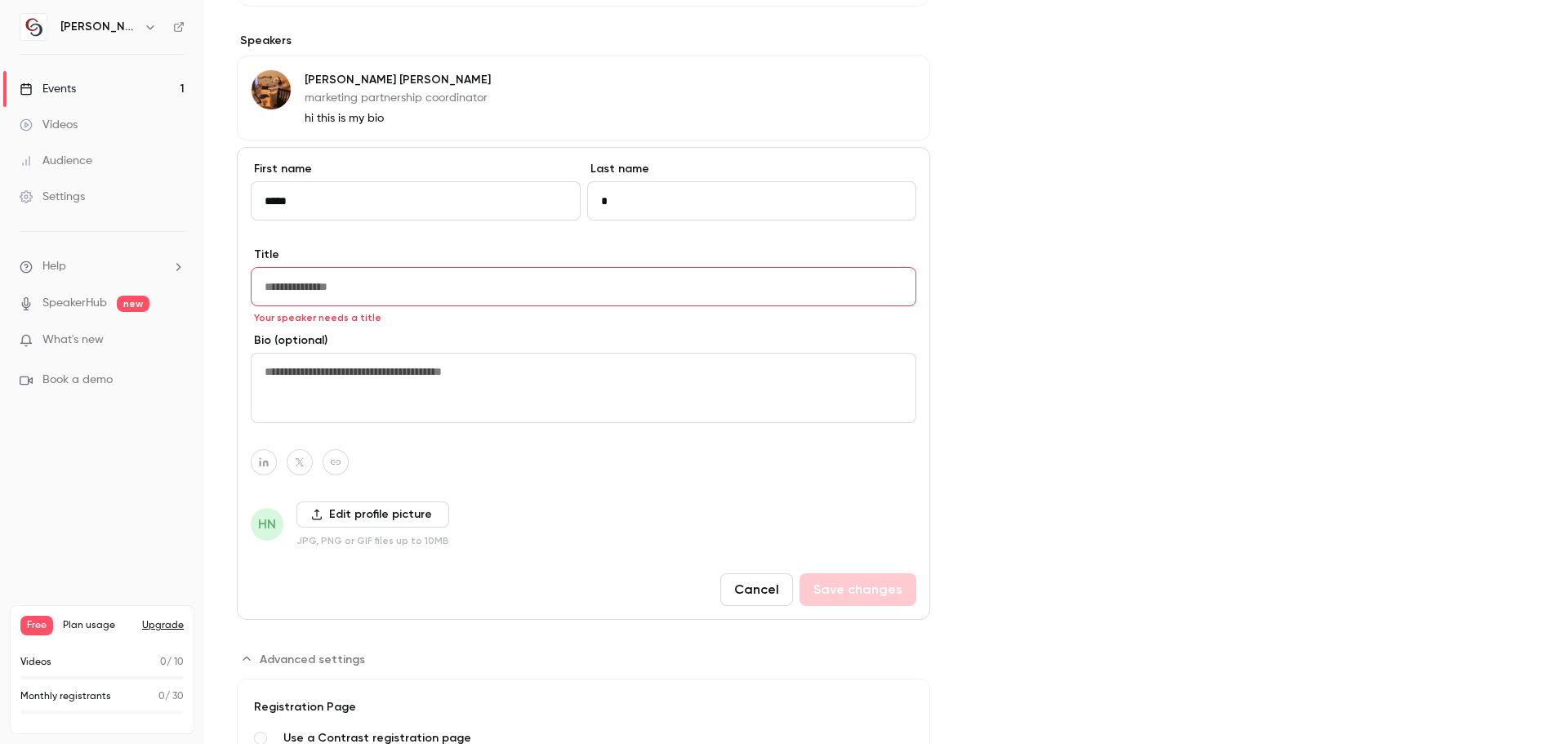
click at [441, 283] on input "Title" at bounding box center [583, 286] width 665 height 39
type input "*"
type input "**********"
click at [877, 583] on button "Save changes" at bounding box center [858, 589] width 117 height 33
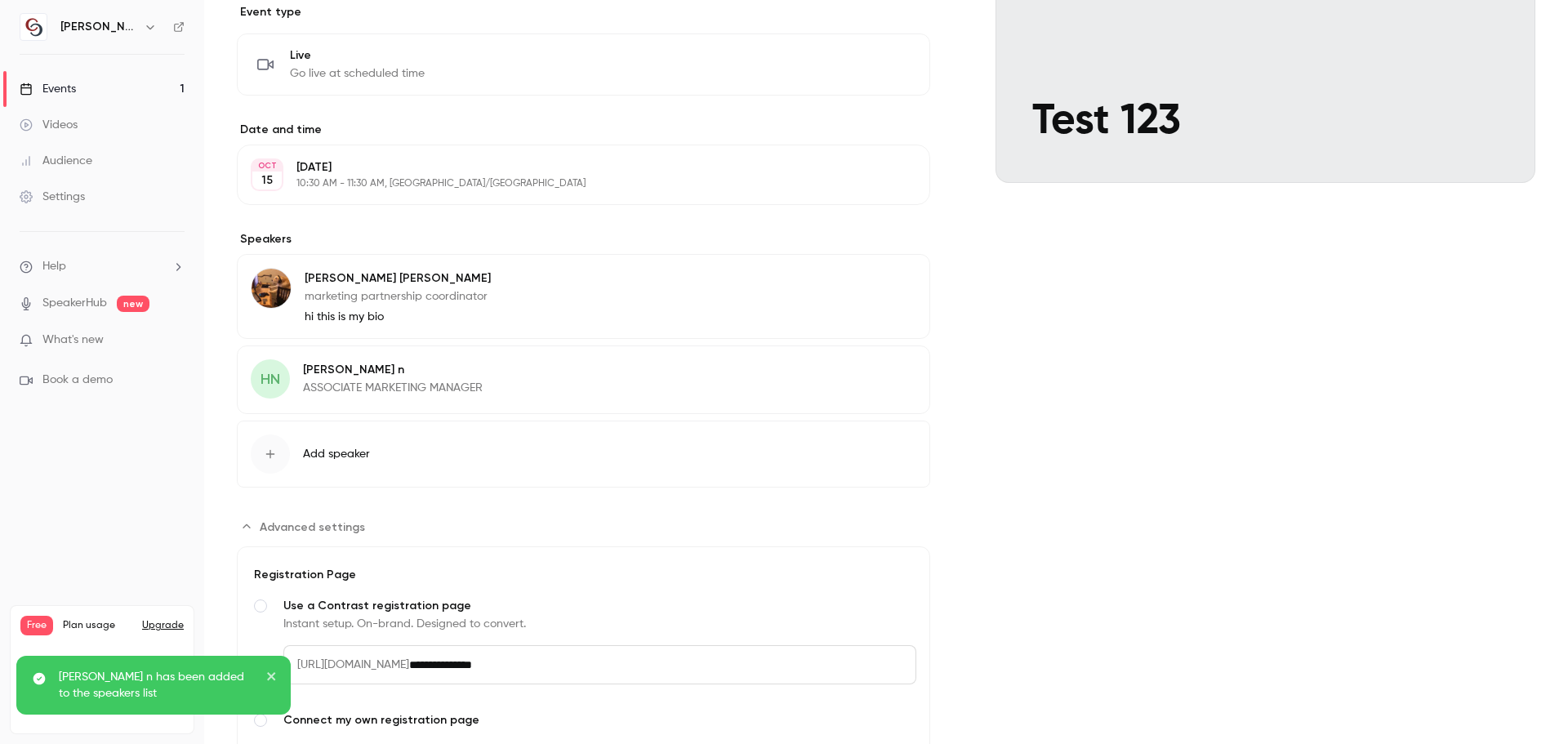
scroll to position [452, 0]
click at [540, 373] on div "[PERSON_NAME] n ASSOCIATE MARKETING MANAGER Edit" at bounding box center [583, 383] width 694 height 68
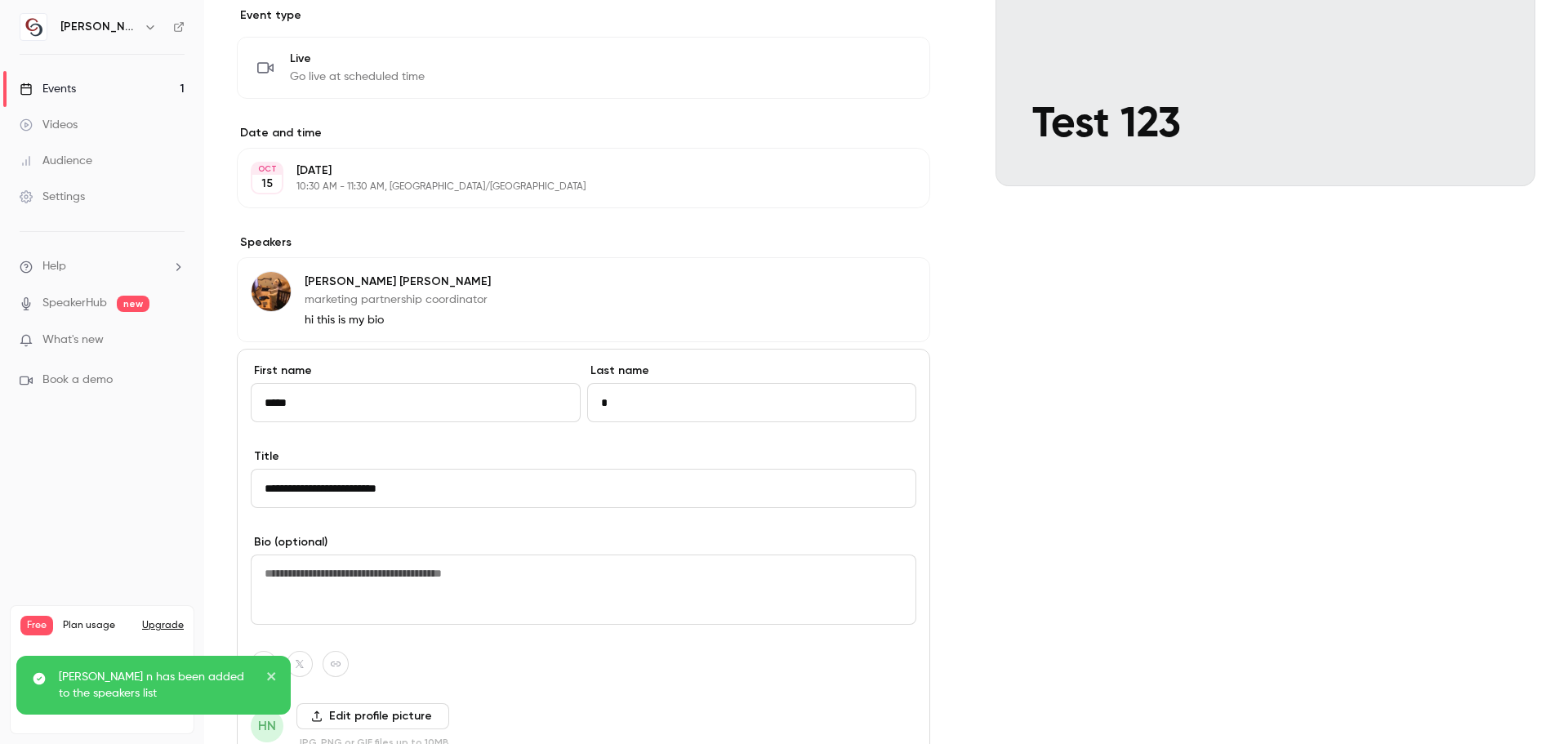
click at [942, 456] on div "**********" at bounding box center [886, 562] width 1299 height 1400
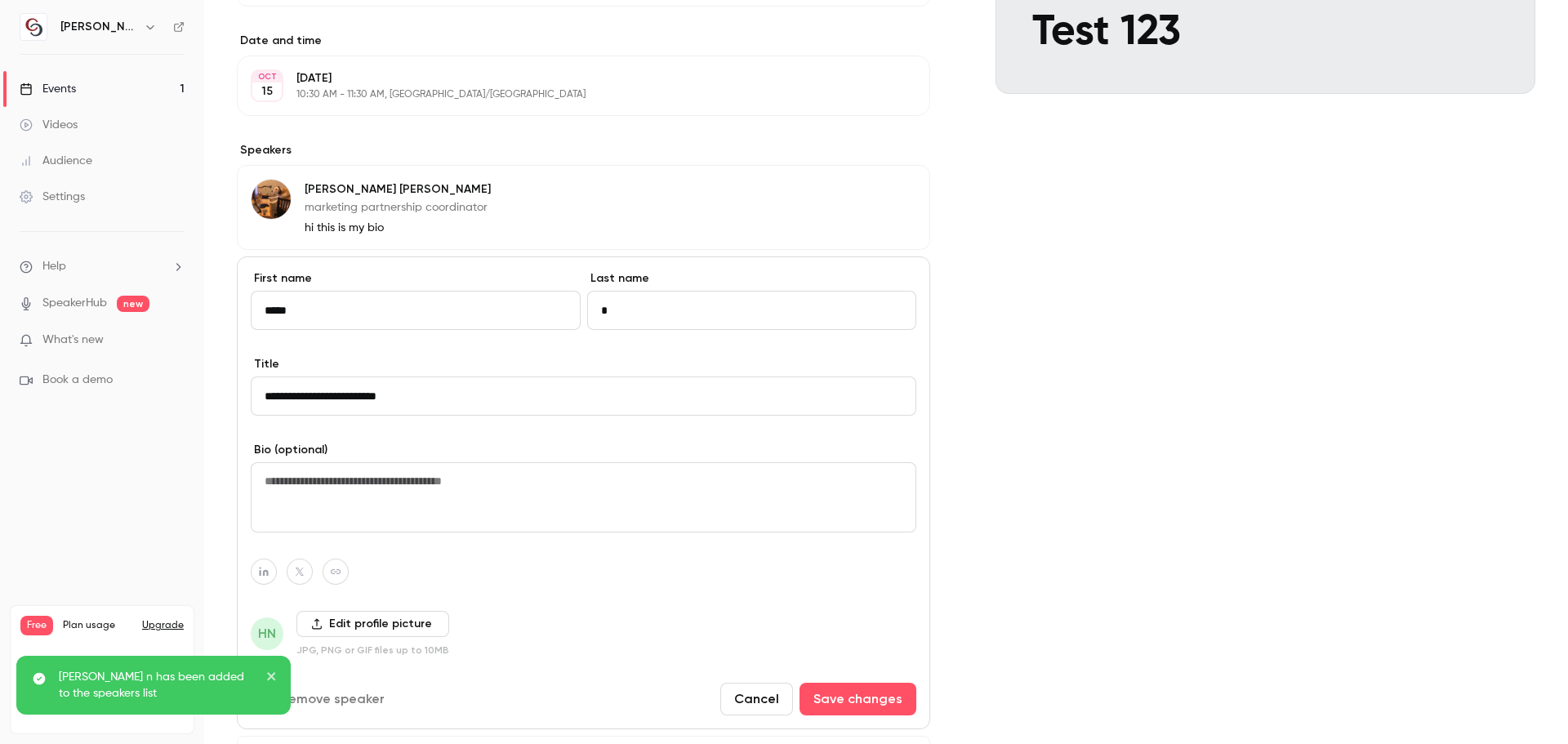
scroll to position [615, 0]
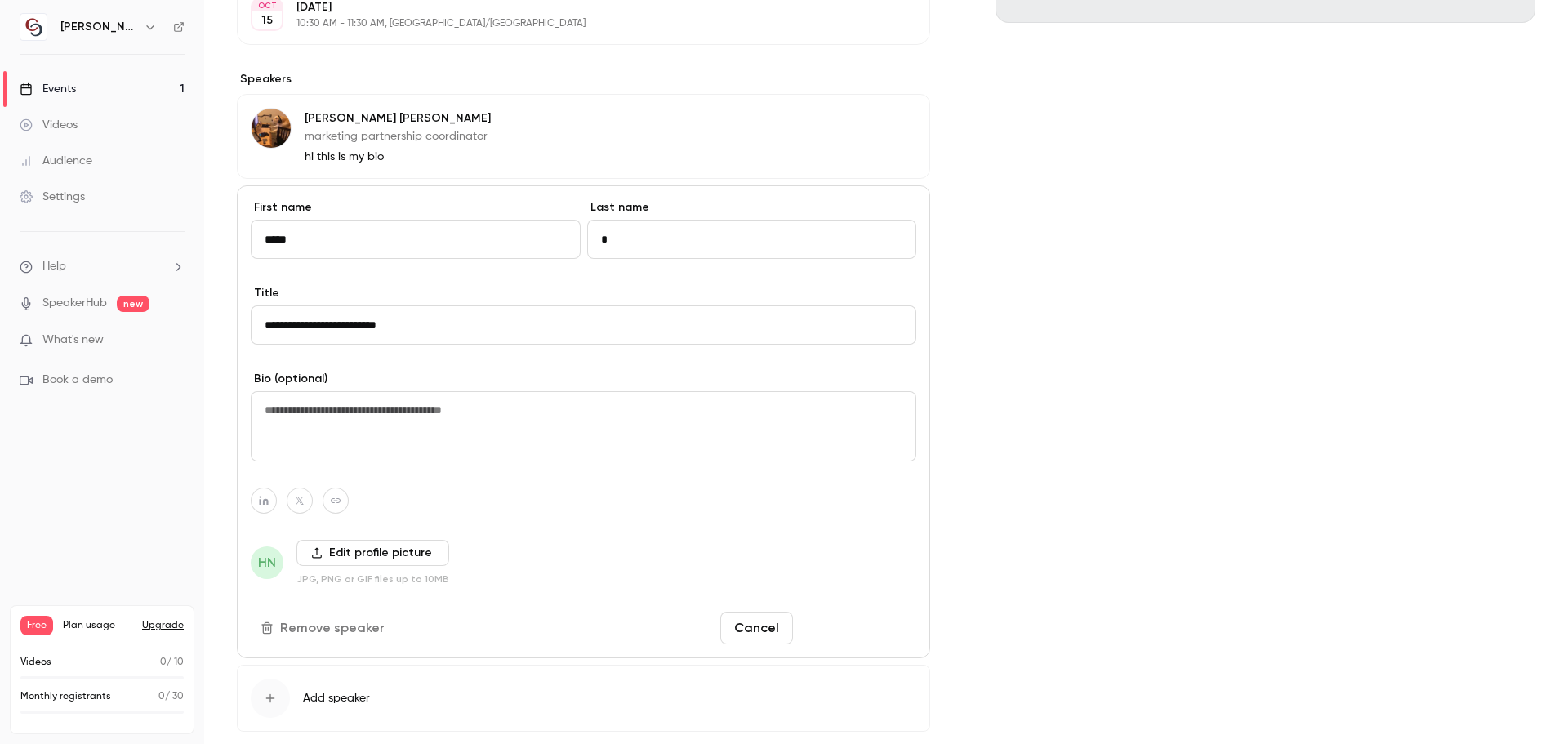
click at [834, 623] on button "Save changes" at bounding box center [858, 628] width 117 height 33
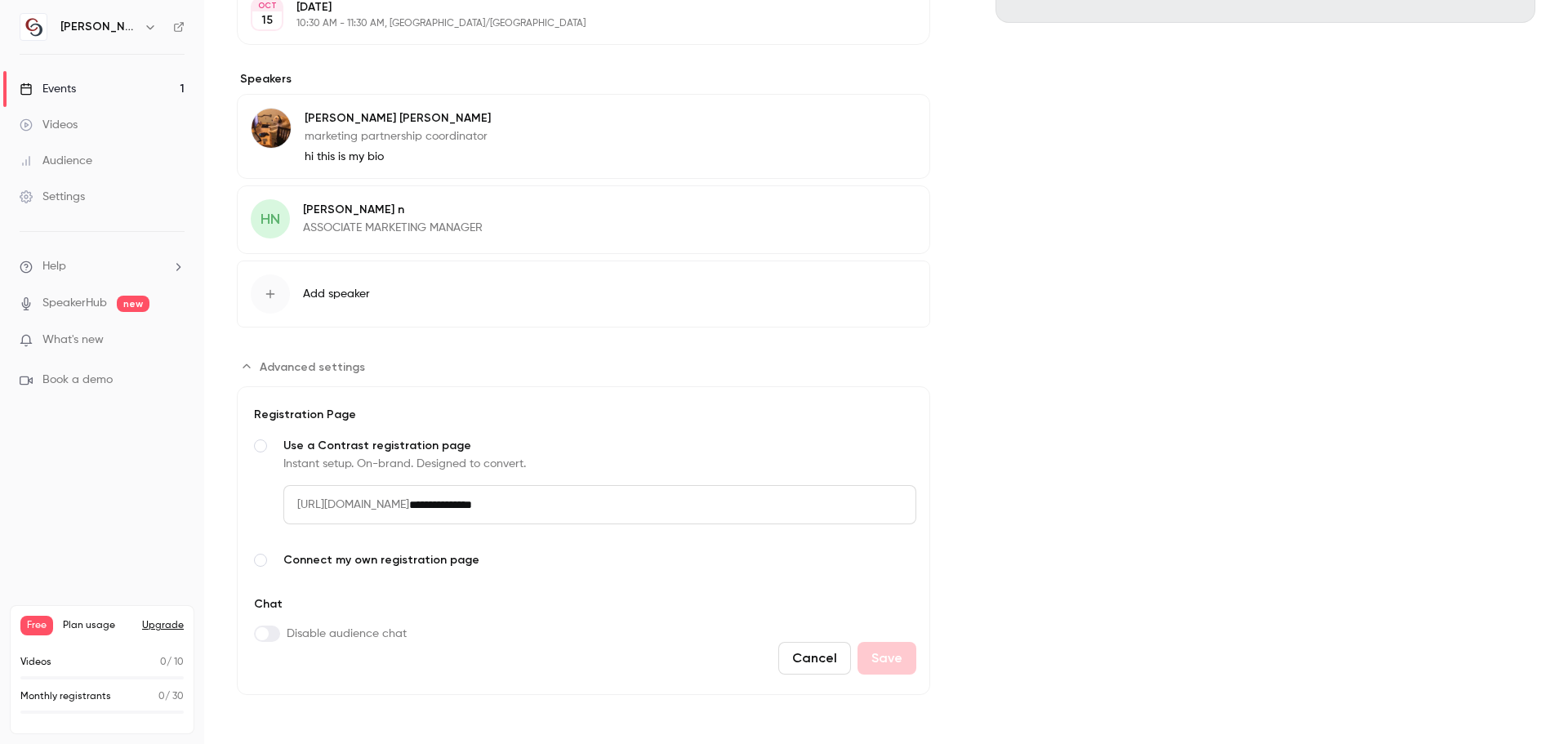
drag, startPoint x: 621, startPoint y: 502, endPoint x: 303, endPoint y: 510, distance: 318.1
click at [303, 510] on div "**********" at bounding box center [600, 505] width 633 height 39
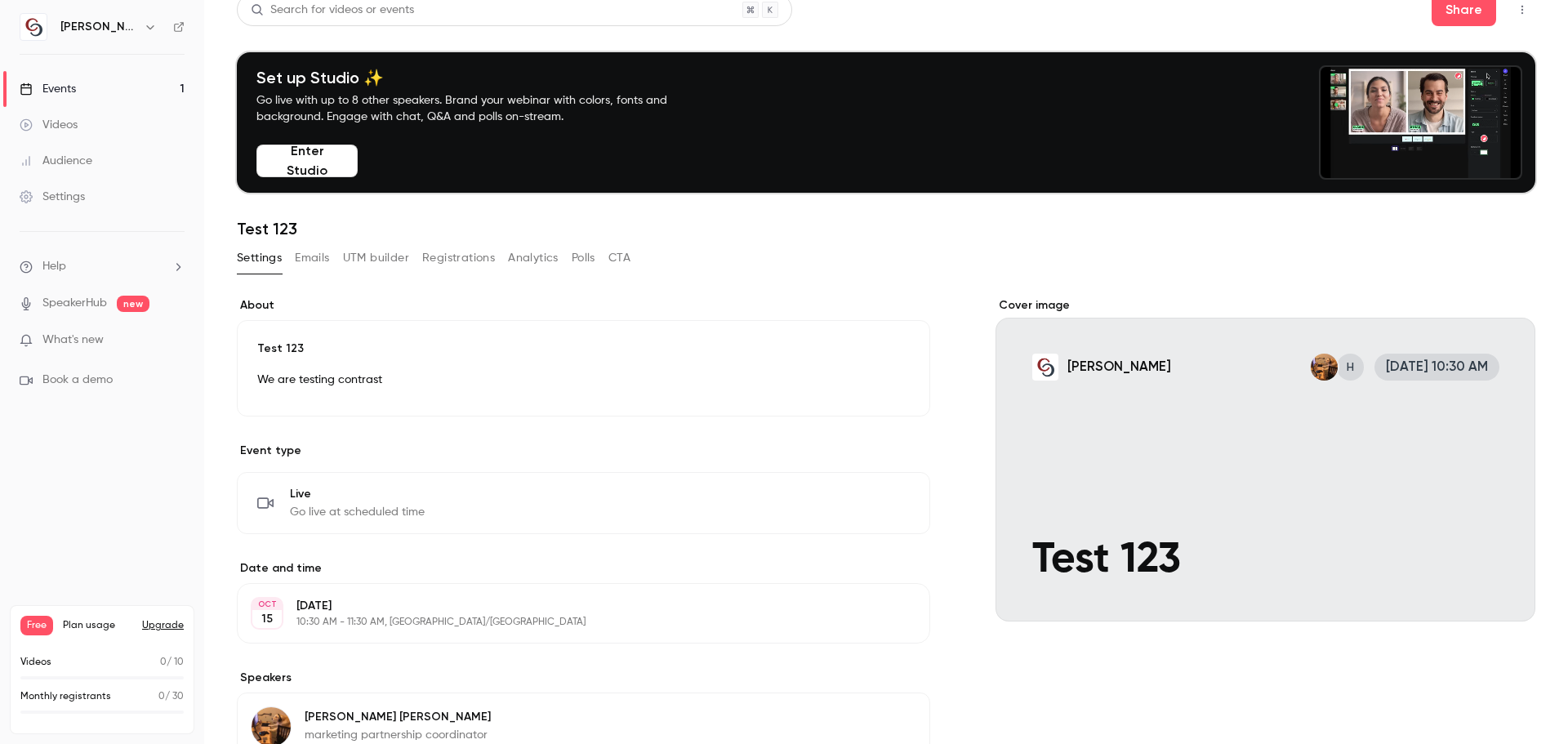
scroll to position [0, 0]
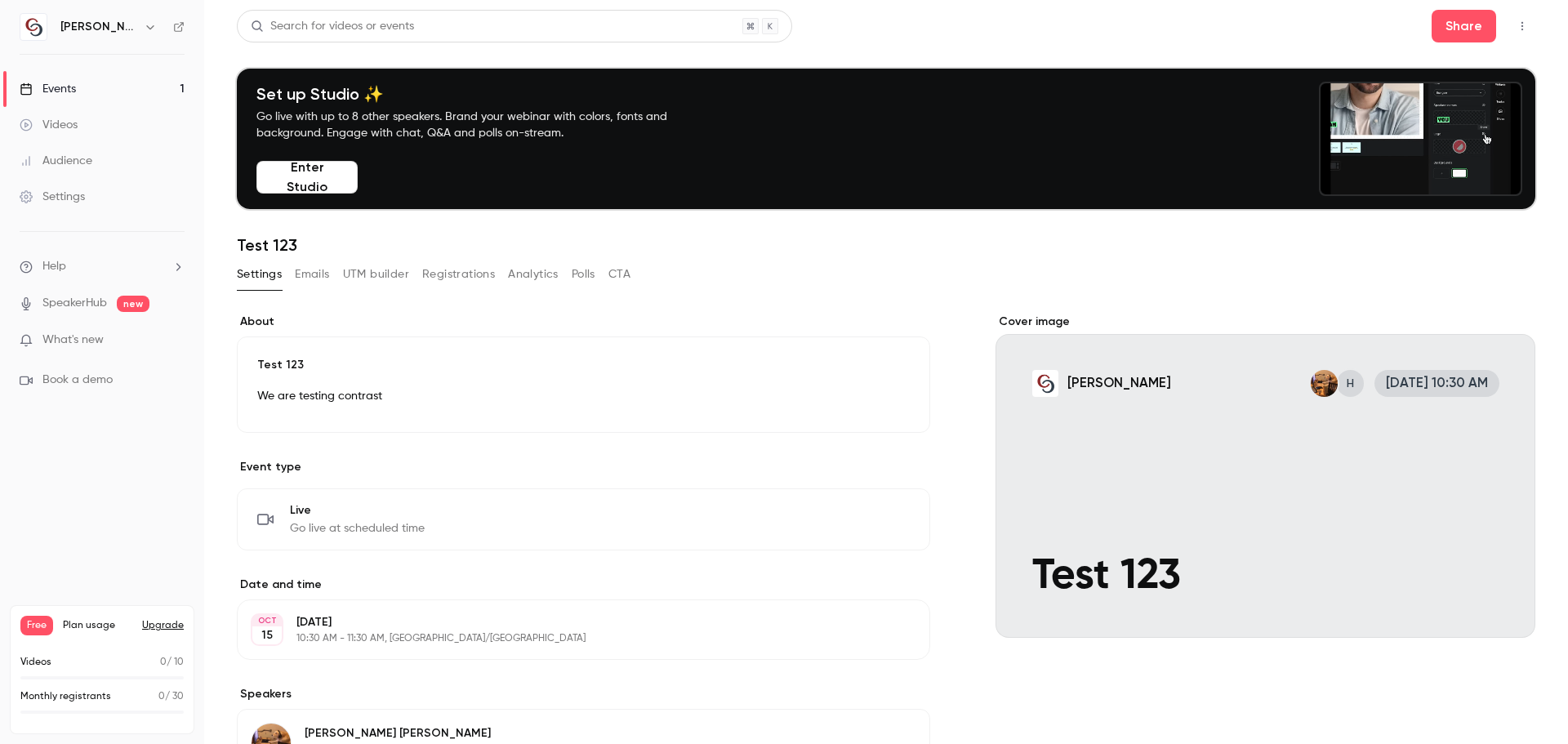
click at [320, 182] on button "Enter Studio" at bounding box center [307, 177] width 101 height 33
click at [448, 517] on div "Live Go live at scheduled time Edit" at bounding box center [583, 519] width 653 height 35
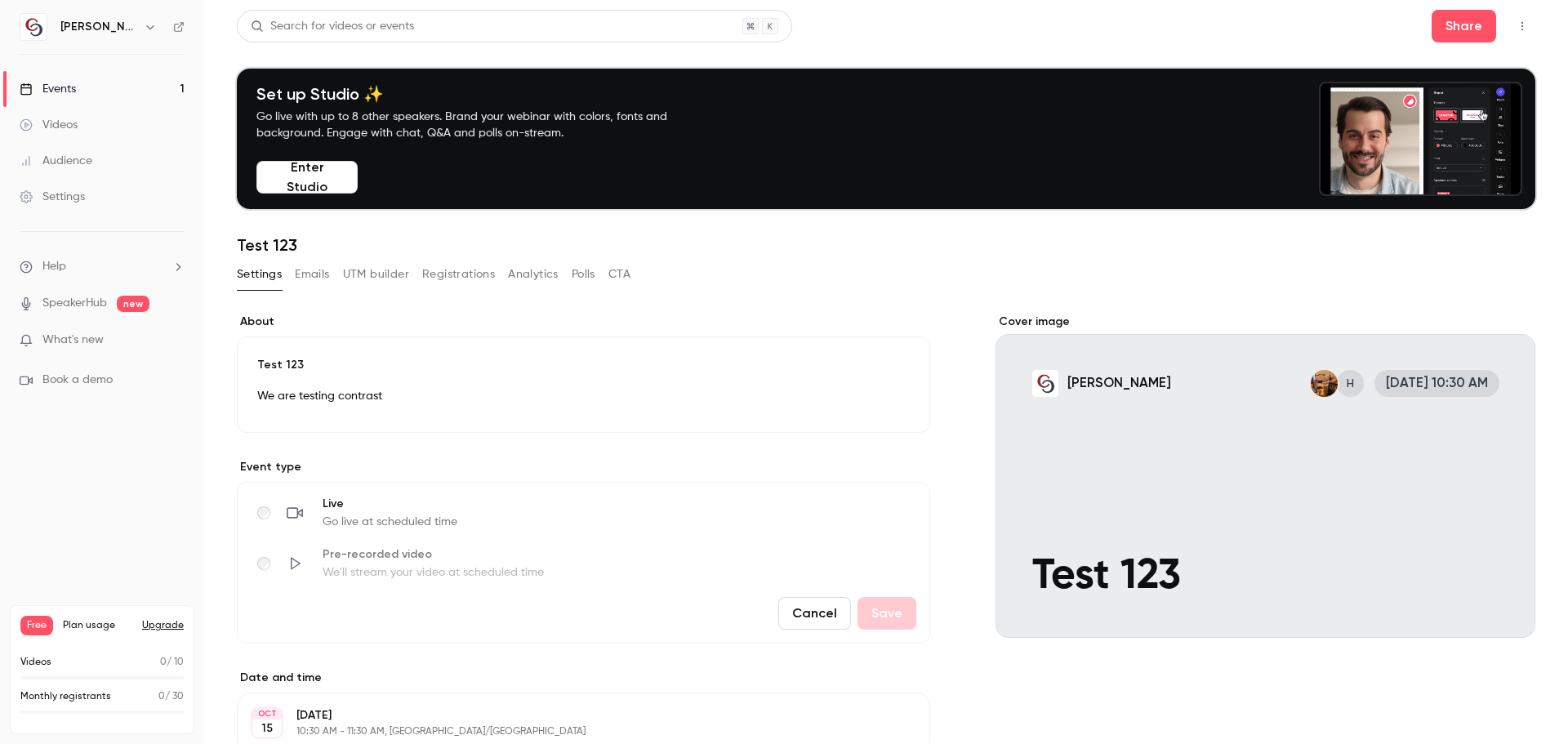
click at [284, 182] on button "Enter Studio" at bounding box center [307, 177] width 101 height 33
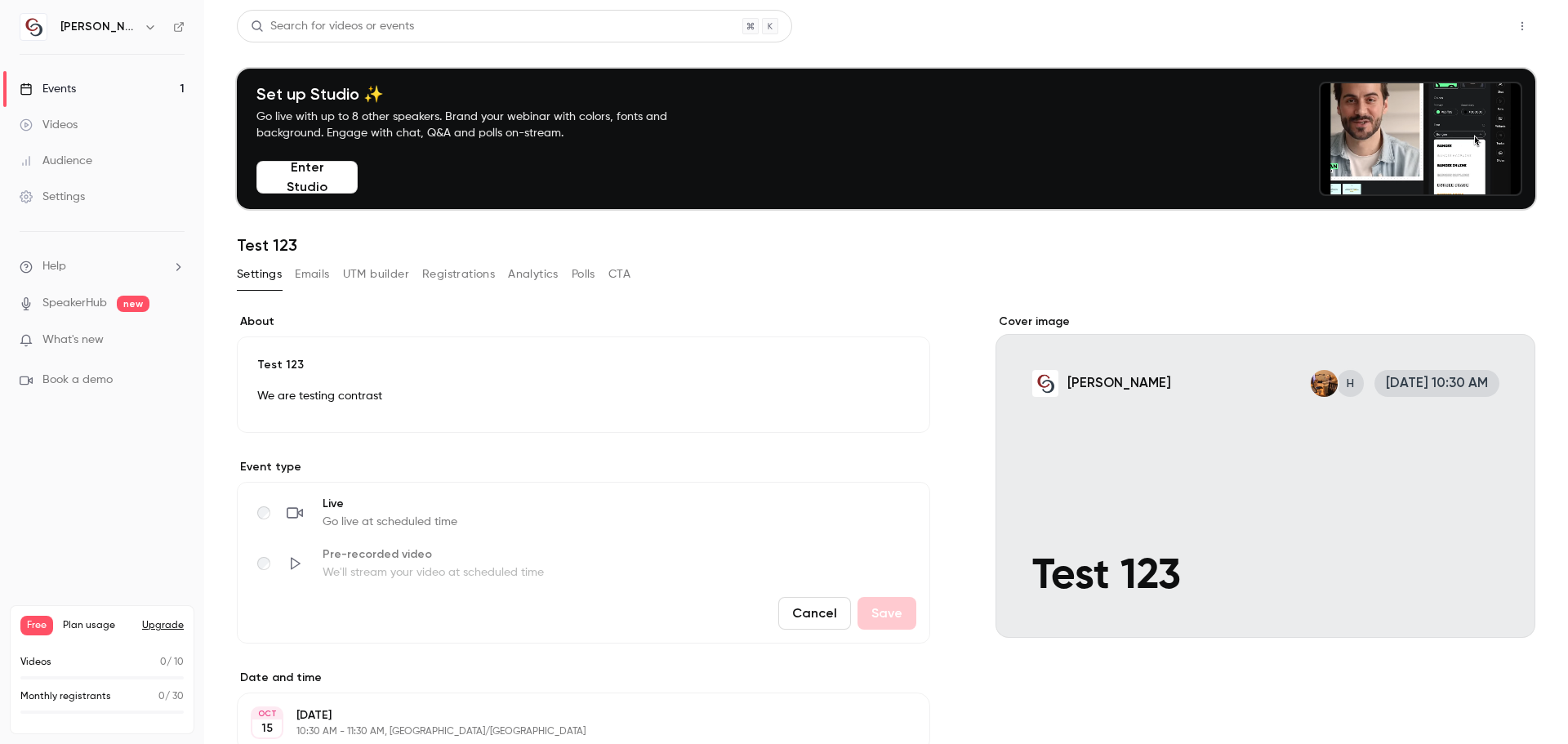
click at [1463, 27] on button "Share" at bounding box center [1463, 26] width 65 height 33
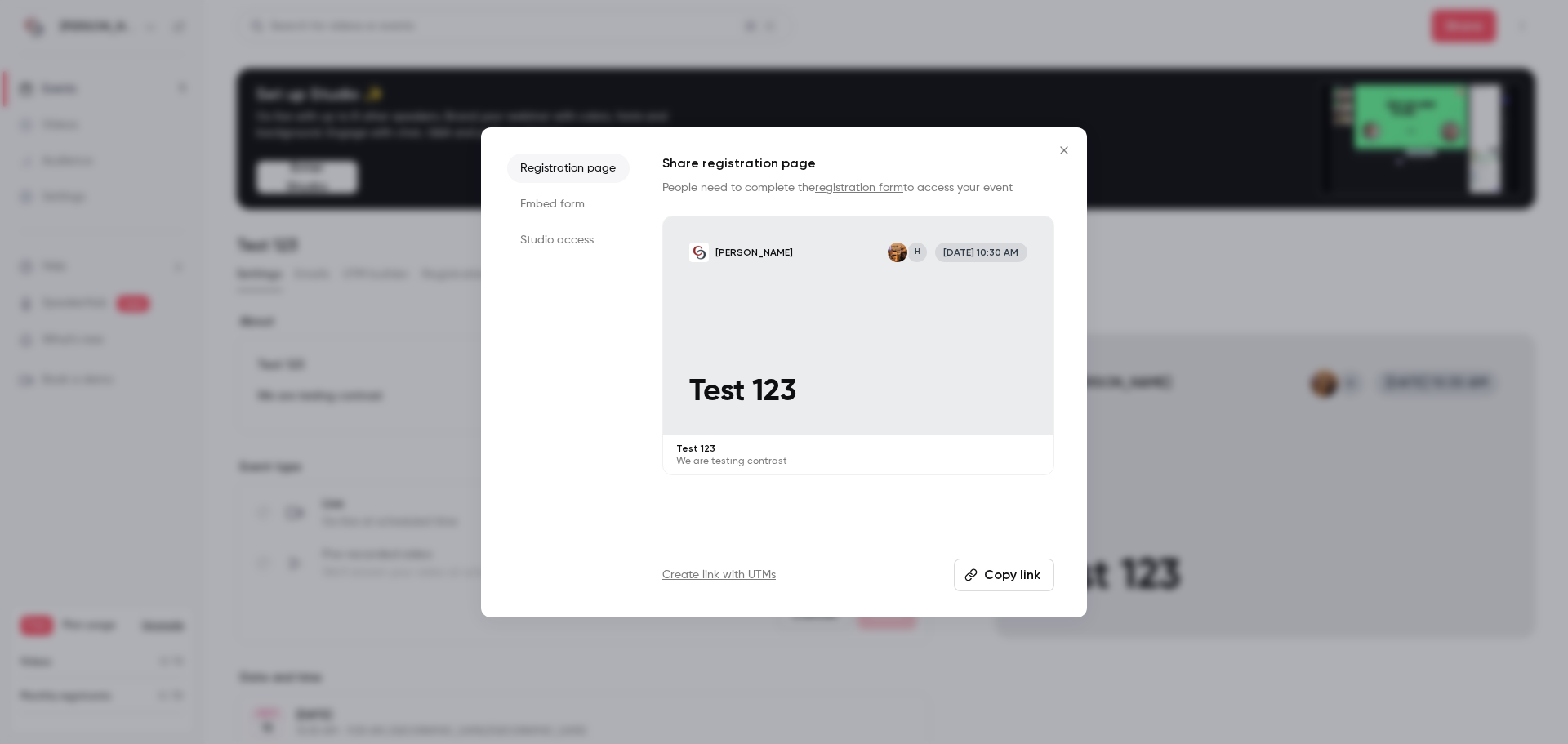
click at [981, 570] on button "Copy link" at bounding box center [1004, 575] width 100 height 33
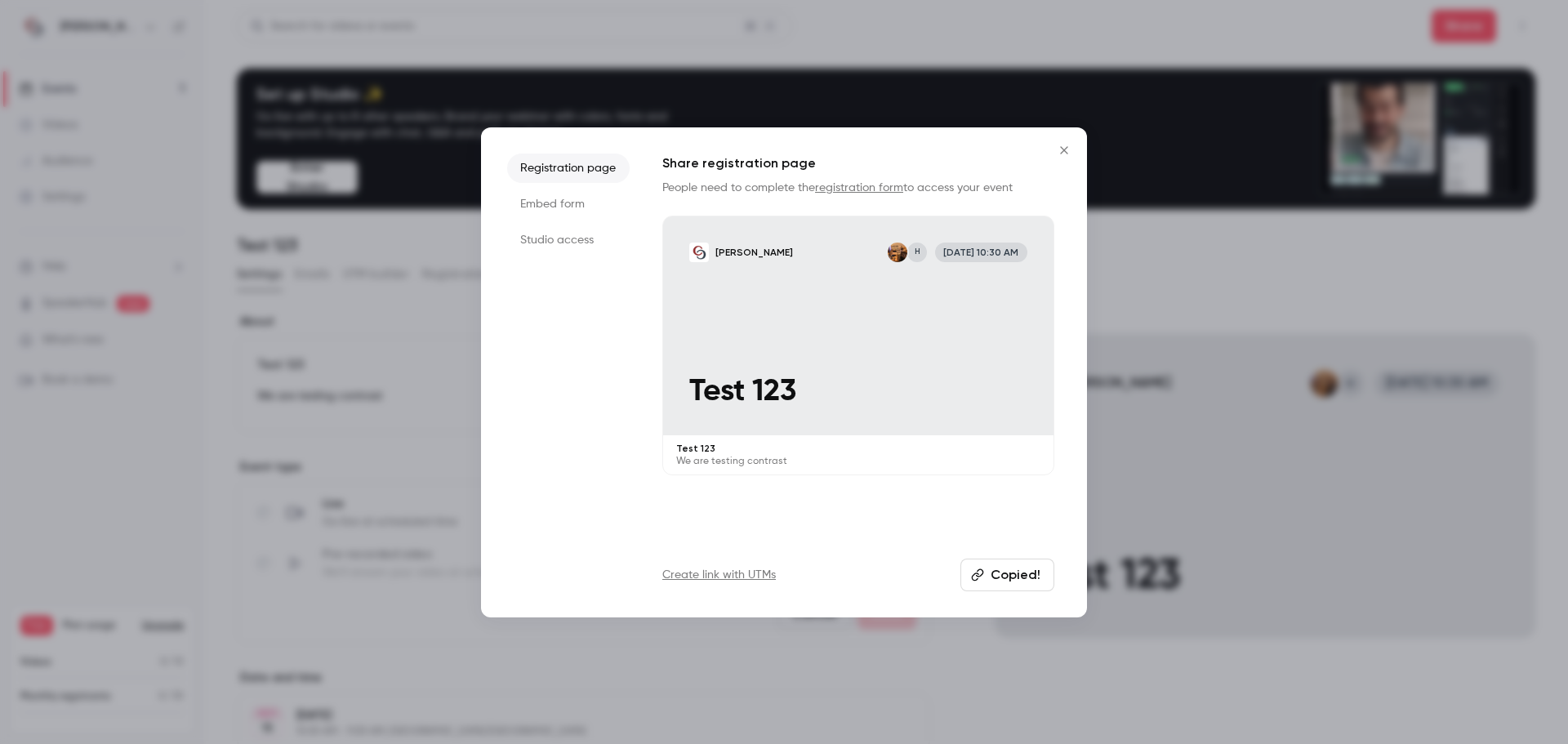
click at [1063, 151] on icon "Close" at bounding box center [1064, 150] width 7 height 7
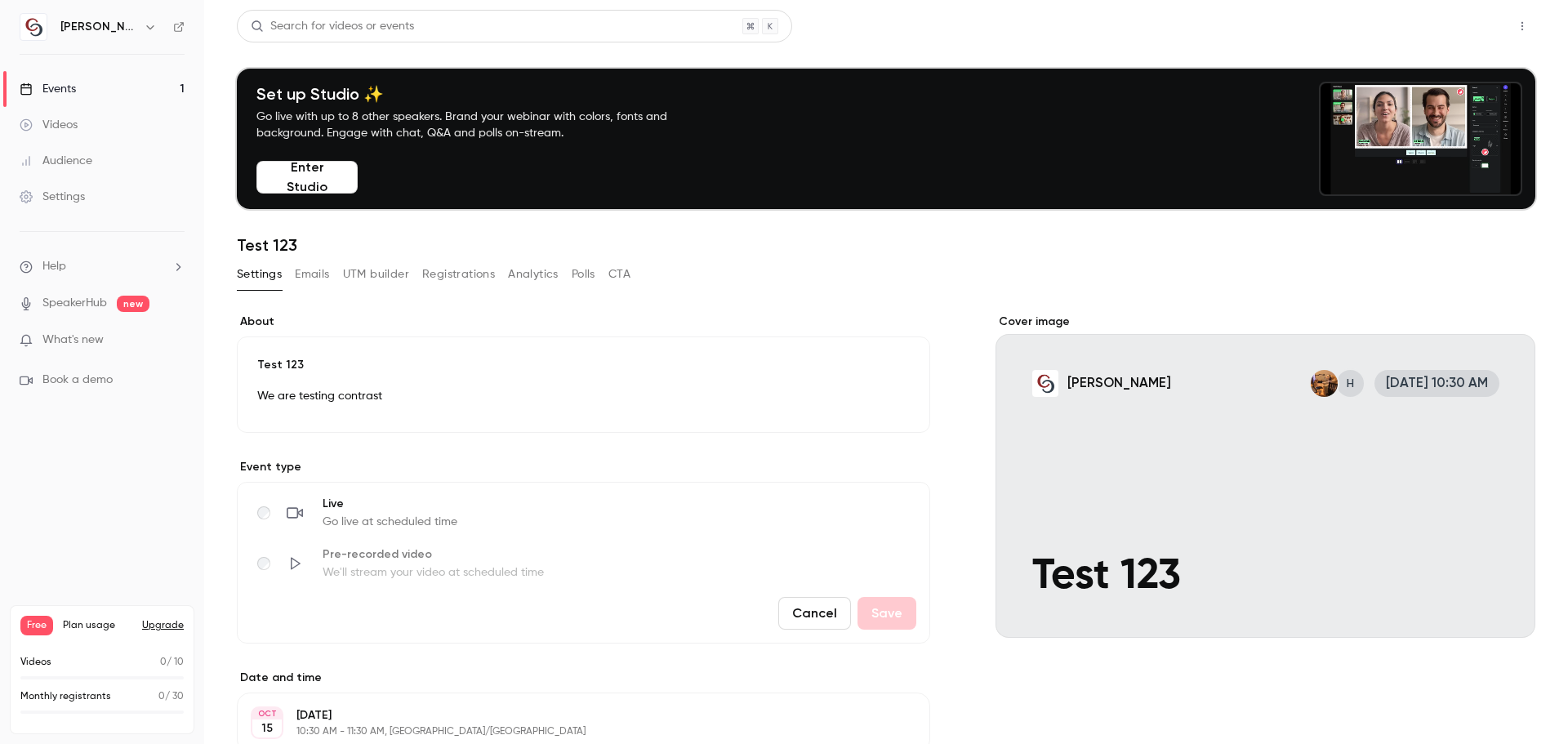
click at [1440, 27] on button "Share" at bounding box center [1463, 26] width 65 height 33
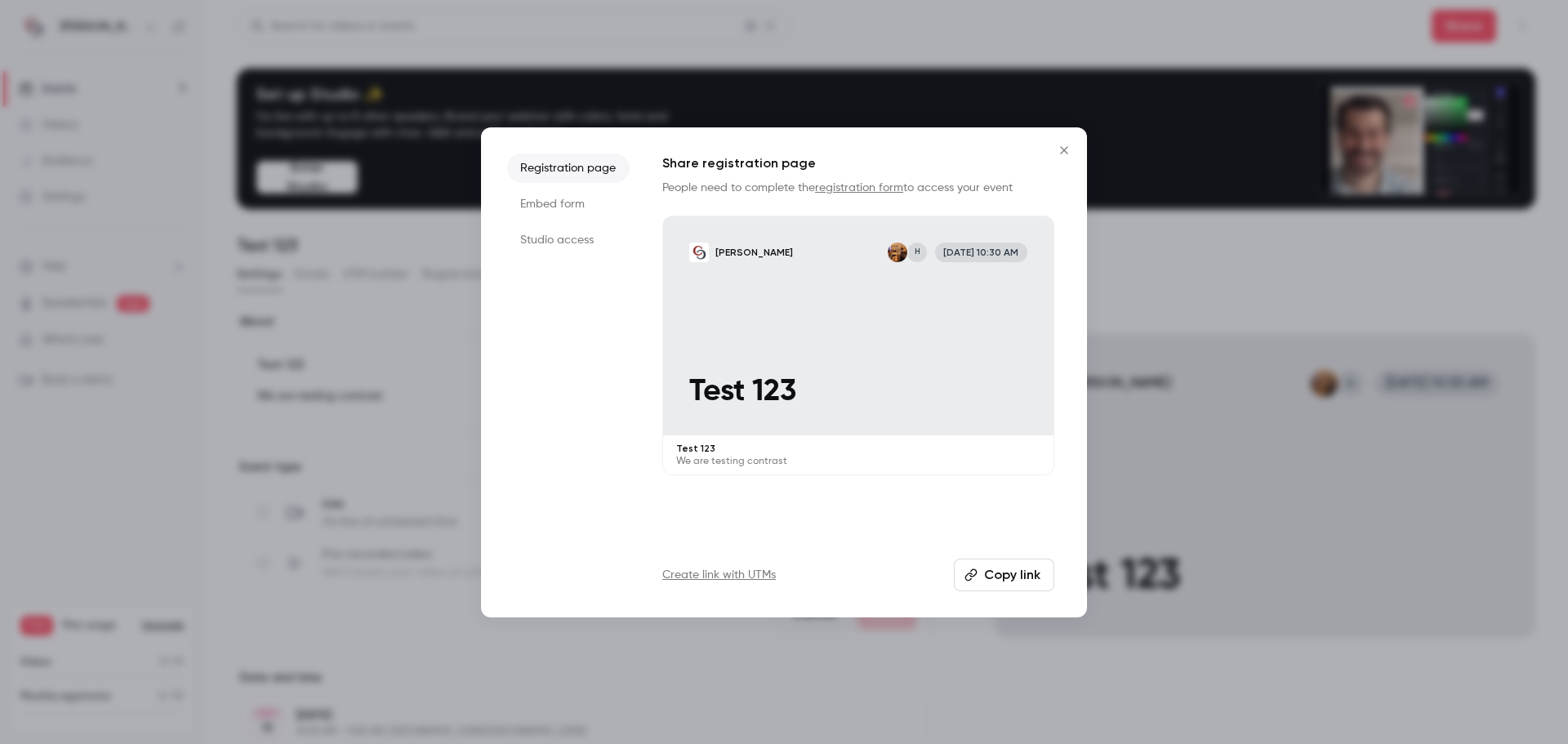
click at [1066, 150] on icon "Close" at bounding box center [1064, 150] width 19 height 13
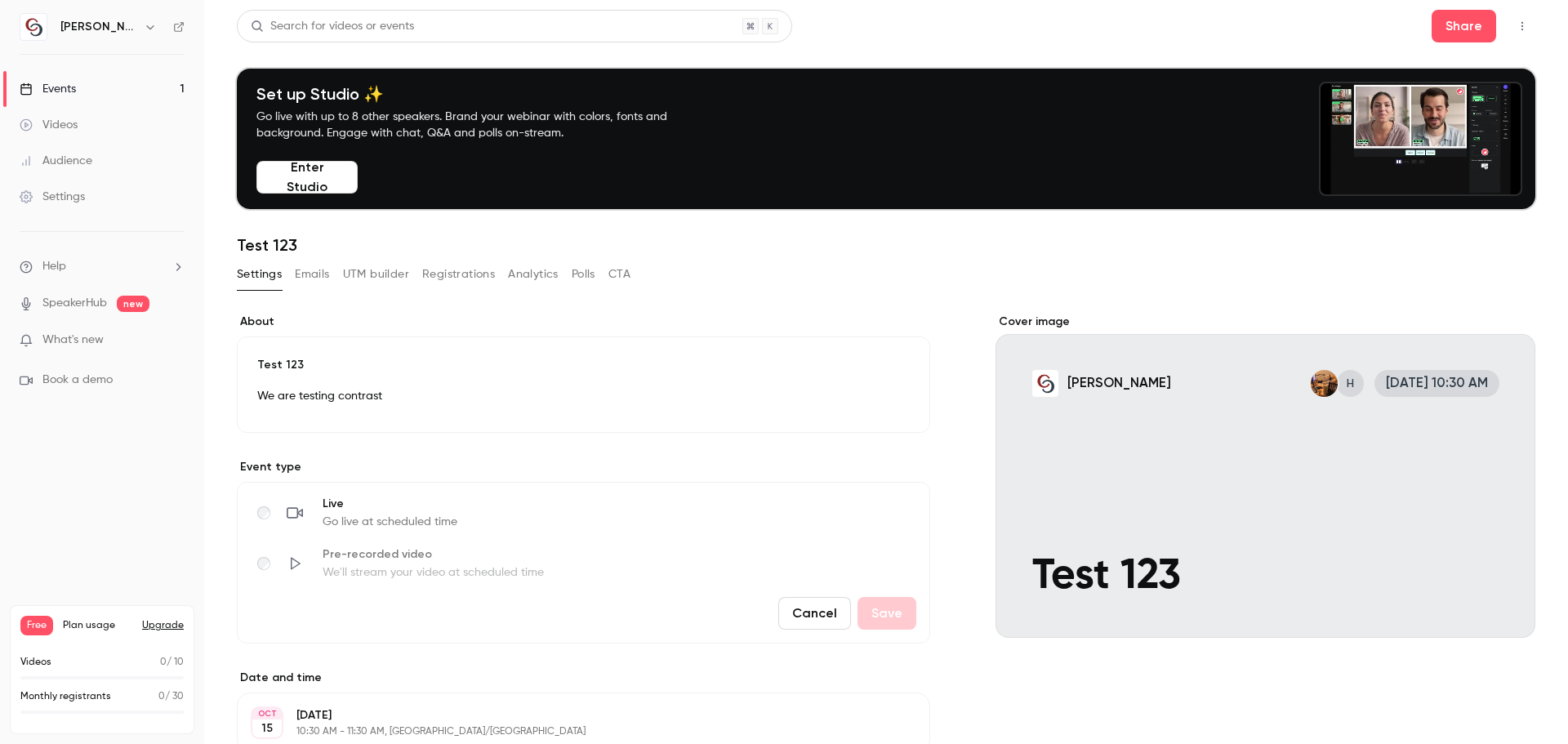
click at [453, 272] on button "Registrations" at bounding box center [459, 275] width 73 height 27
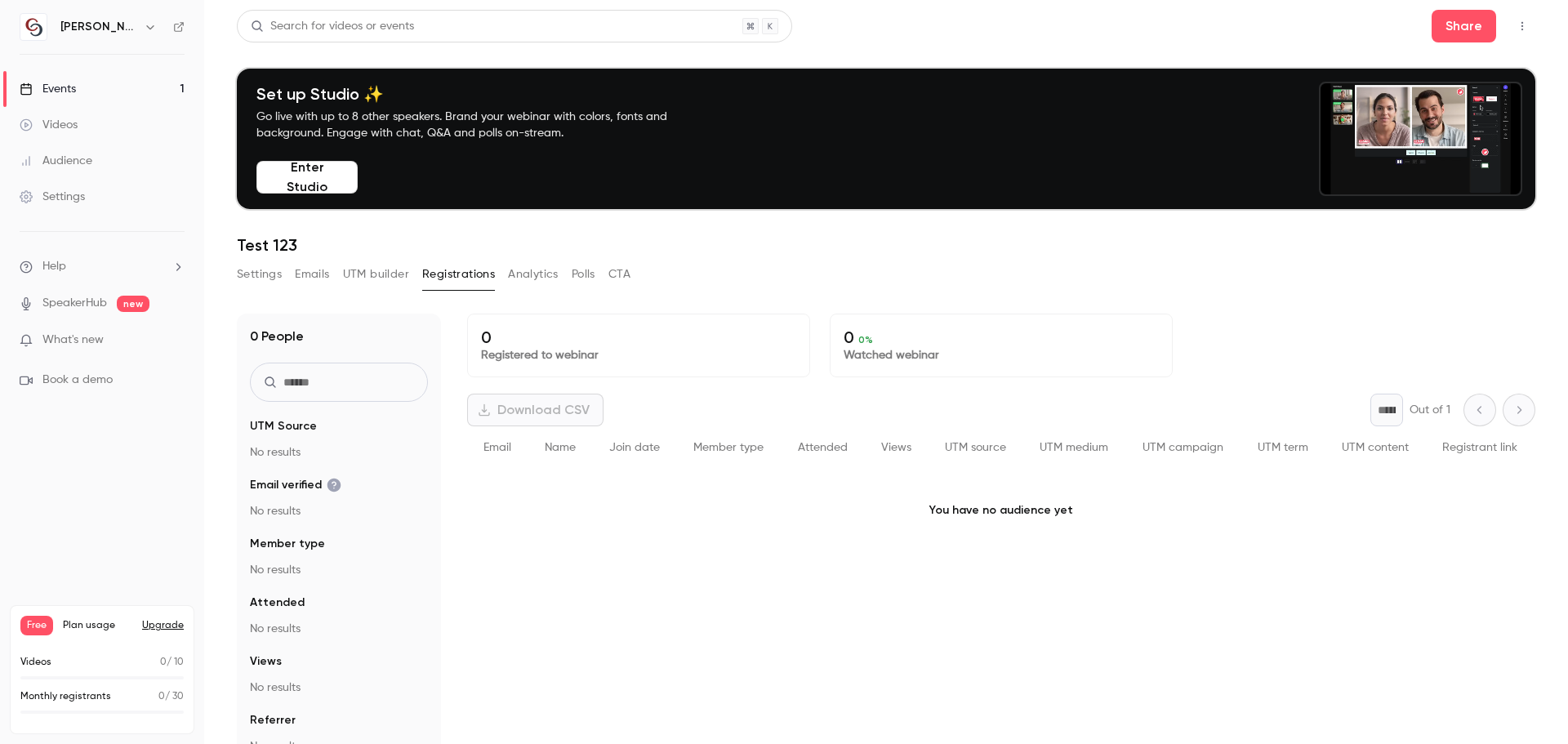
click at [273, 281] on button "Settings" at bounding box center [259, 275] width 45 height 27
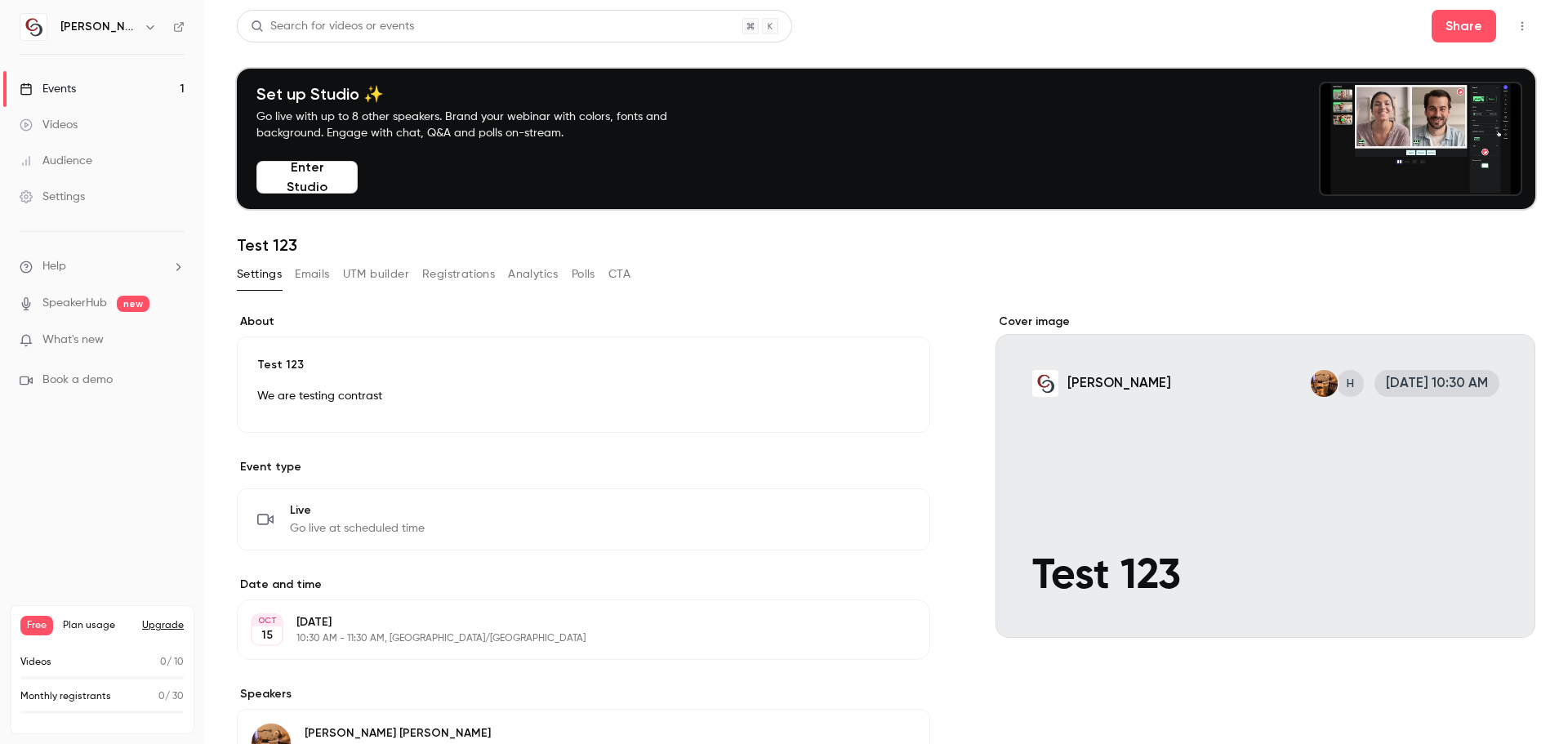
click at [143, 85] on link "Events 1" at bounding box center [102, 89] width 204 height 36
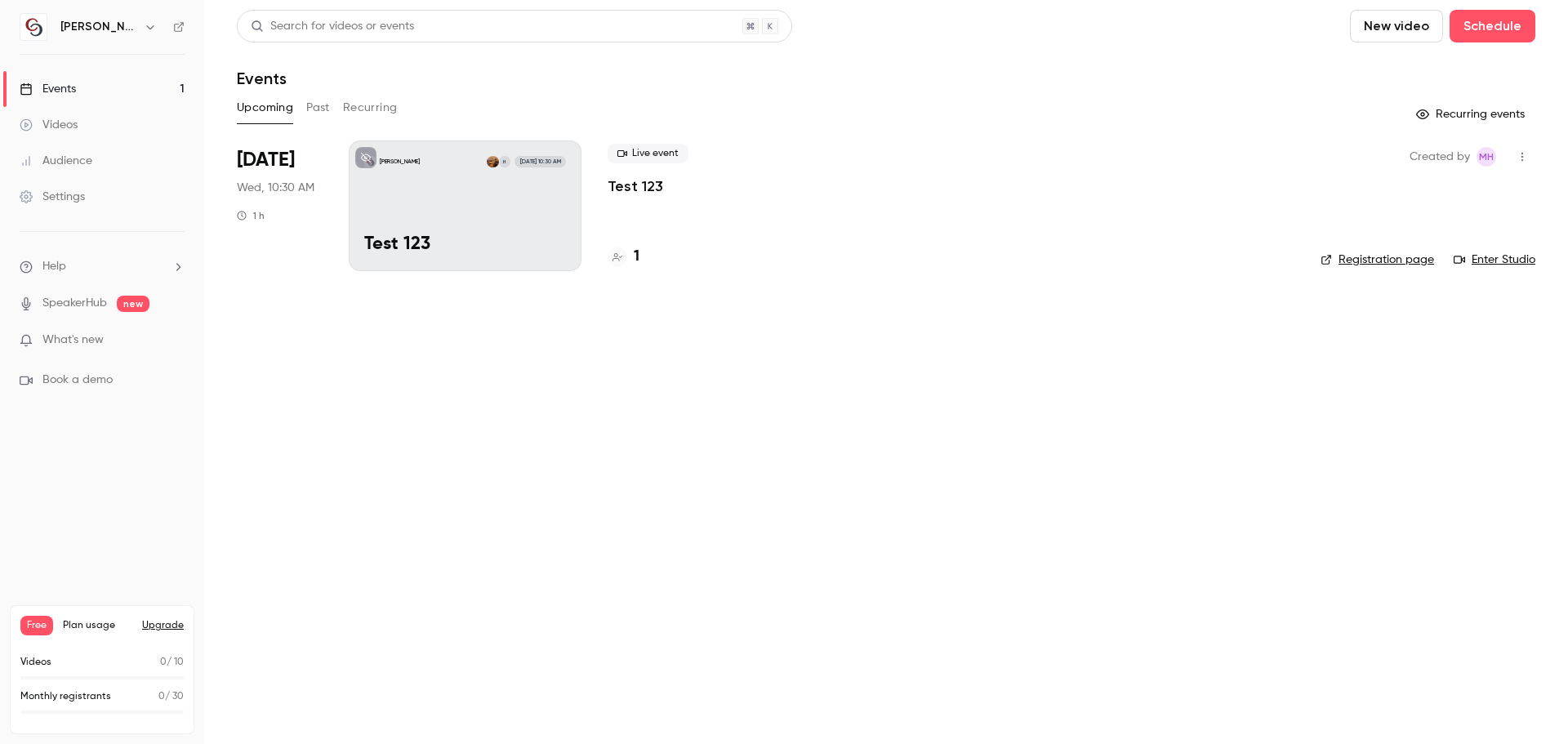
click at [1493, 260] on link "Enter Studio" at bounding box center [1494, 260] width 82 height 16
click at [319, 197] on div "[DATE] Wed, 10:30 AM 1 h" at bounding box center [279, 206] width 86 height 131
click at [273, 147] on span "[DATE]" at bounding box center [265, 160] width 58 height 27
click at [657, 186] on p "Test 123" at bounding box center [635, 186] width 56 height 19
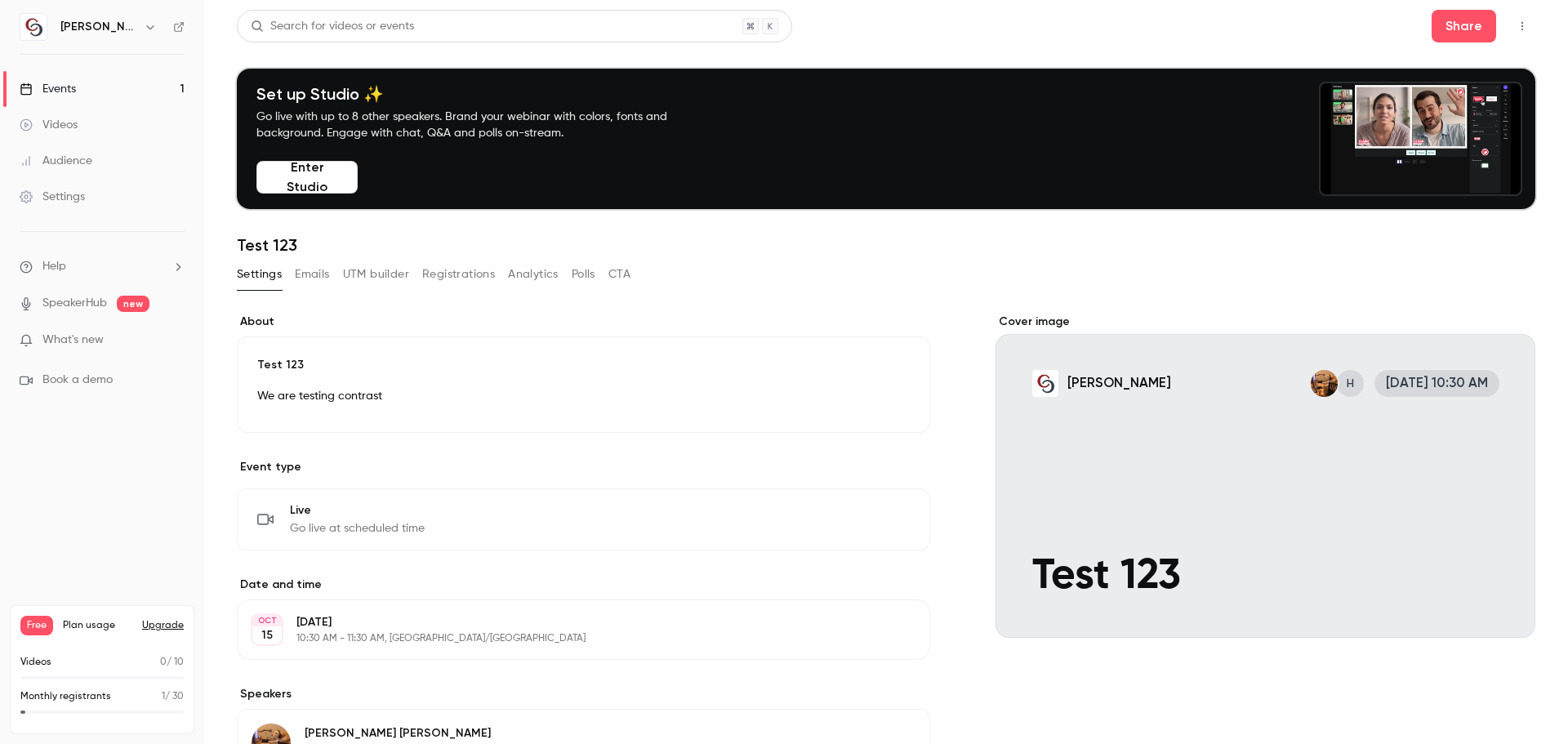
click at [319, 279] on button "Emails" at bounding box center [312, 275] width 35 height 27
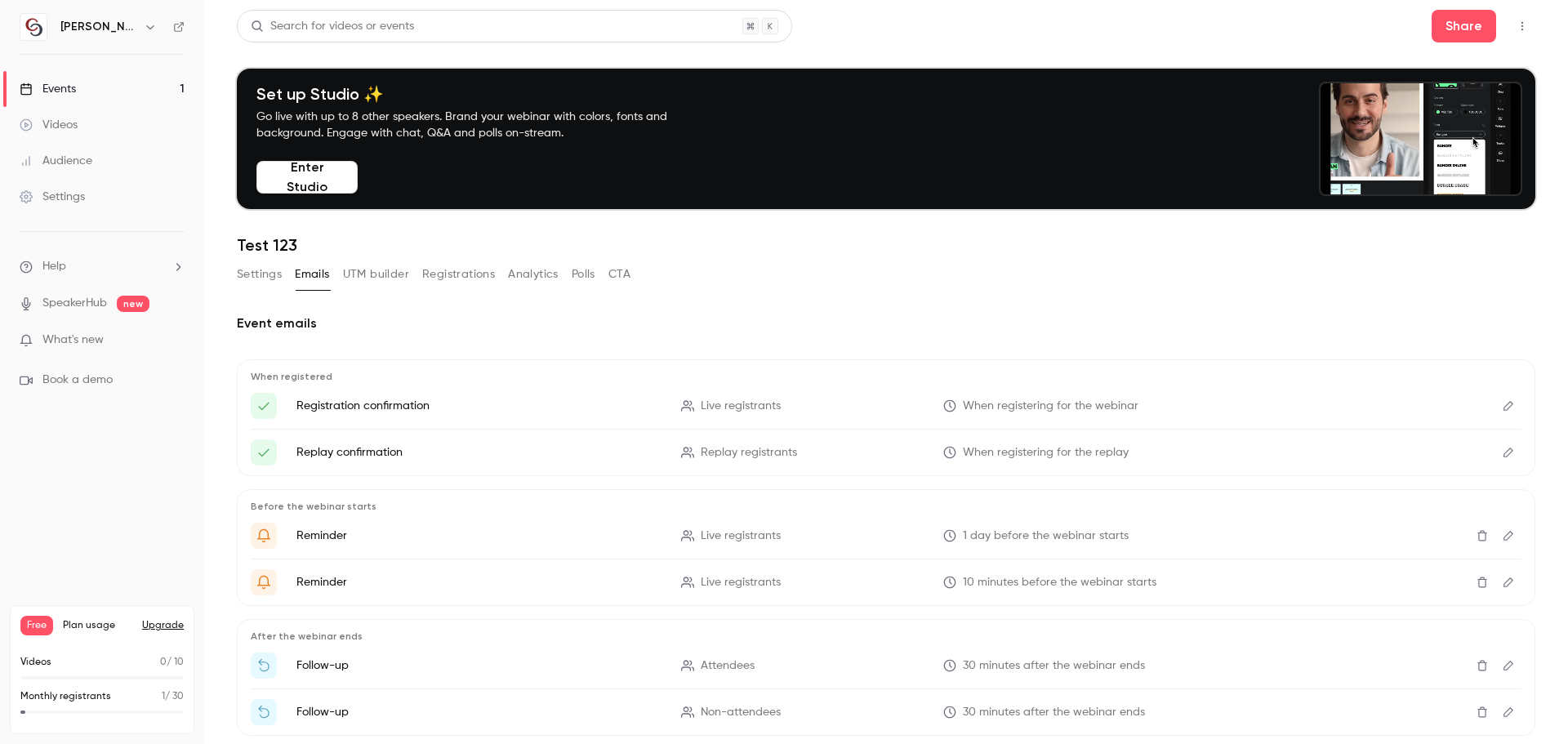
click at [1502, 407] on icon "Edit" at bounding box center [1509, 406] width 13 height 12
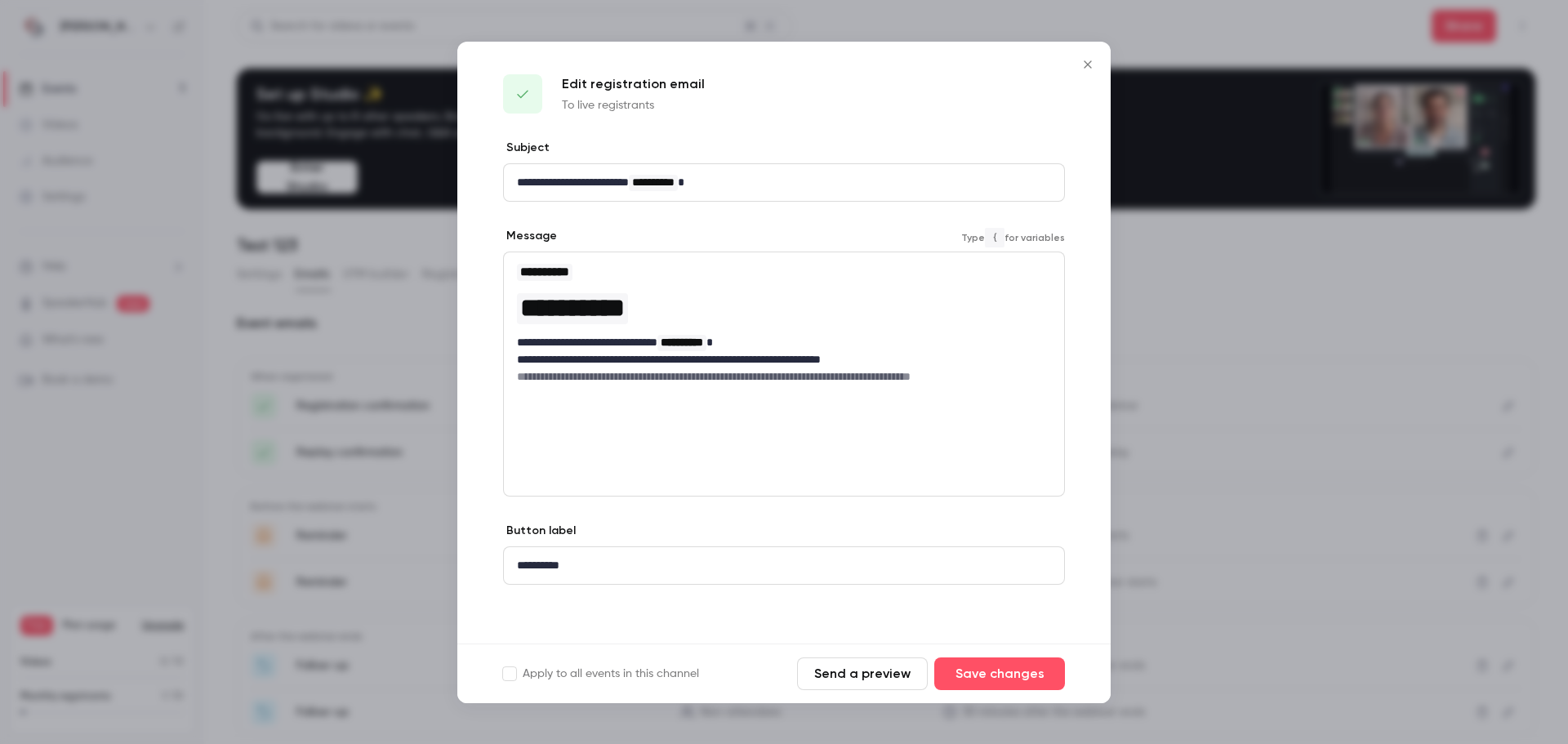
click at [610, 260] on div "**********" at bounding box center [784, 323] width 560 height 142
click at [707, 306] on h1 "**********" at bounding box center [784, 307] width 534 height 39
click at [884, 362] on p "**********" at bounding box center [784, 359] width 534 height 17
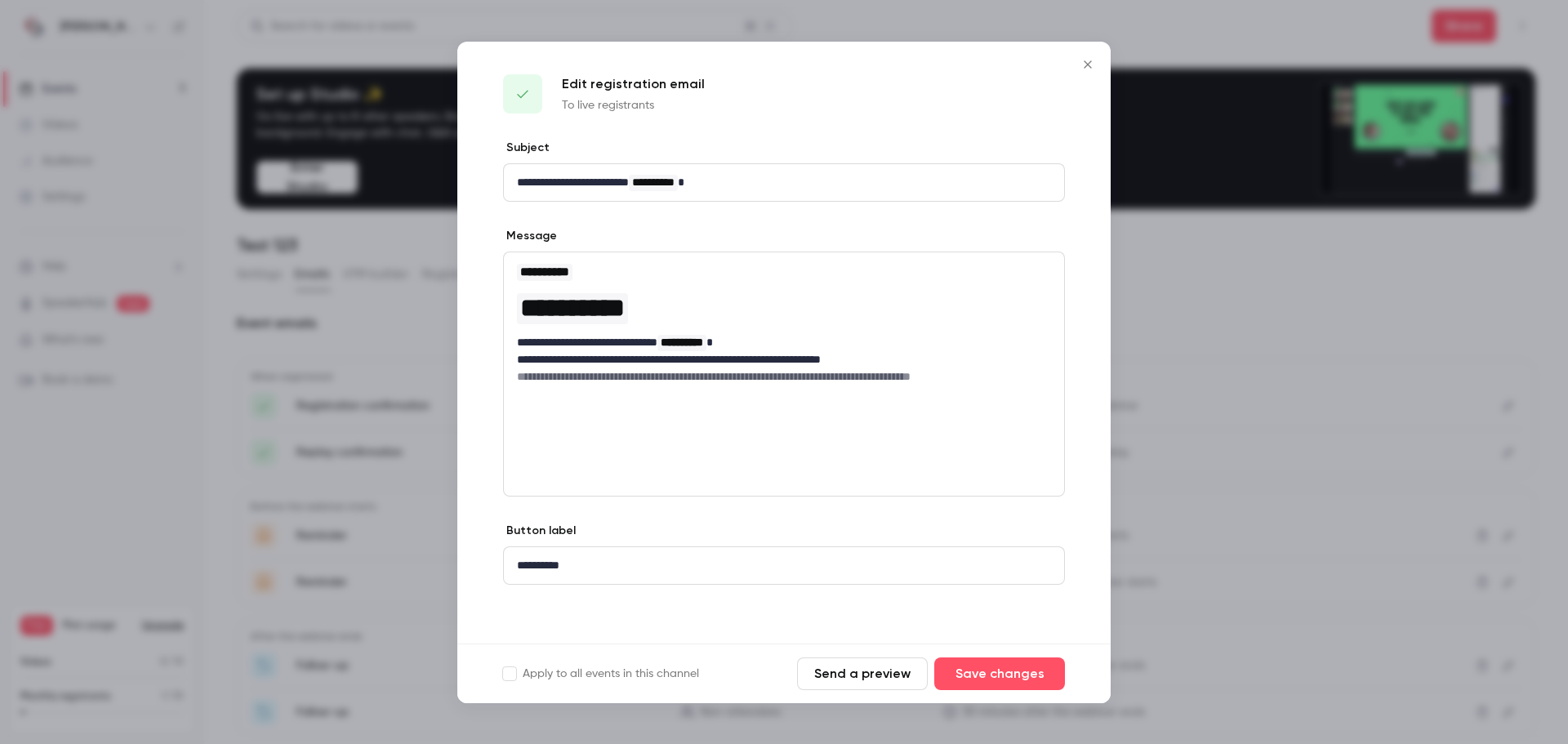
click at [1085, 63] on icon "Close" at bounding box center [1088, 64] width 19 height 13
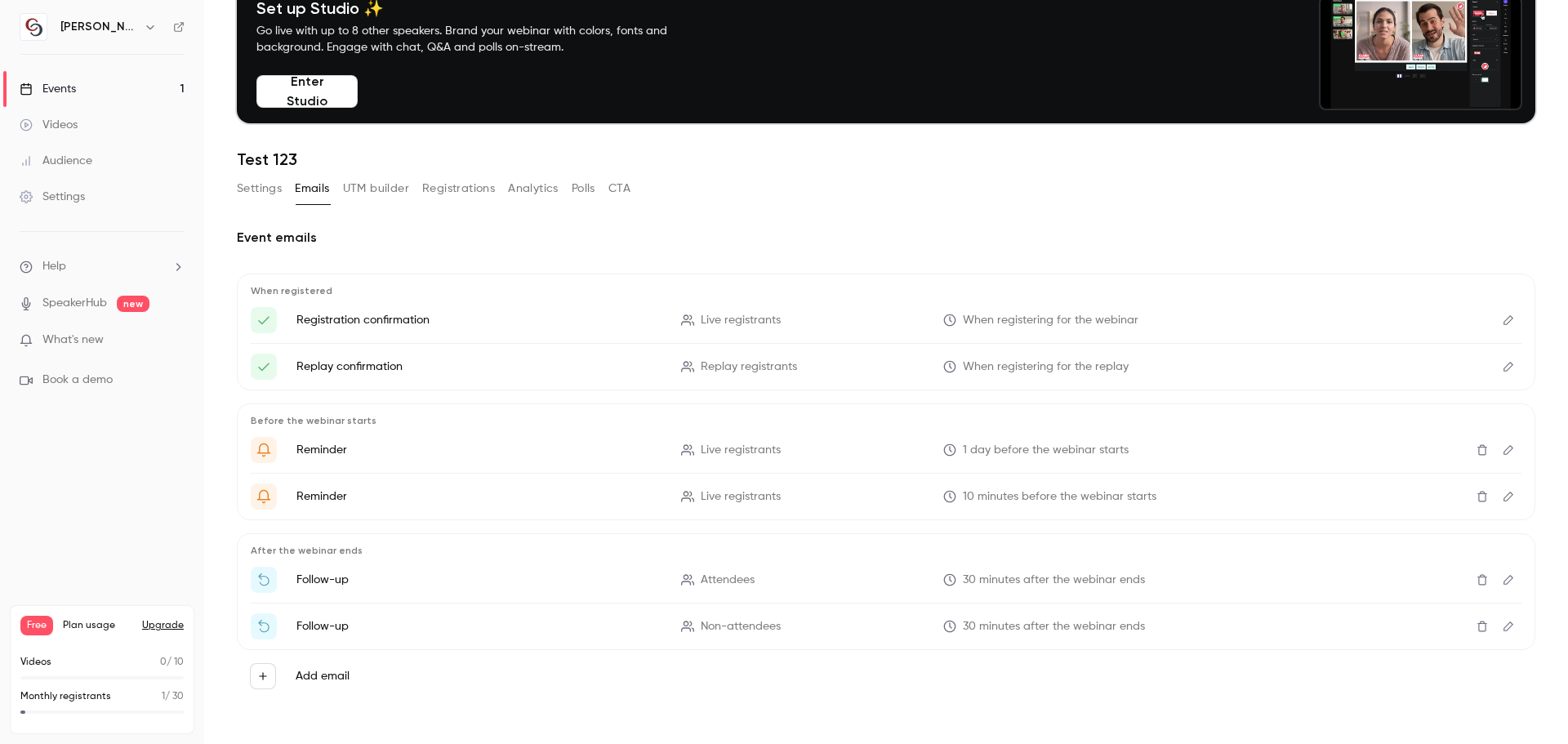
scroll to position [87, 0]
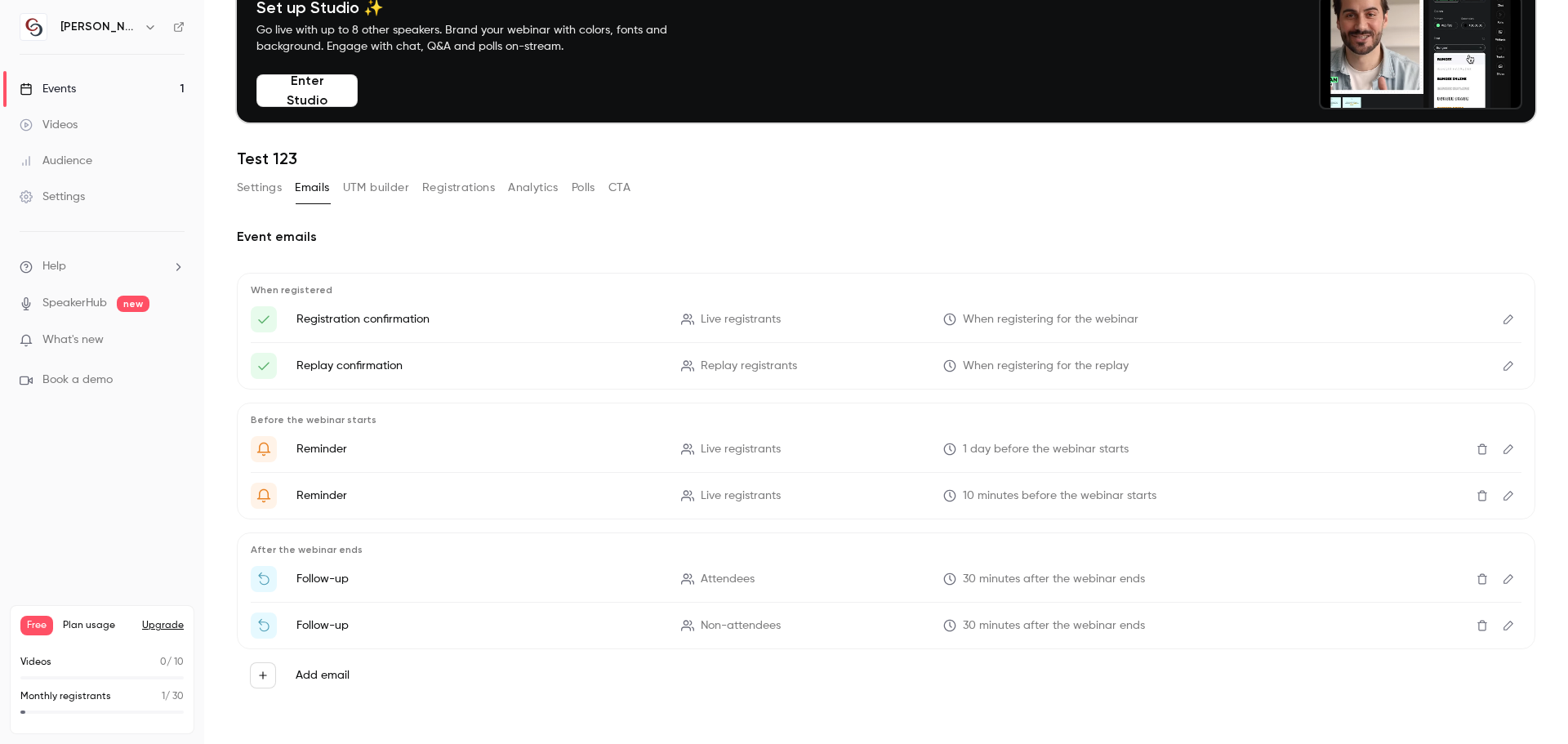
click at [1502, 446] on icon "Edit" at bounding box center [1509, 449] width 13 height 12
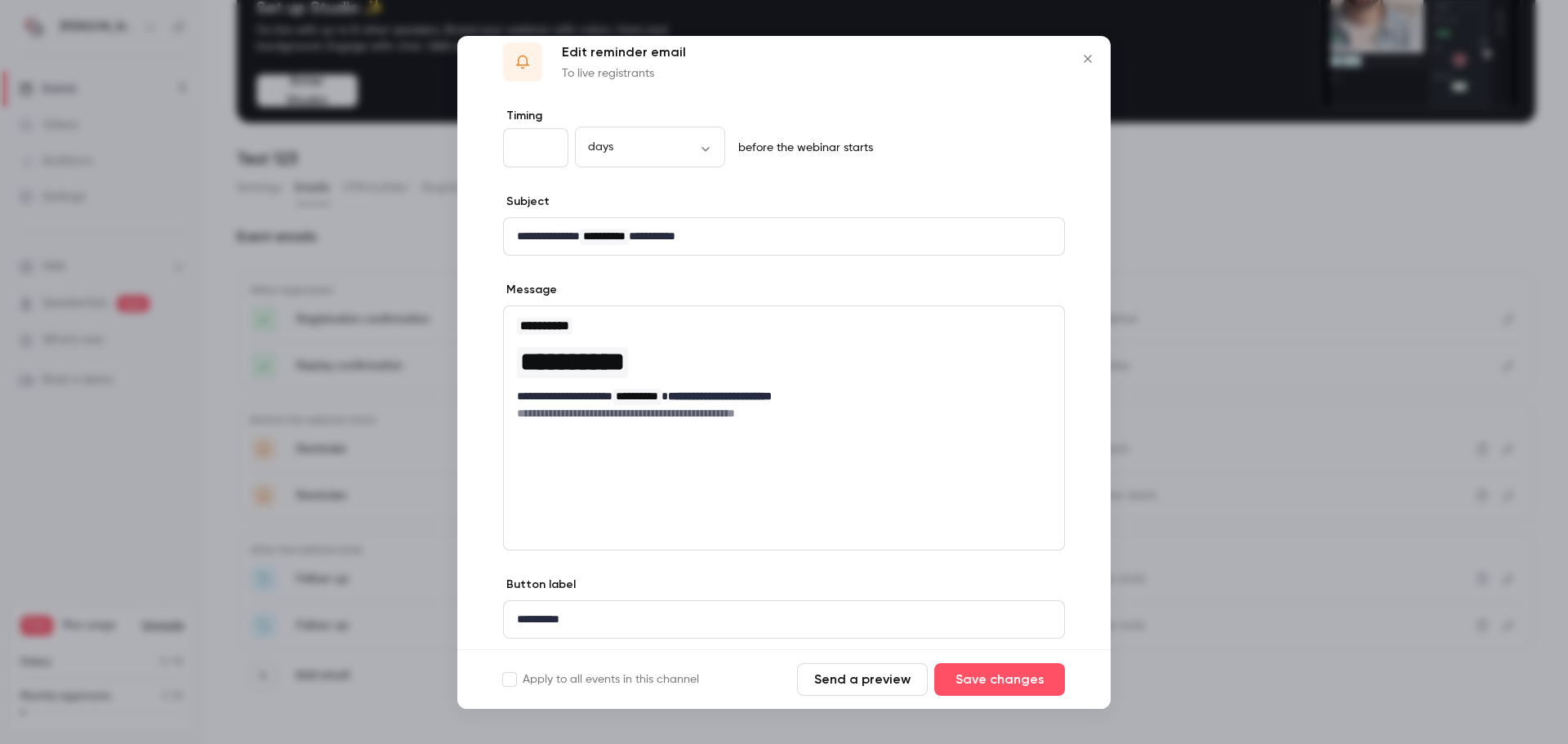
scroll to position [0, 0]
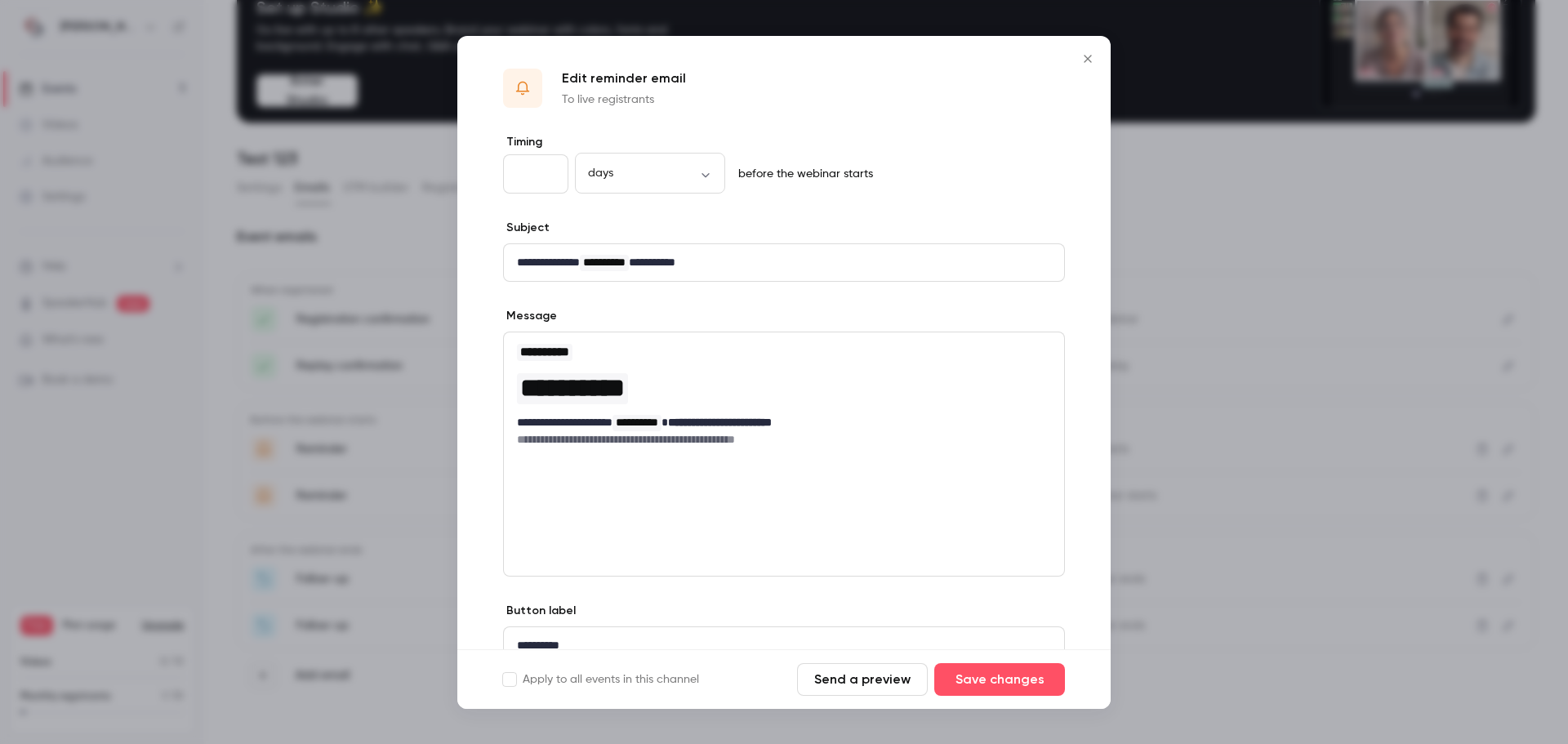
click at [1085, 58] on icon "Close" at bounding box center [1088, 58] width 19 height 13
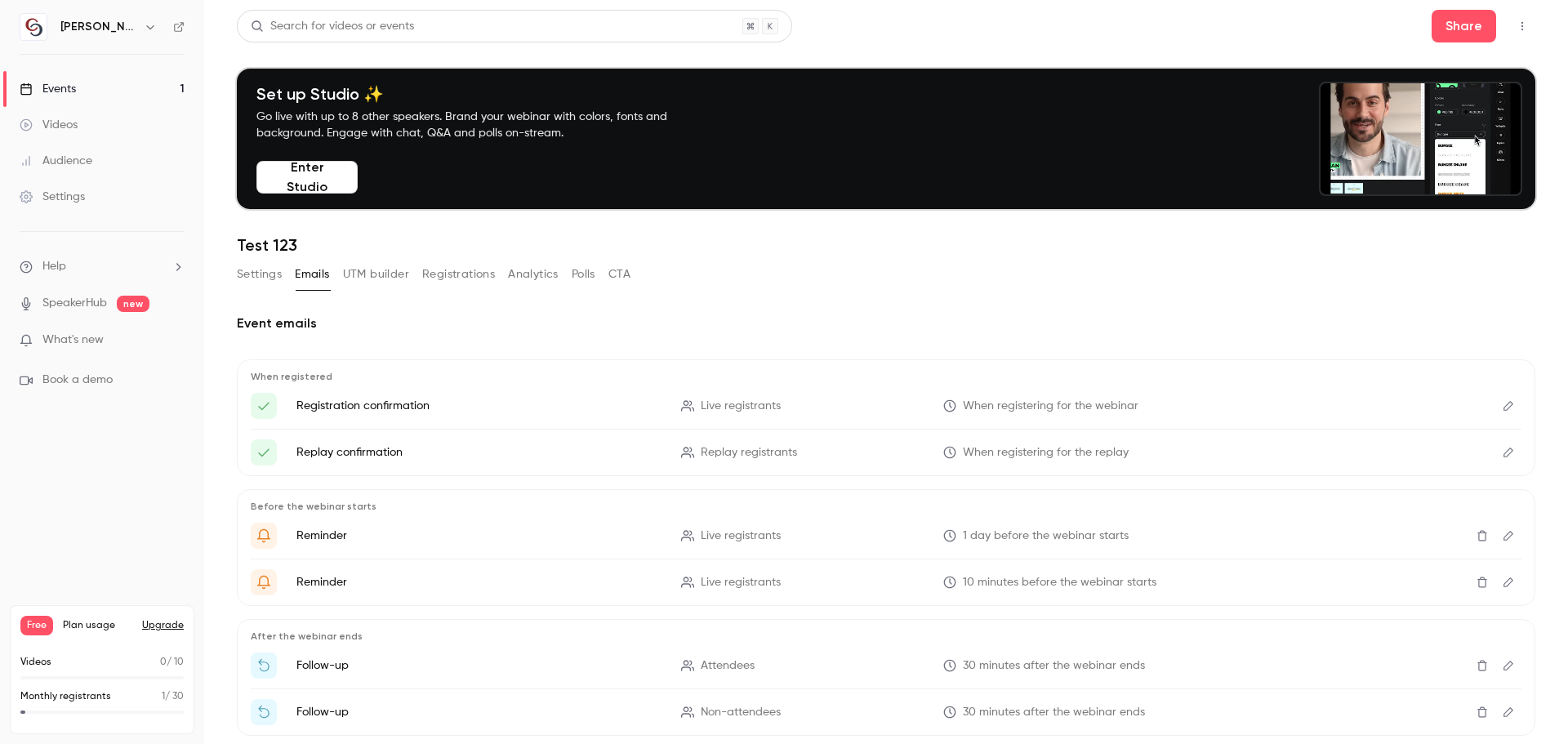
click at [319, 176] on button "Enter Studio" at bounding box center [307, 177] width 101 height 33
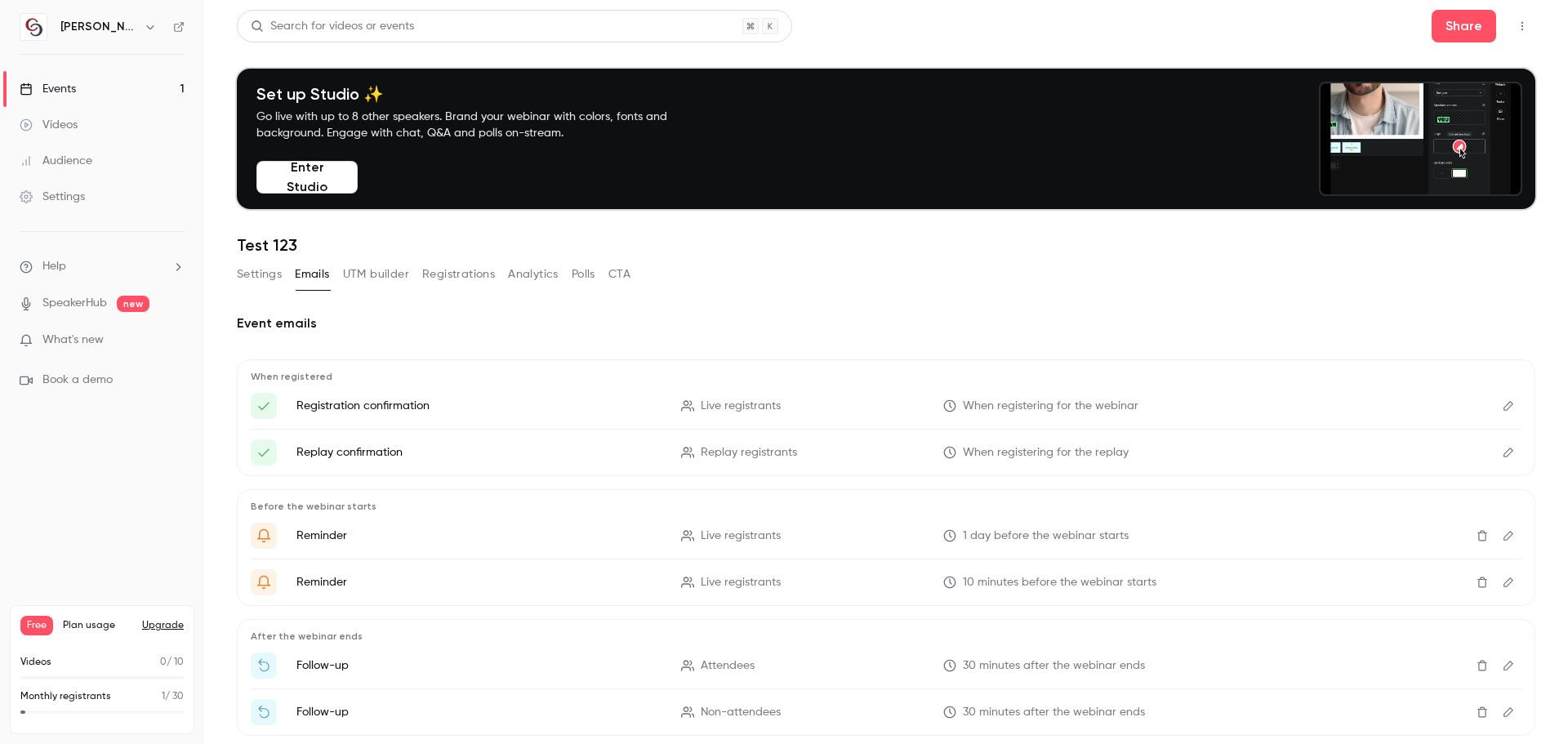
click at [314, 184] on button "Enter Studio" at bounding box center [307, 177] width 101 height 33
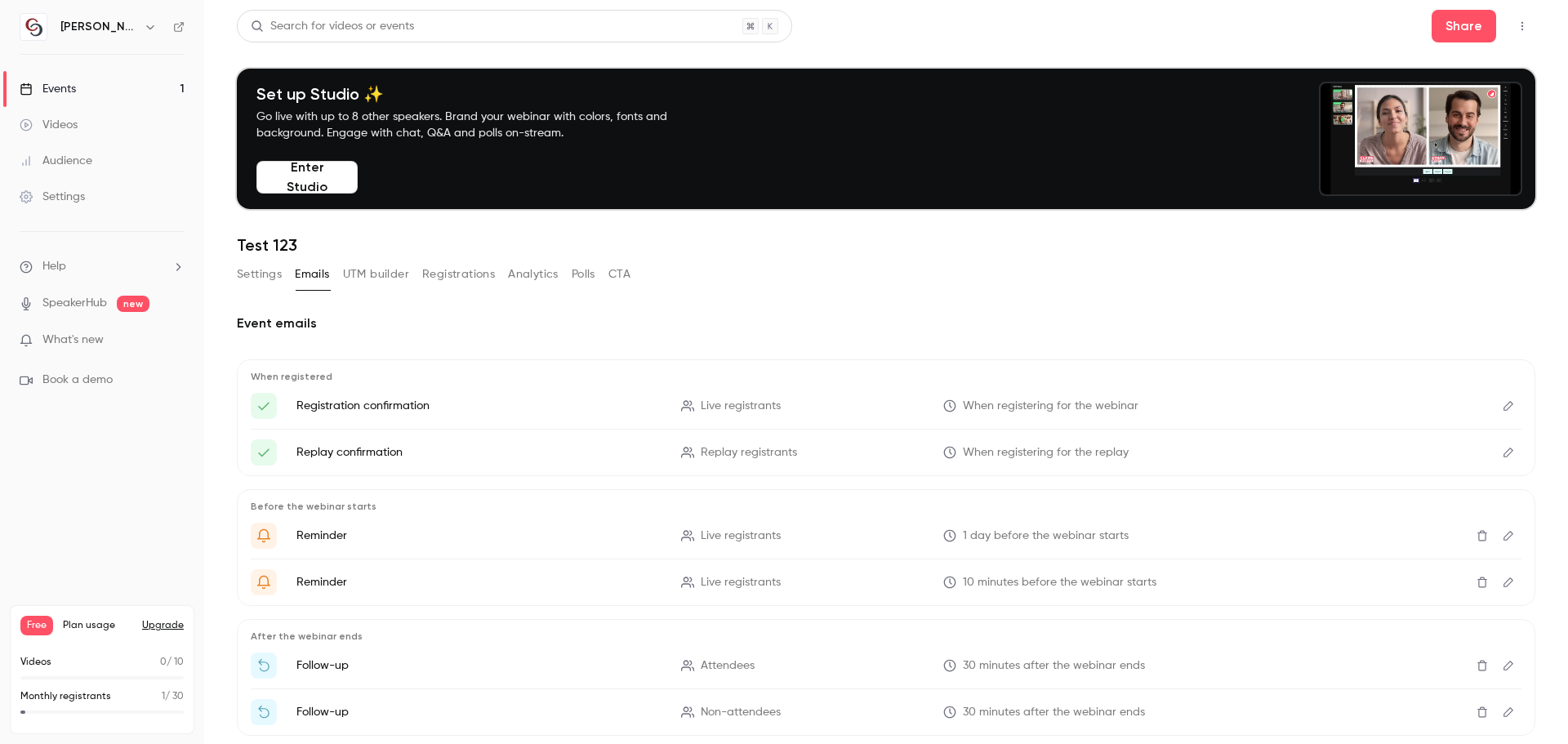
click at [262, 288] on div "Settings Emails UTM builder Registrations Analytics Polls CTA" at bounding box center [433, 277] width 393 height 33
click at [262, 269] on button "Settings" at bounding box center [259, 275] width 45 height 27
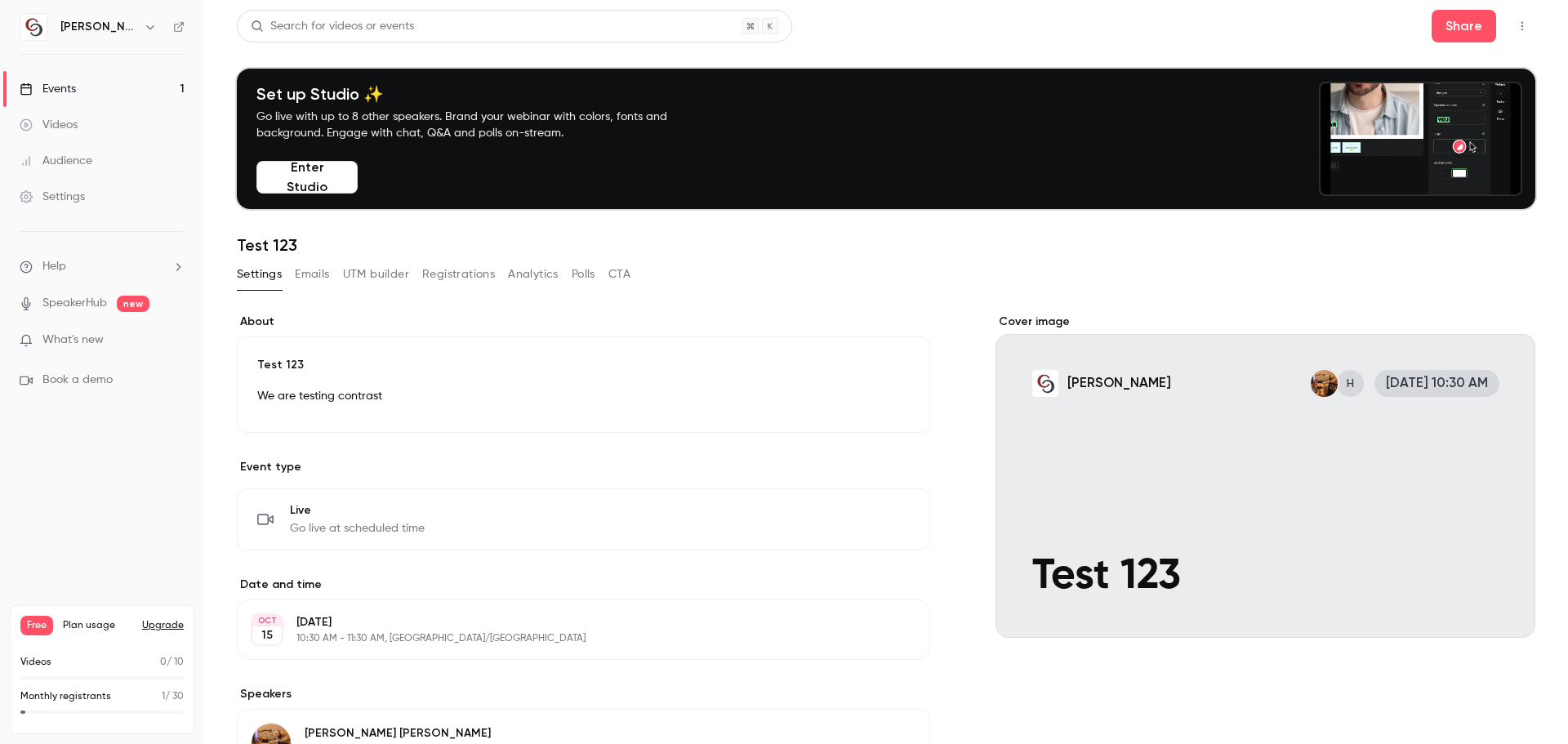
click at [617, 277] on button "CTA" at bounding box center [619, 275] width 22 height 27
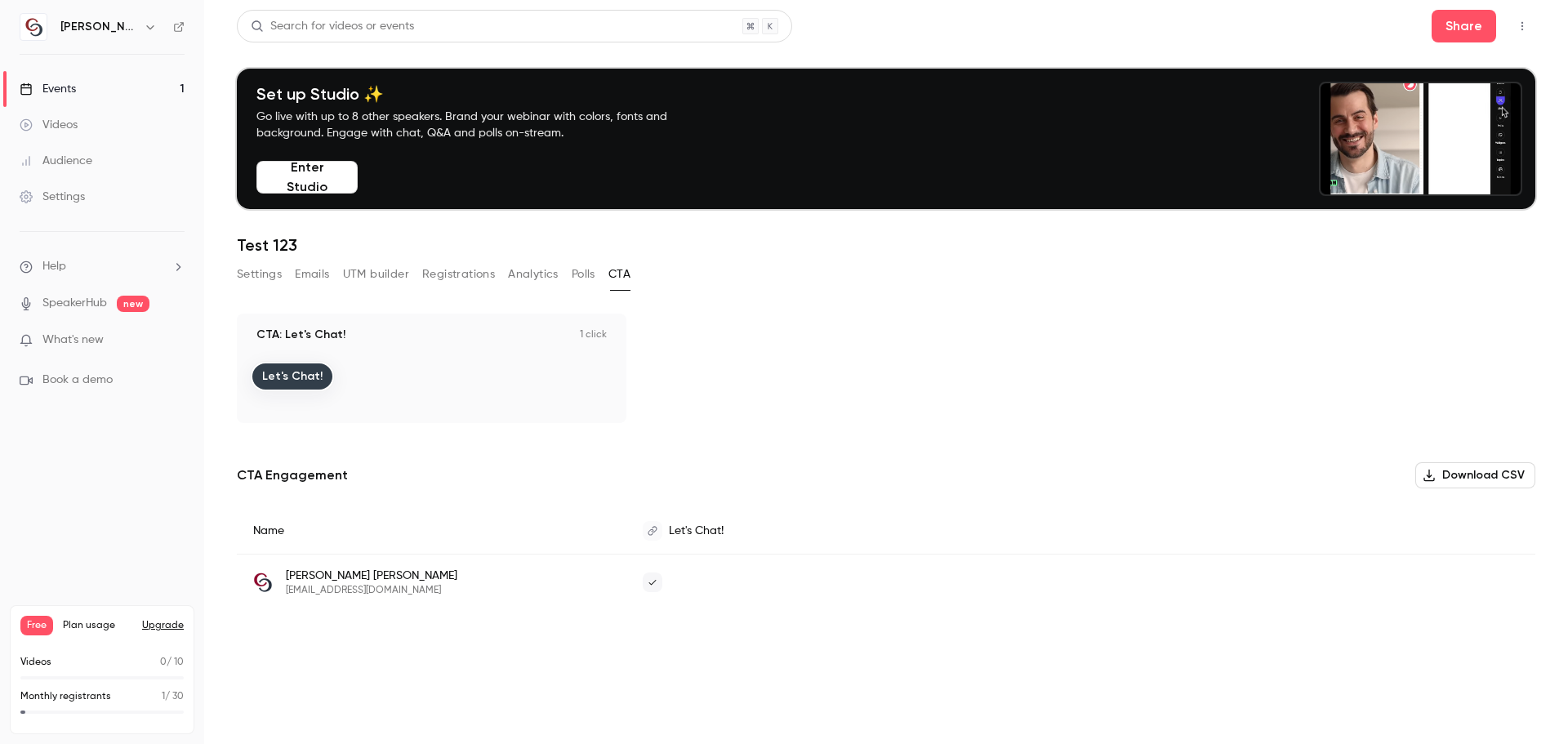
click at [262, 581] on img at bounding box center [263, 582] width 19 height 19
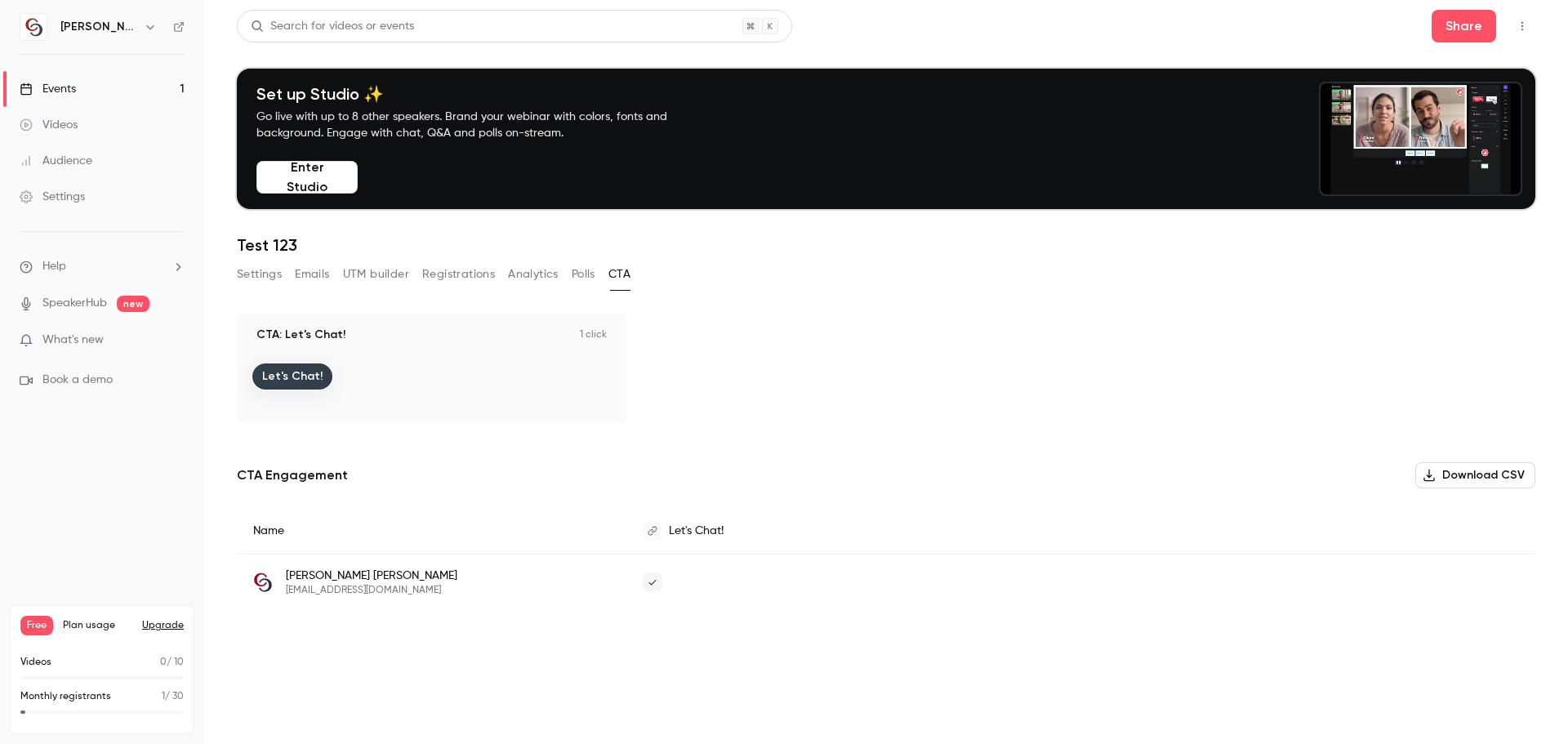
click at [454, 278] on button "Registrations" at bounding box center [459, 275] width 73 height 27
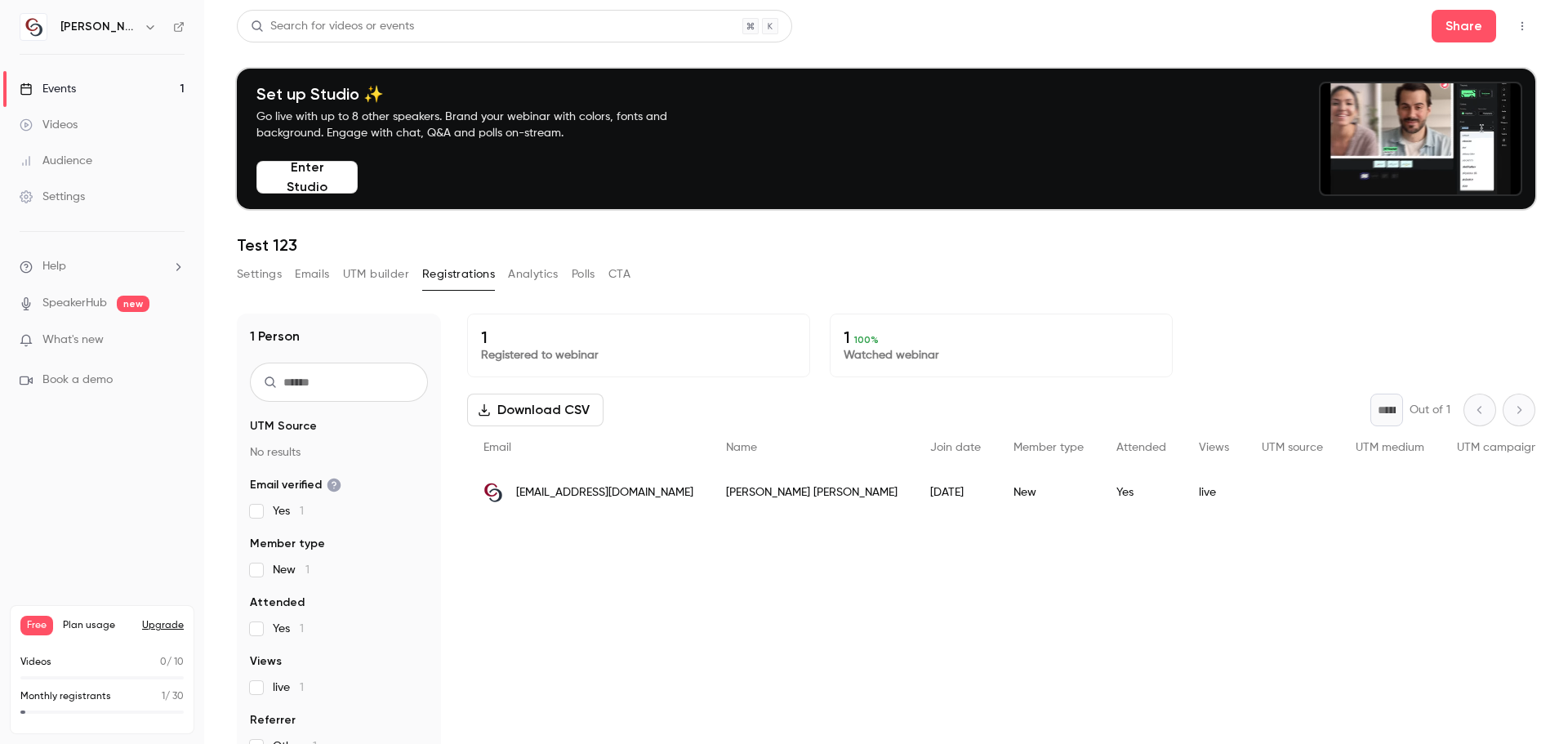
click at [499, 499] on img "People list" at bounding box center [493, 492] width 19 height 19
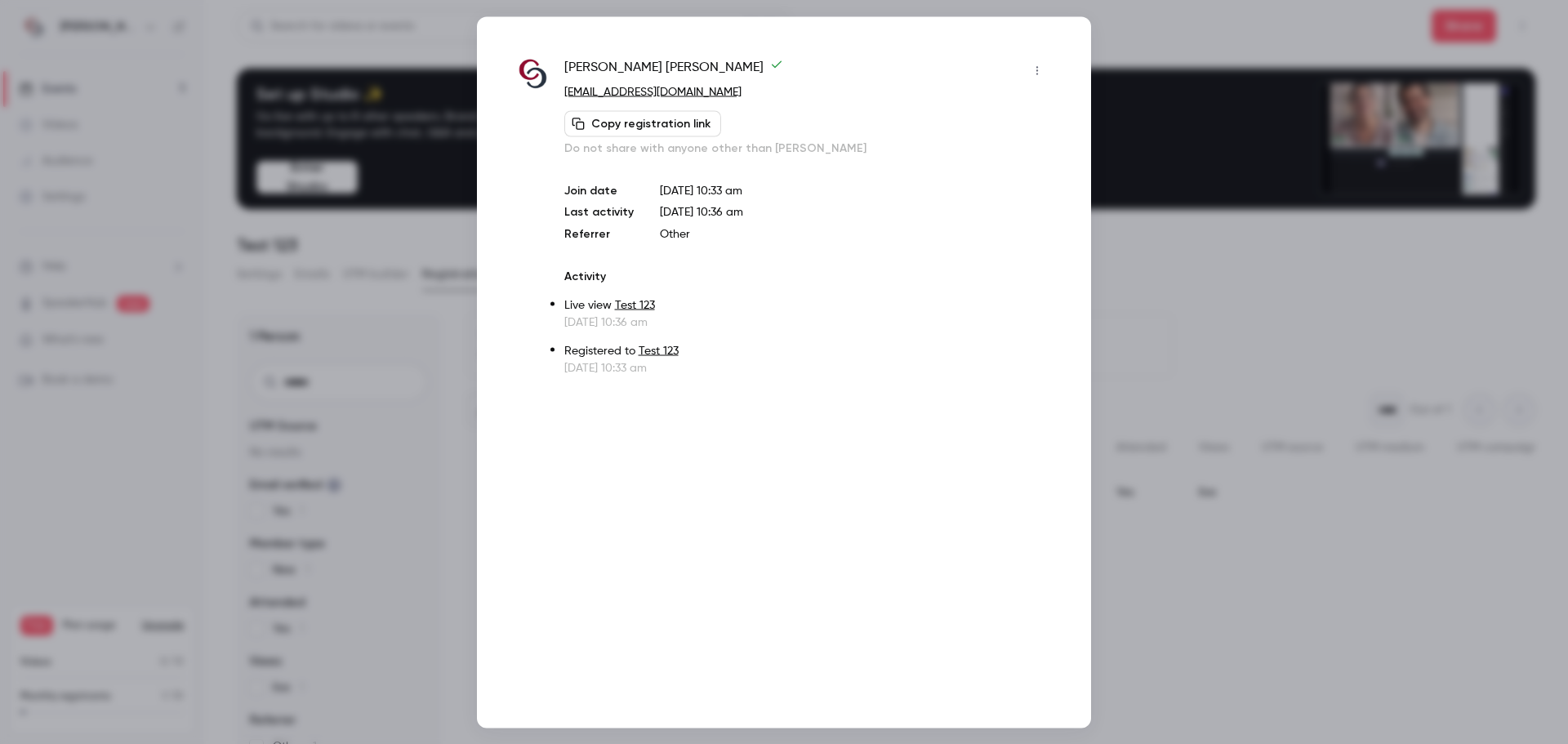
click at [460, 290] on div at bounding box center [784, 372] width 1568 height 744
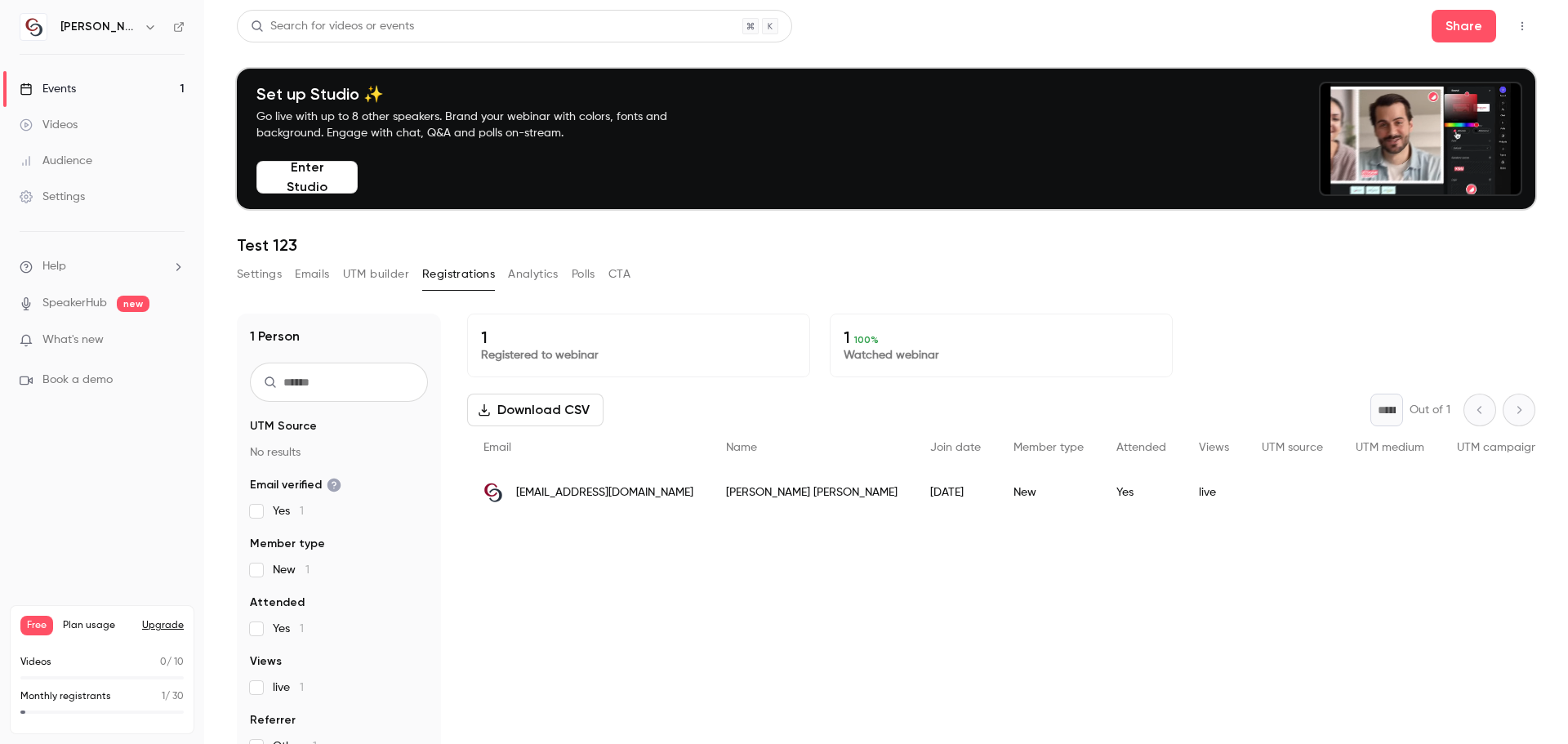
click at [375, 278] on button "UTM builder" at bounding box center [376, 275] width 66 height 27
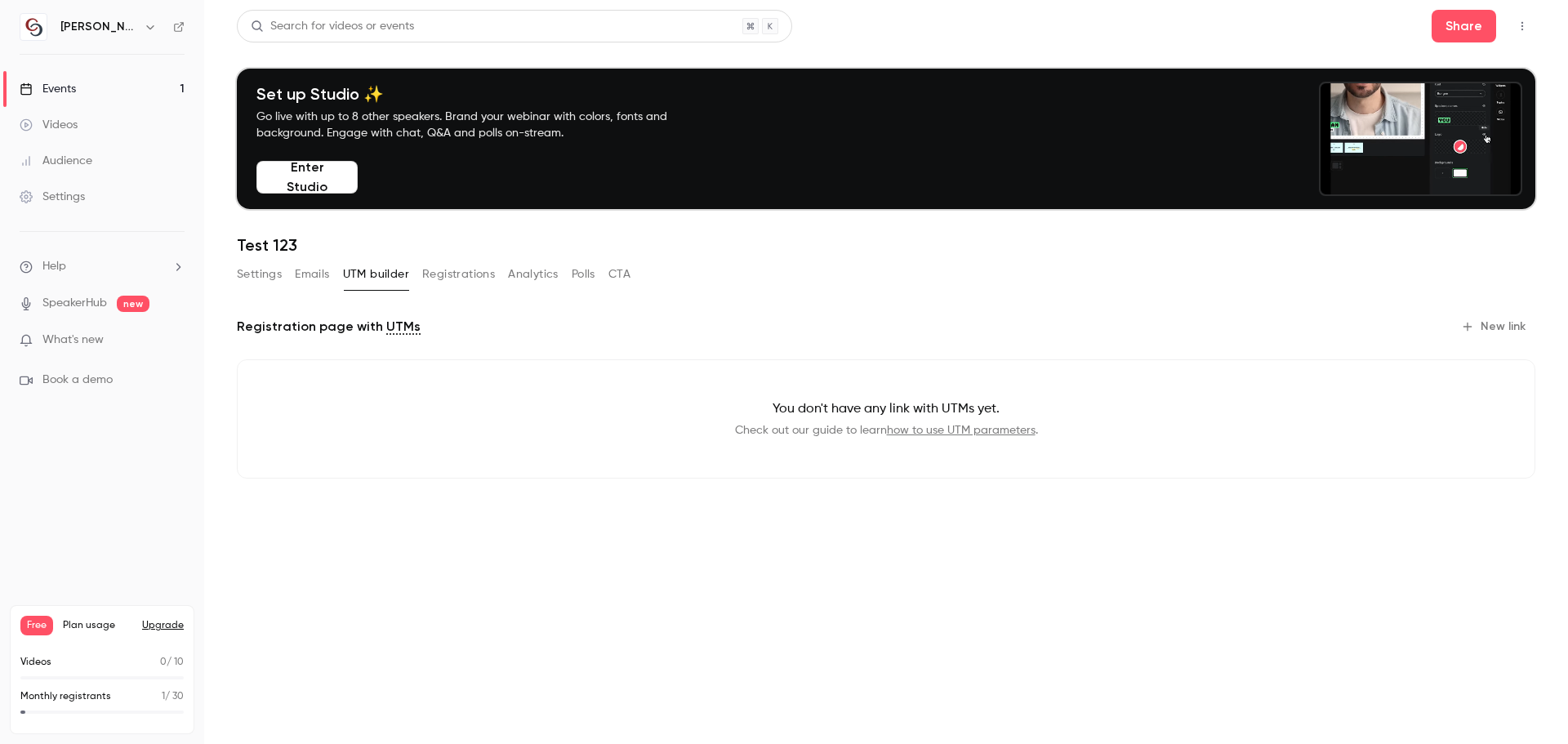
click at [314, 277] on button "Emails" at bounding box center [312, 275] width 35 height 27
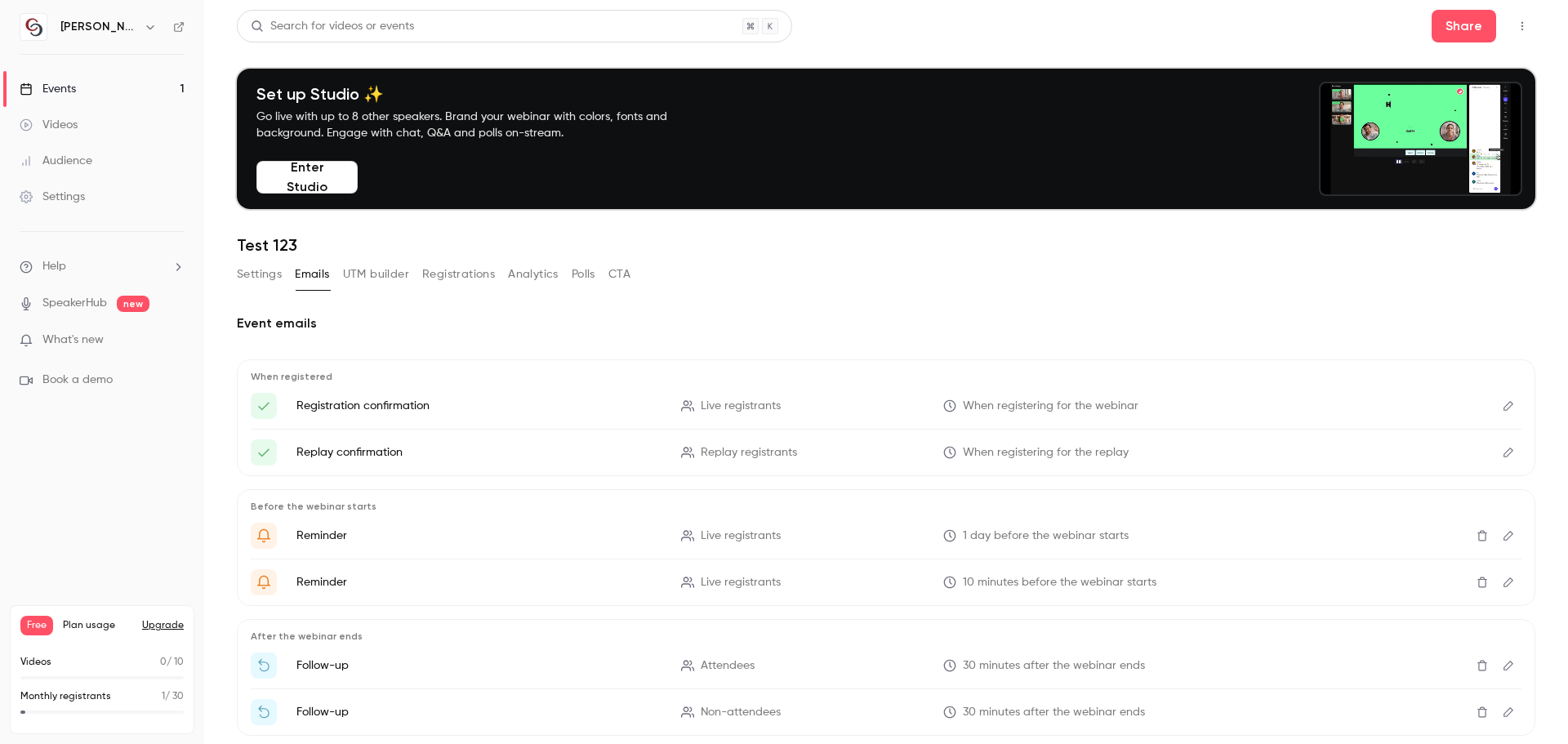
click at [452, 280] on button "Registrations" at bounding box center [459, 275] width 73 height 27
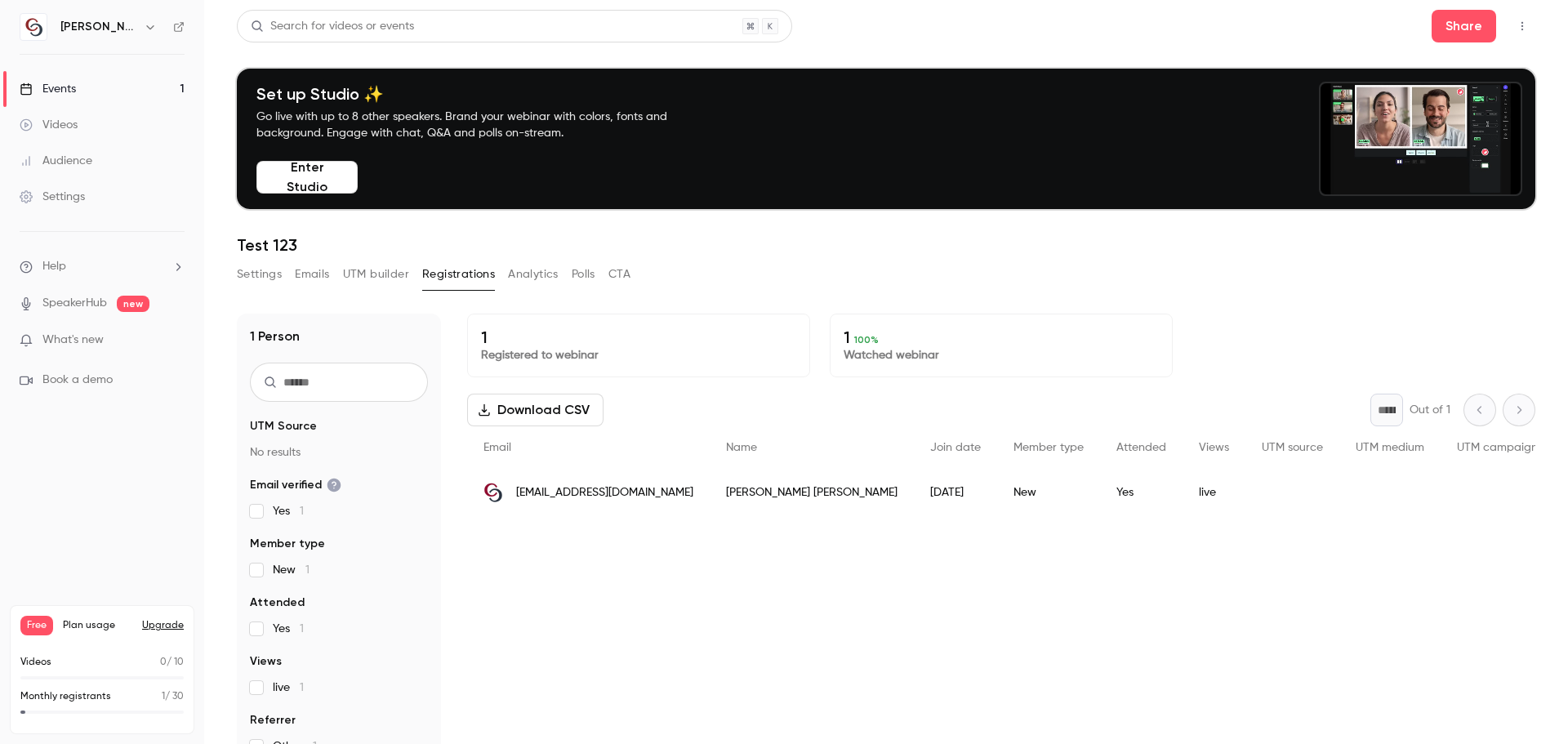
click at [252, 283] on button "Settings" at bounding box center [259, 275] width 45 height 27
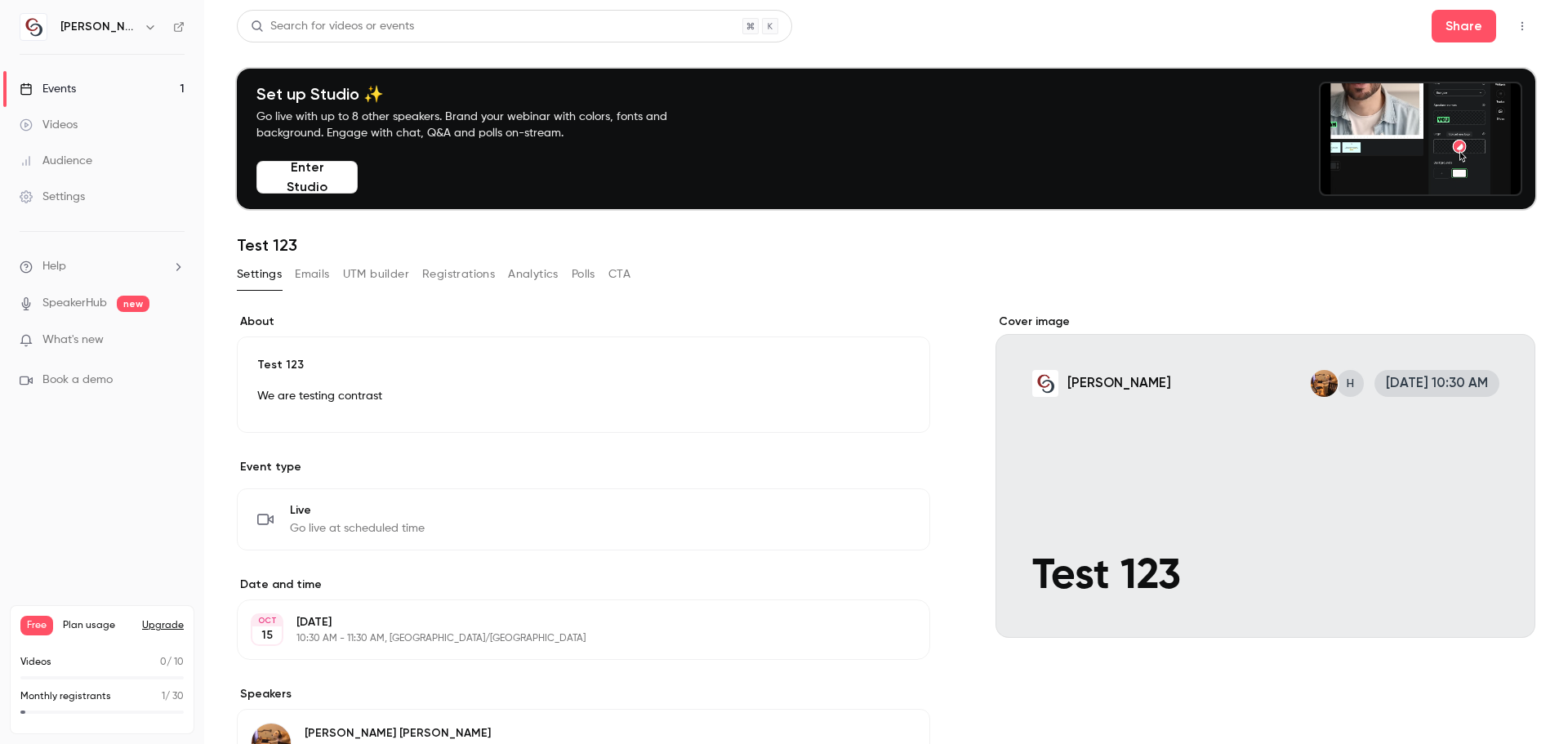
click at [1039, 386] on div "Cover image" at bounding box center [1265, 476] width 539 height 324
click at [0, 0] on input "[PERSON_NAME] H [DATE] 10:30 AM Test 123" at bounding box center [0, 0] width 0 height 0
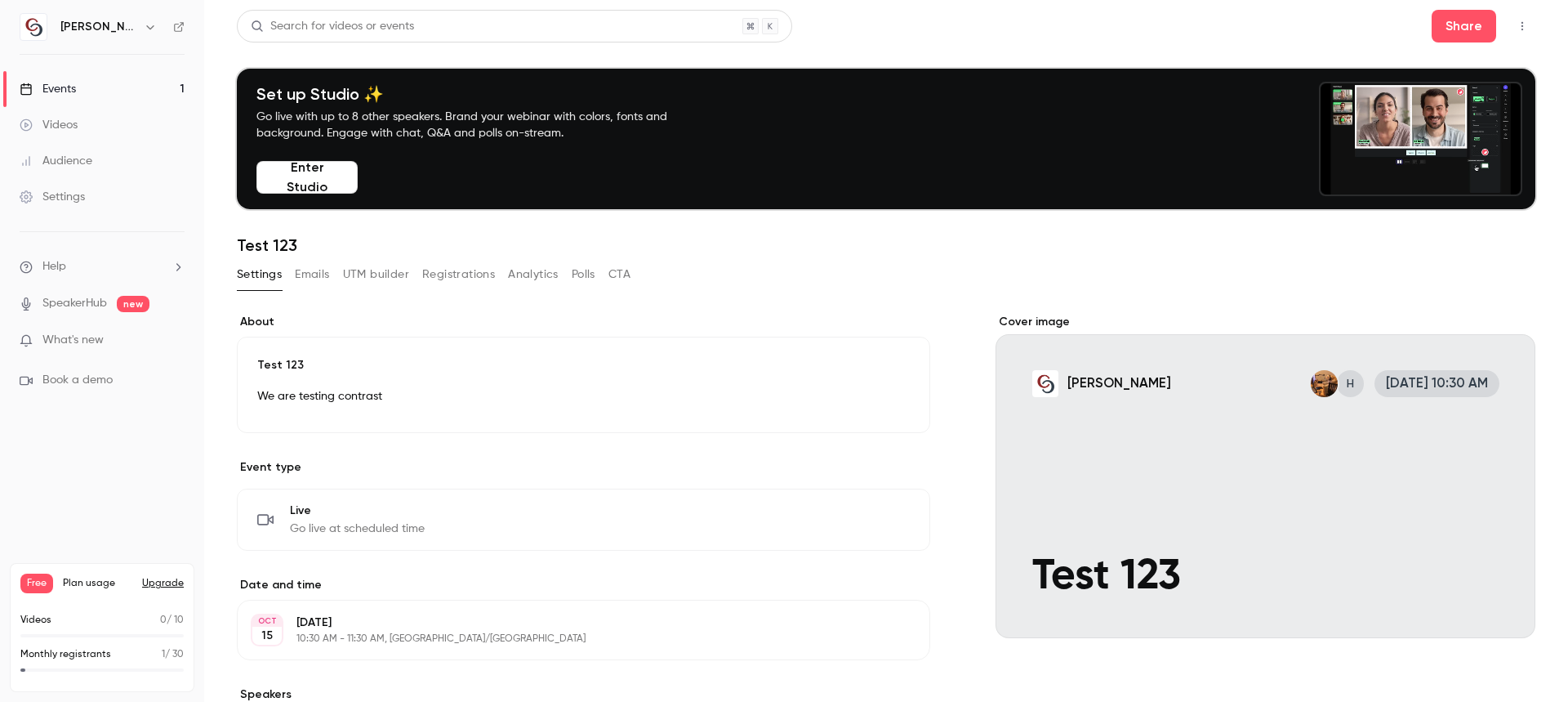
scroll to position [82, 0]
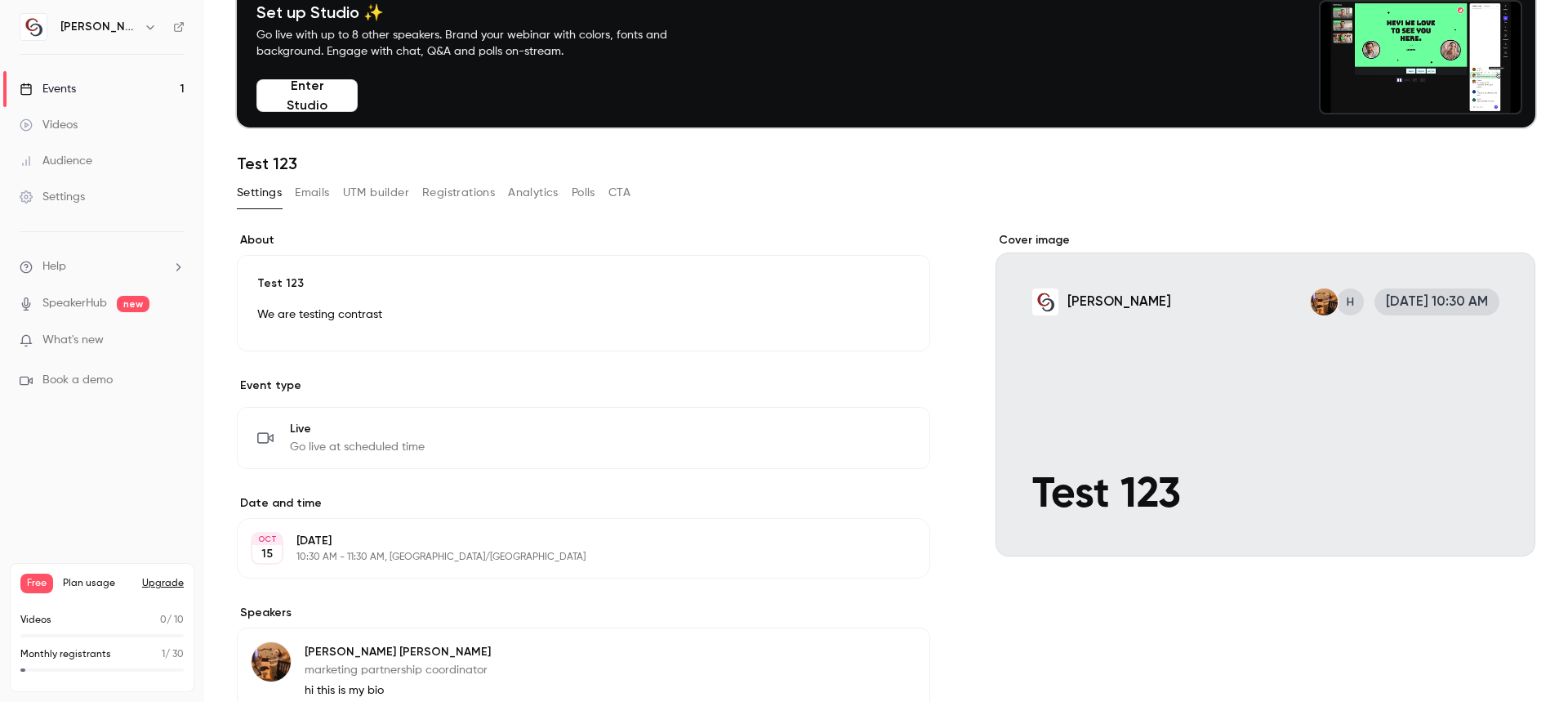
click at [1040, 300] on div "Cover image" at bounding box center [1265, 394] width 539 height 324
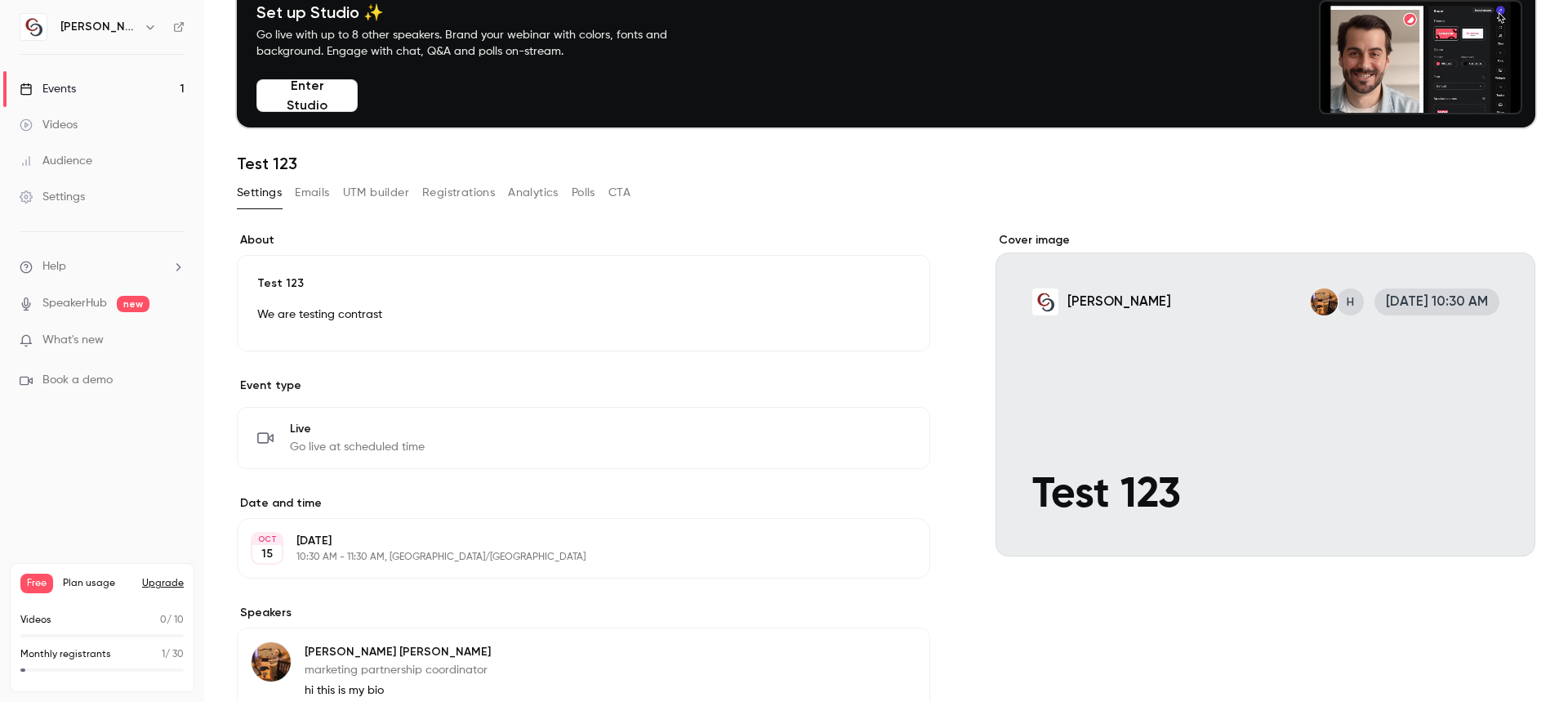
click at [0, 0] on input "[PERSON_NAME] H [DATE] 10:30 AM Test 123" at bounding box center [0, 0] width 0 height 0
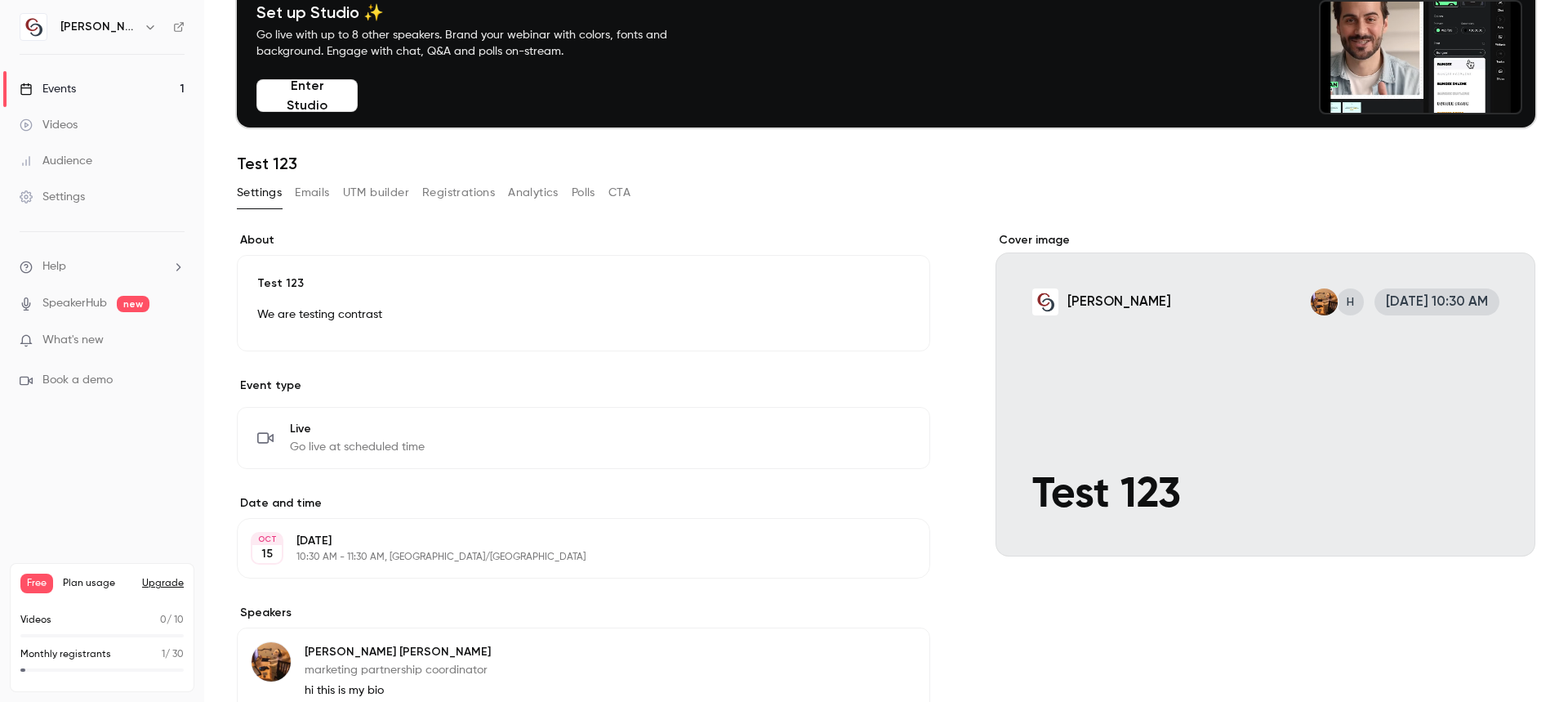
click at [464, 189] on button "Registrations" at bounding box center [459, 193] width 73 height 27
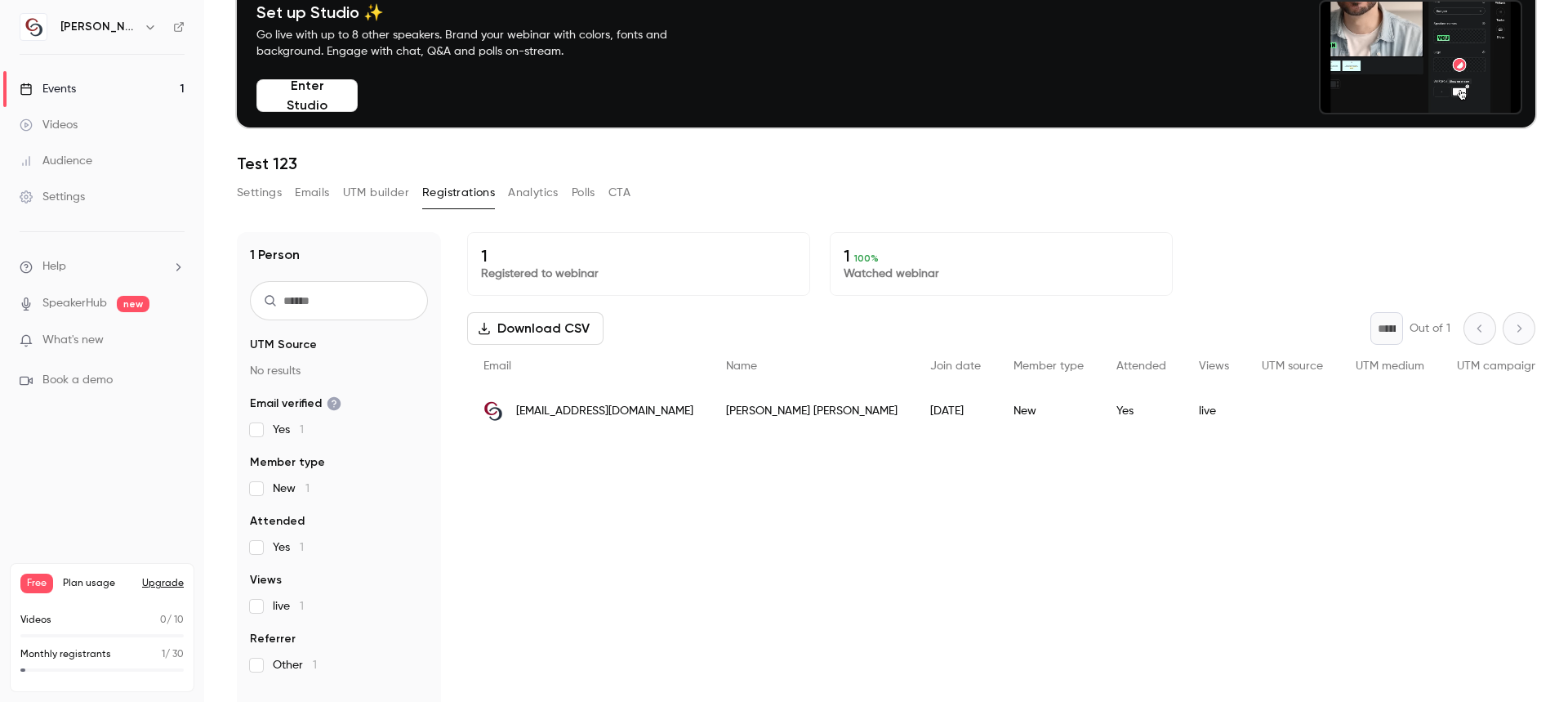
click at [493, 416] on img "People list" at bounding box center [493, 411] width 19 height 20
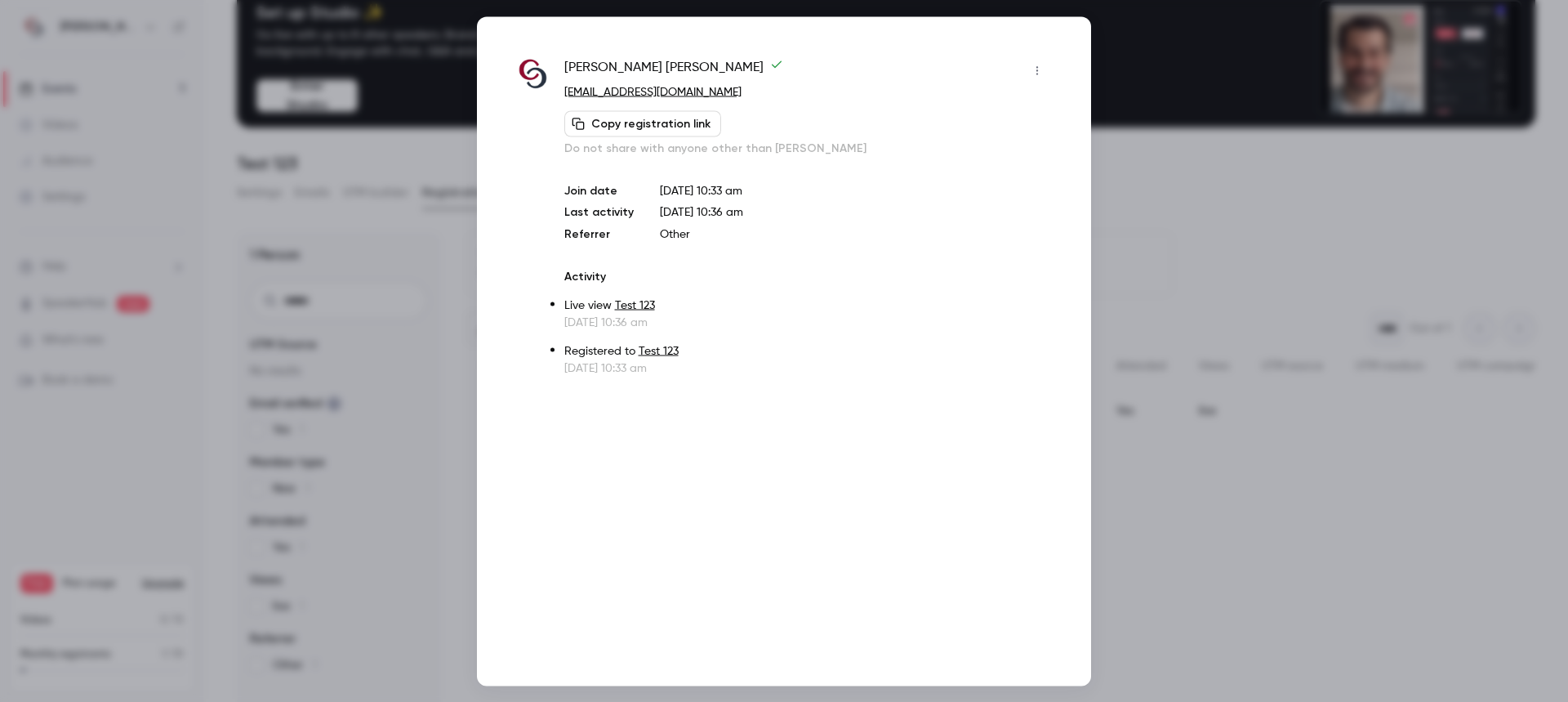
click at [540, 68] on img at bounding box center [533, 74] width 30 height 30
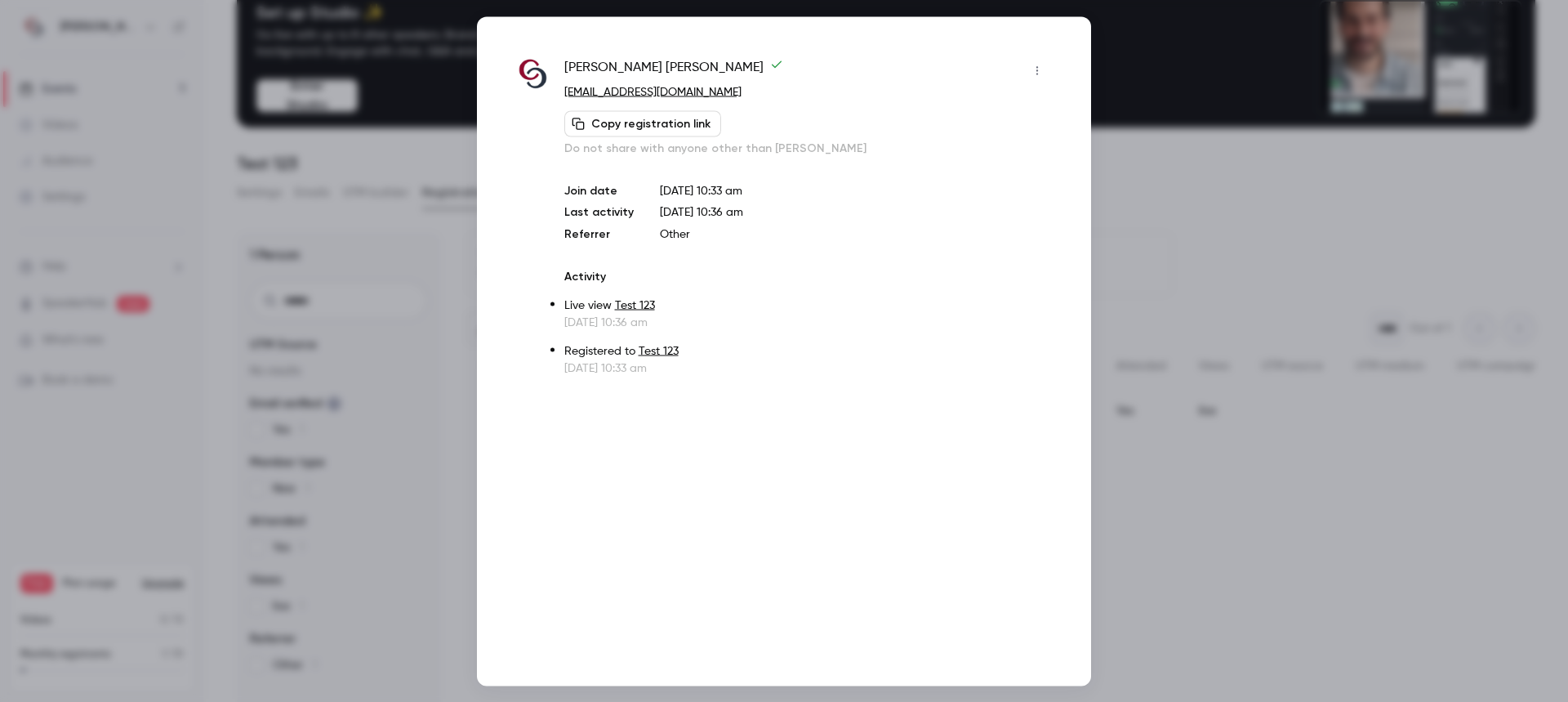
click at [1108, 204] on div at bounding box center [784, 351] width 1568 height 702
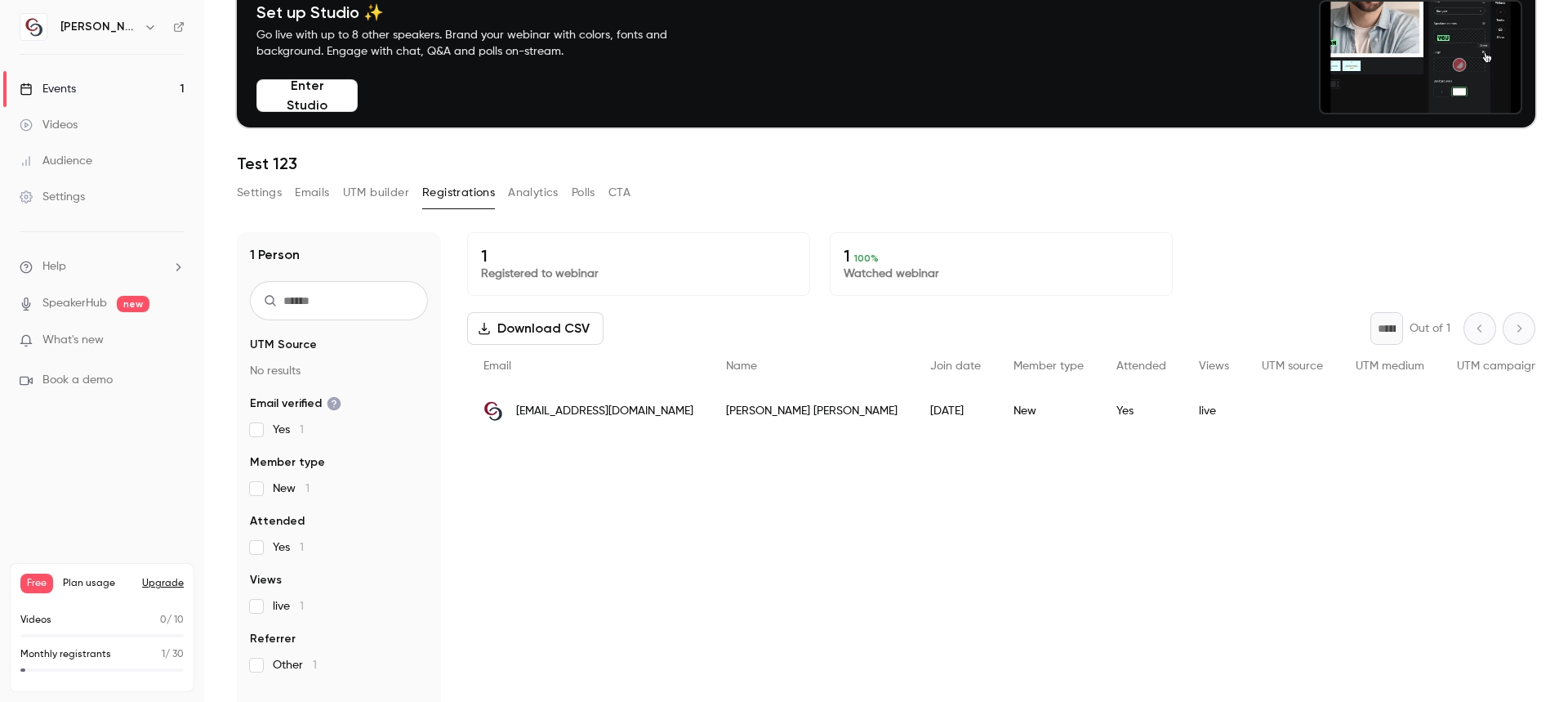
click at [497, 416] on img "People list" at bounding box center [493, 411] width 19 height 20
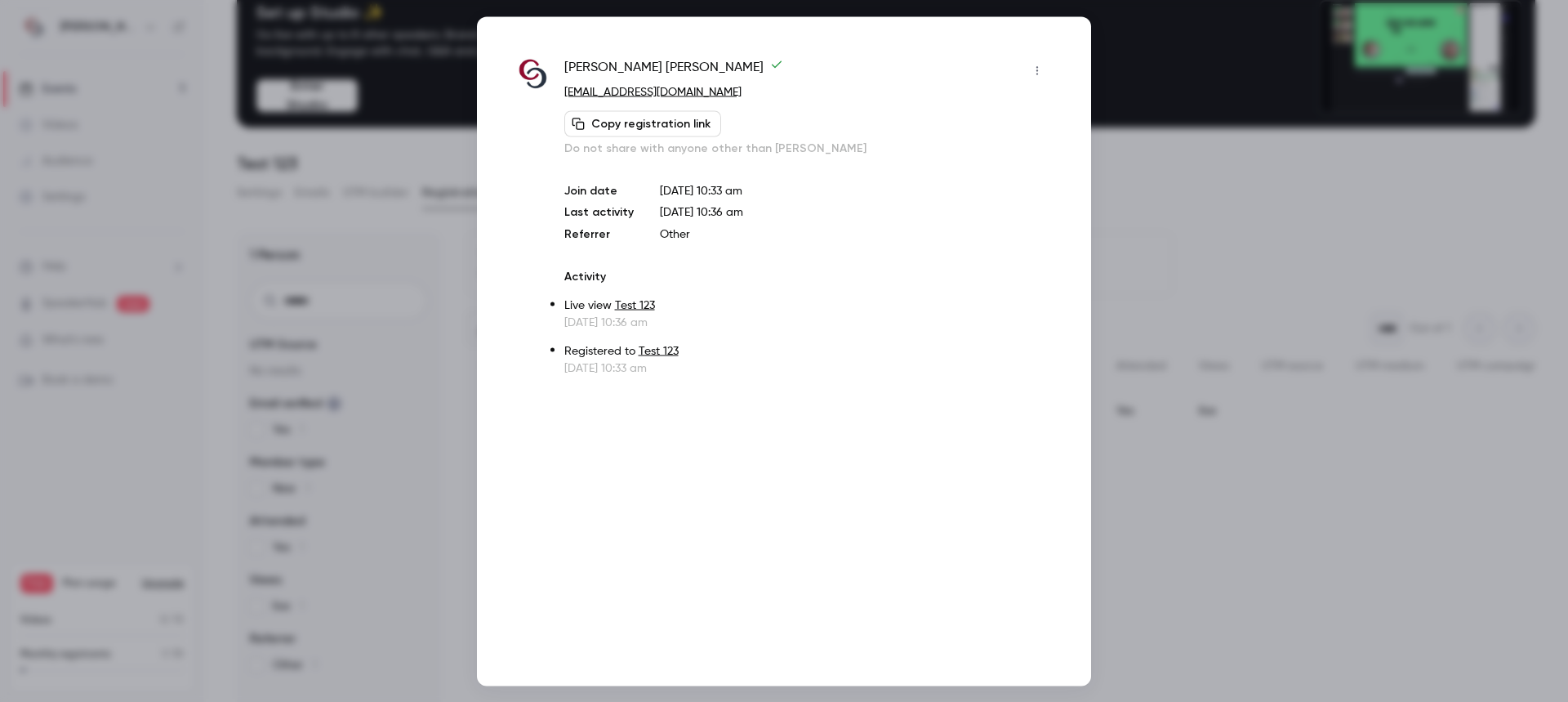
click at [1153, 241] on div at bounding box center [784, 351] width 1568 height 702
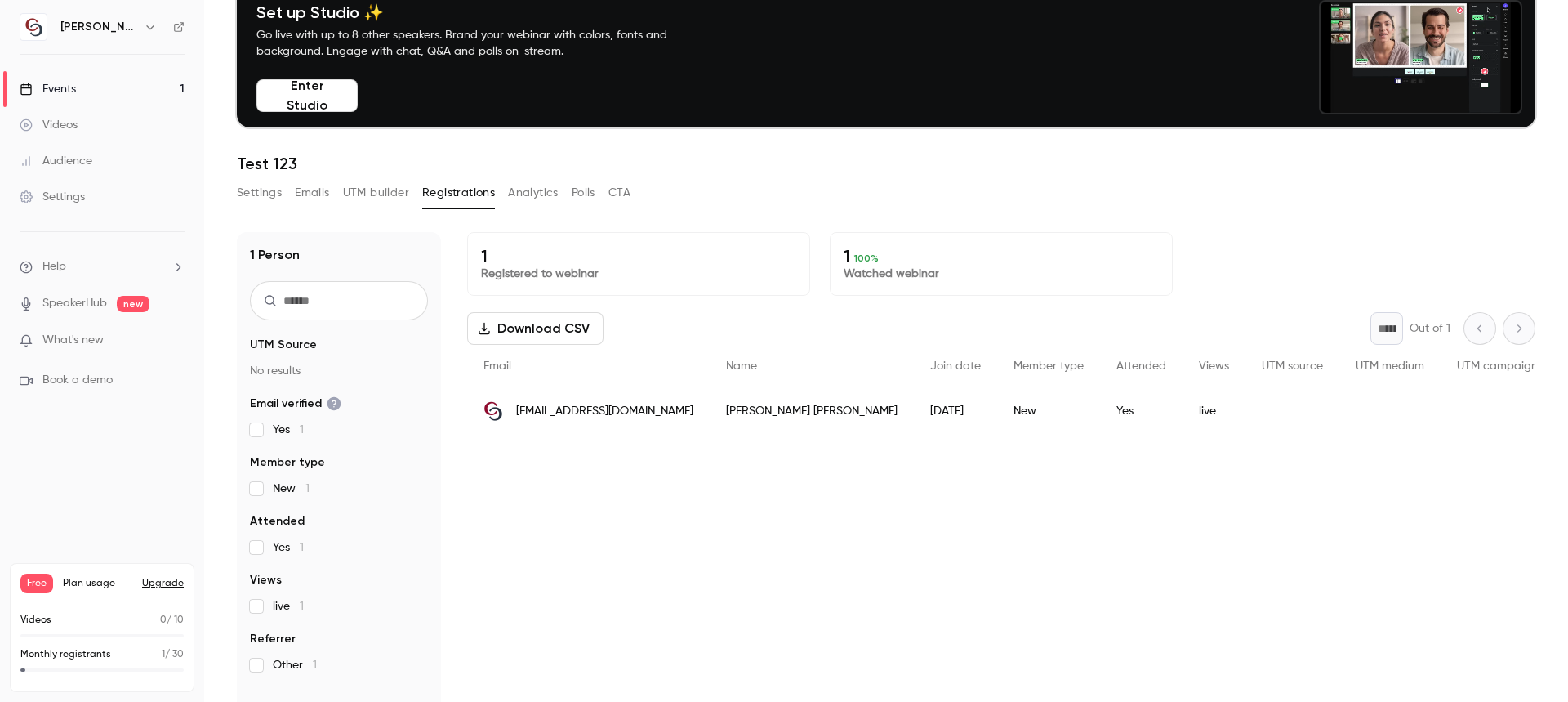
click at [267, 198] on button "Settings" at bounding box center [259, 193] width 45 height 27
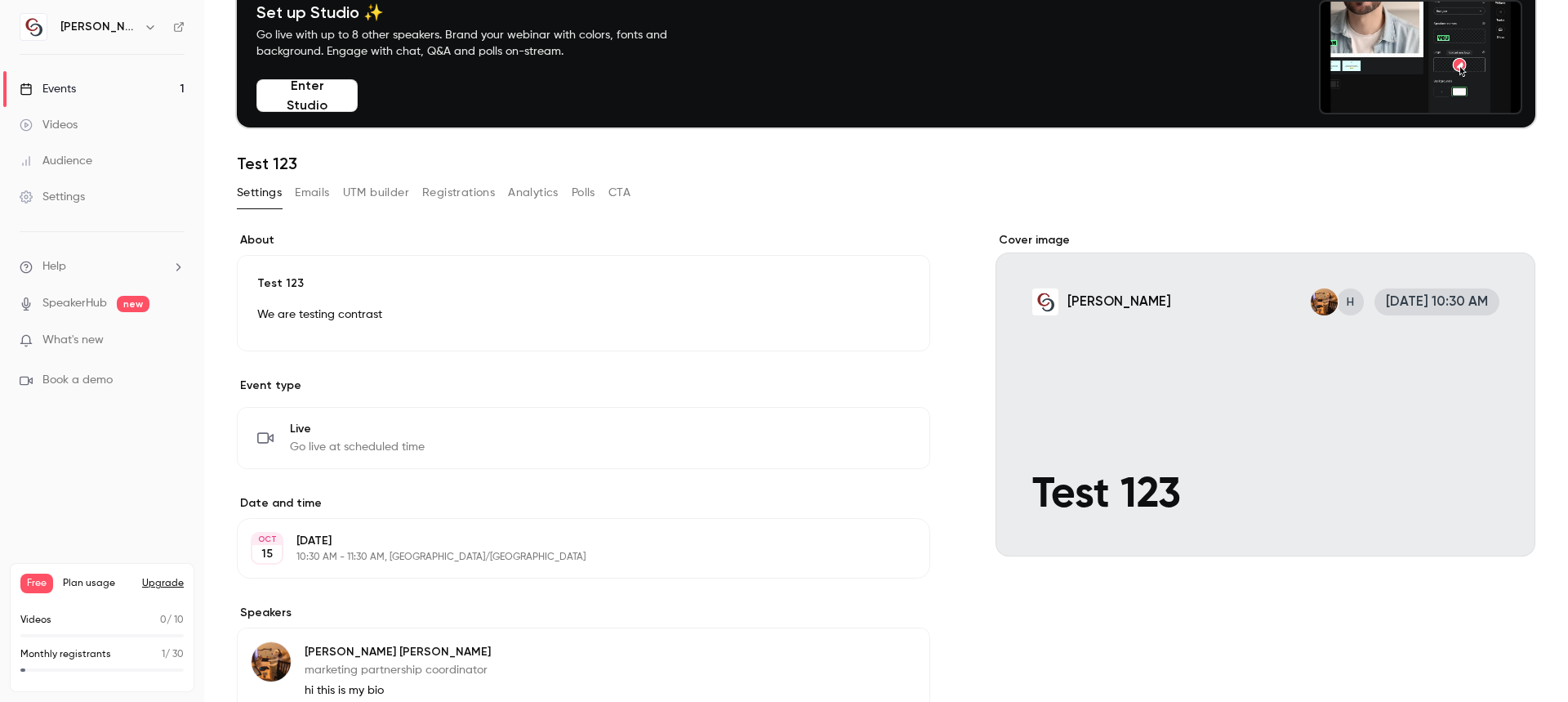
click at [79, 15] on div "[PERSON_NAME]" at bounding box center [102, 27] width 165 height 27
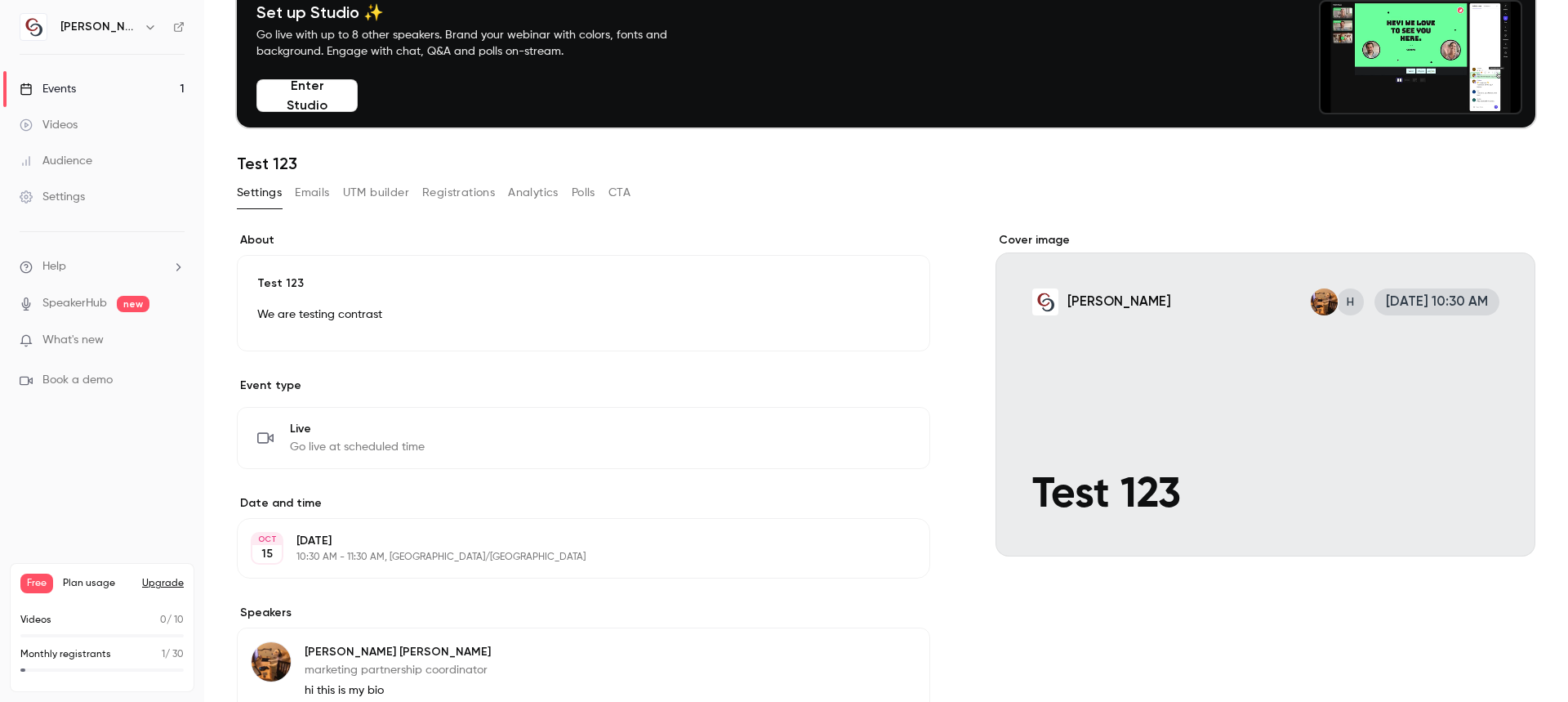
click at [146, 28] on icon "button" at bounding box center [150, 27] width 7 height 4
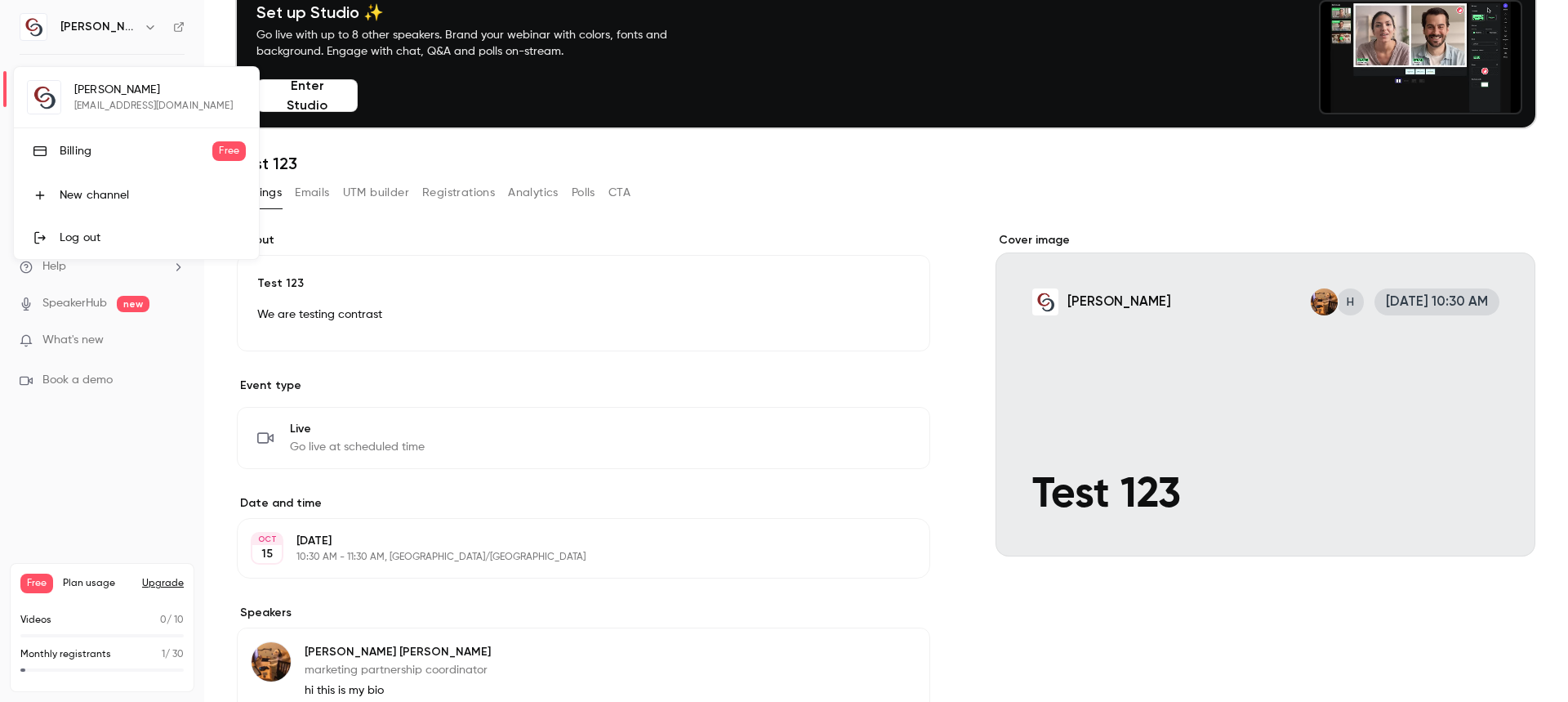
click at [350, 167] on div at bounding box center [784, 351] width 1568 height 702
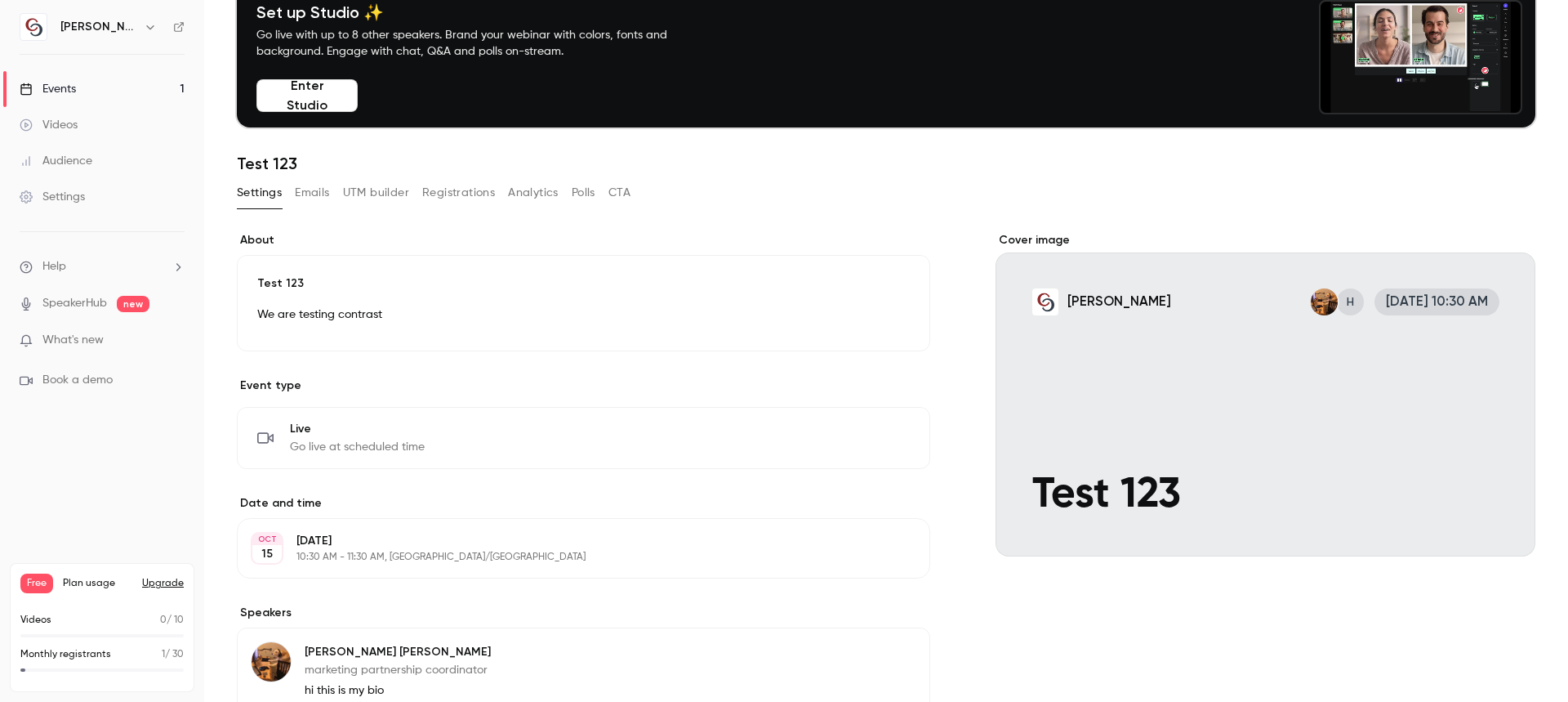
click at [319, 194] on button "Emails" at bounding box center [312, 193] width 35 height 27
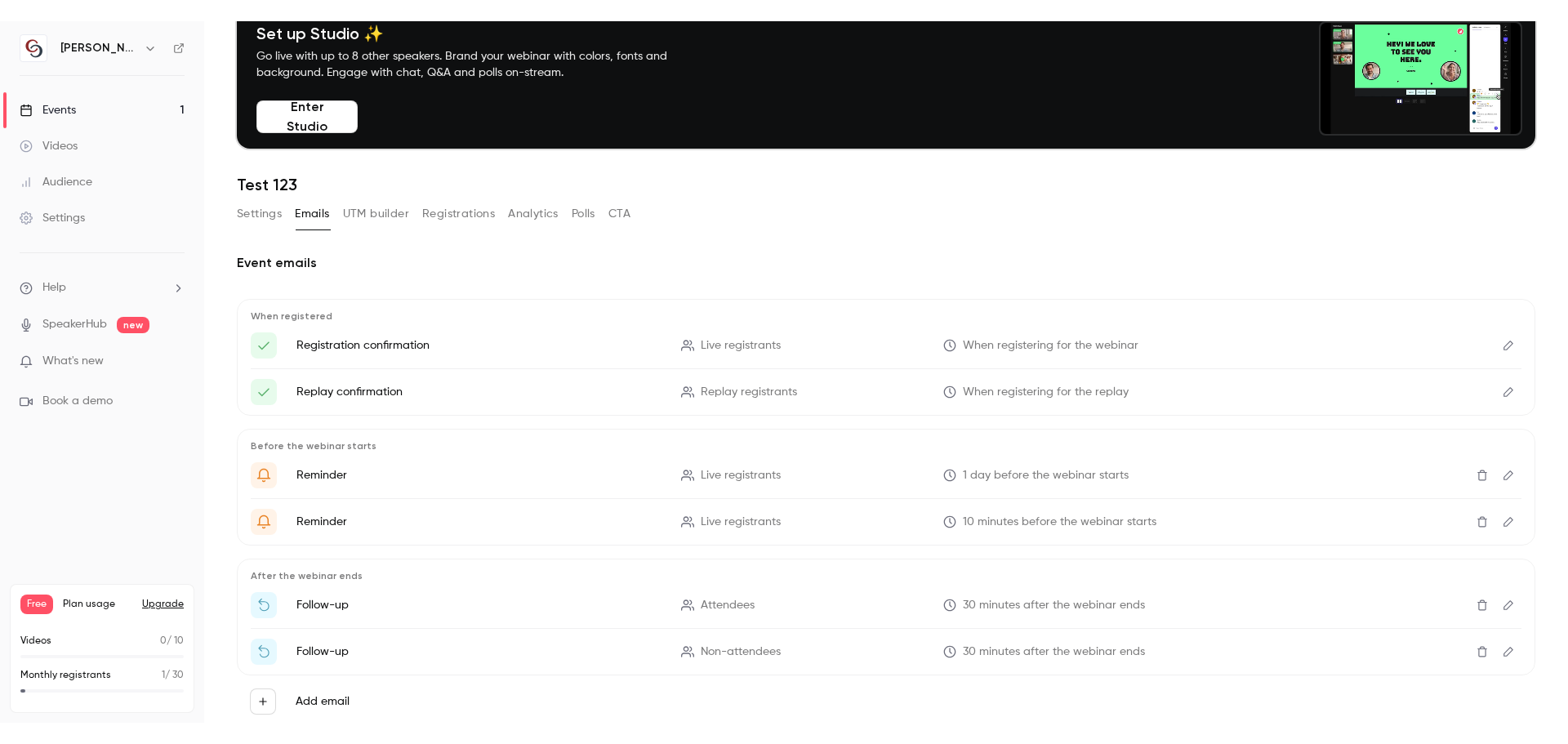
scroll to position [44, 0]
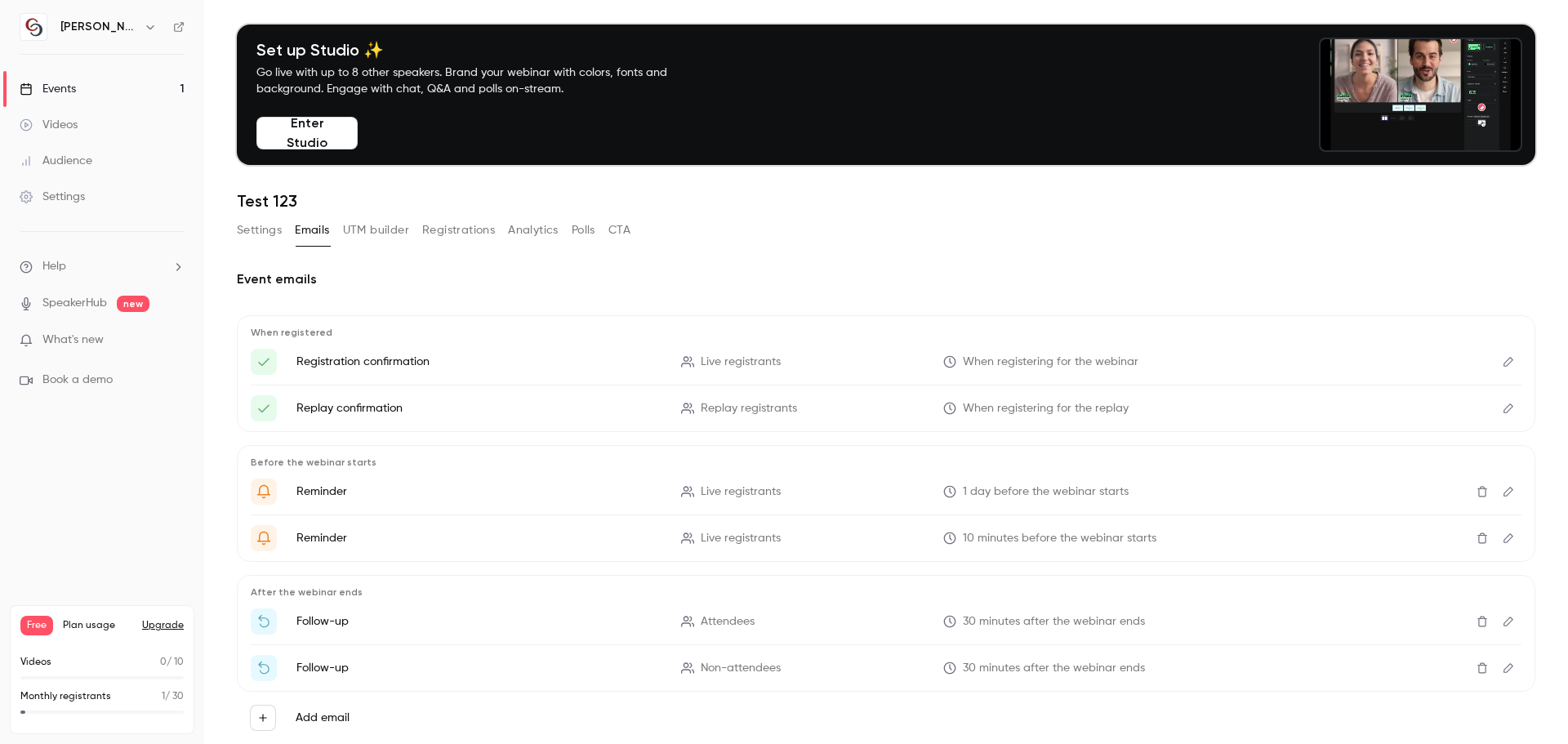
click at [267, 226] on button "Settings" at bounding box center [259, 230] width 45 height 27
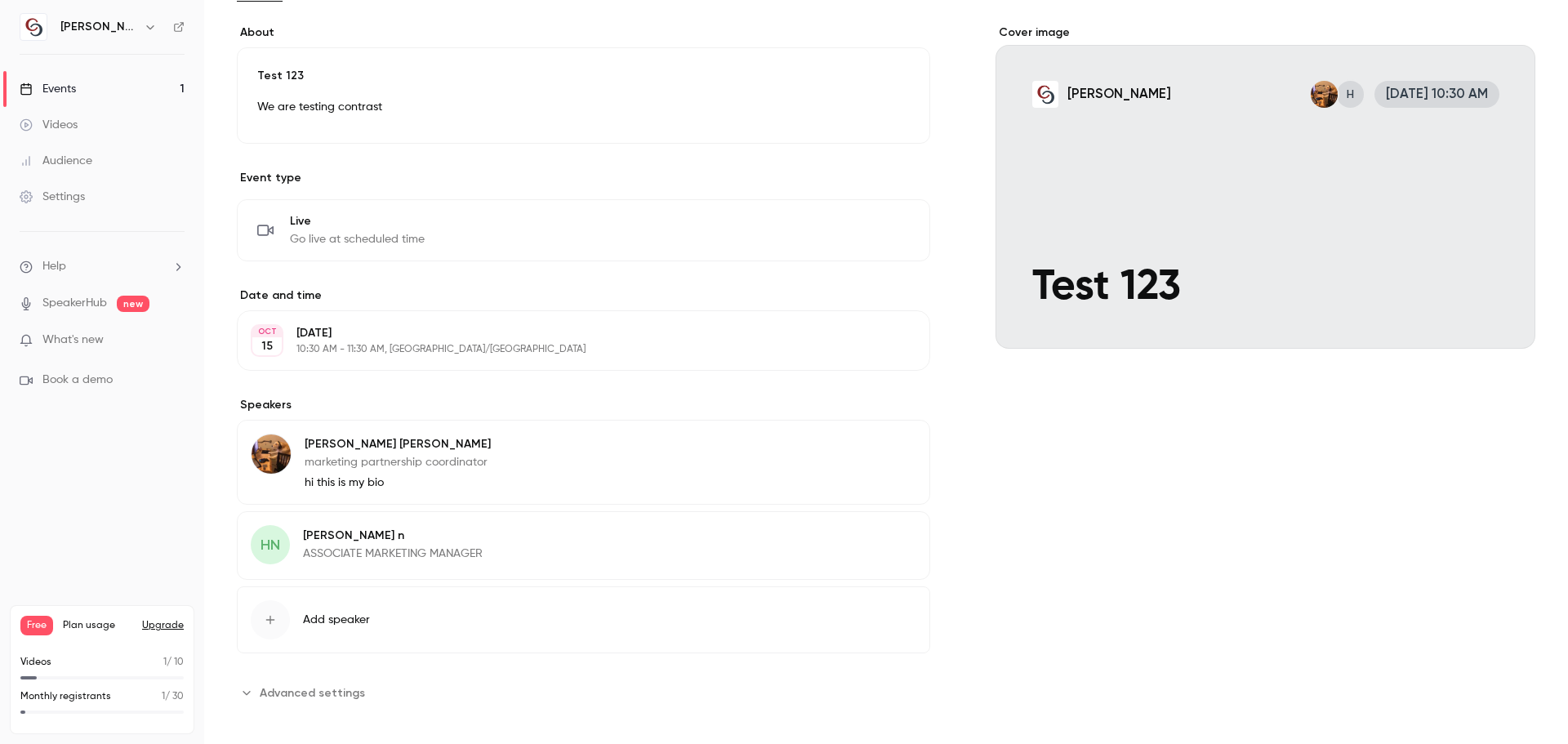
scroll to position [299, 0]
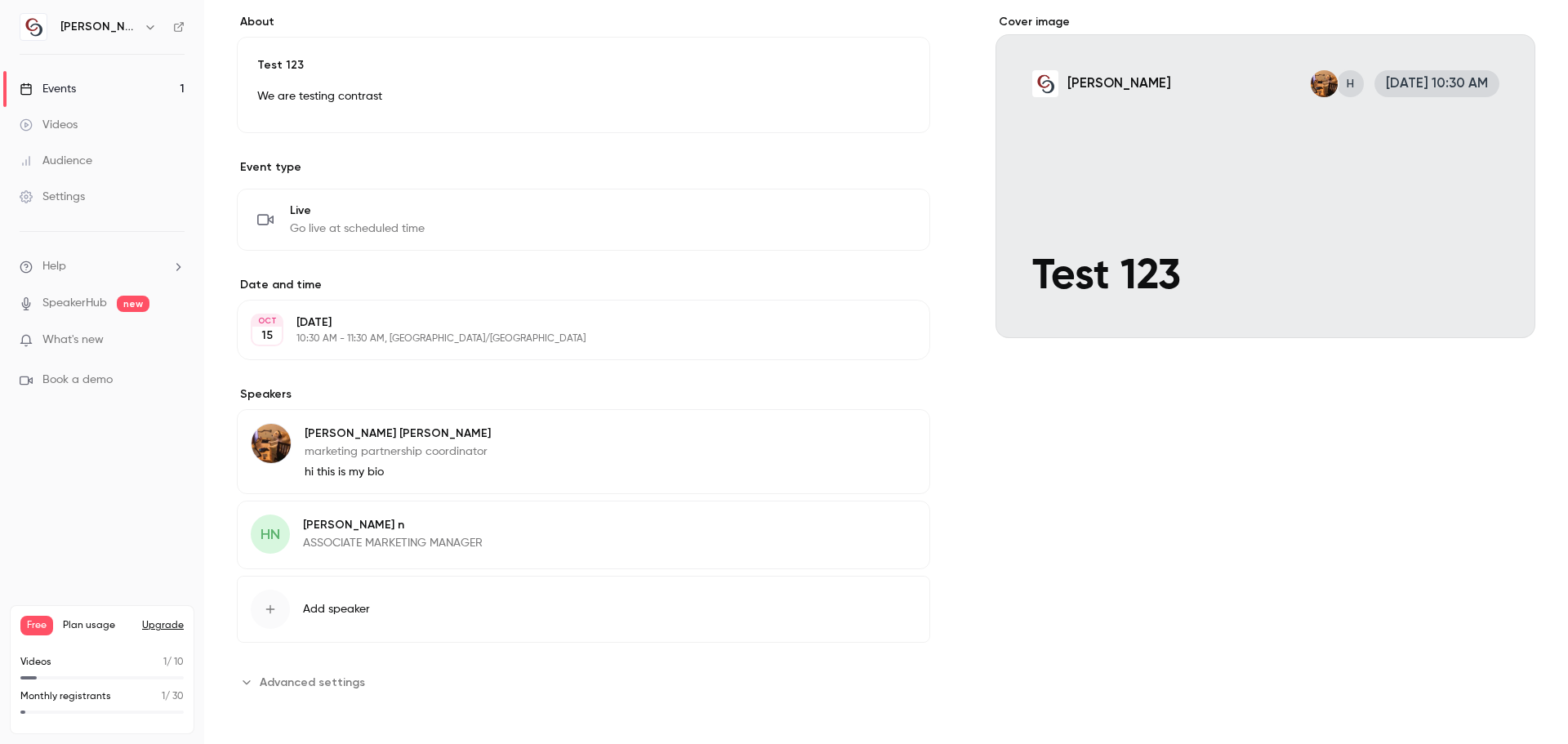
click at [334, 678] on span "Advanced settings" at bounding box center [312, 682] width 105 height 17
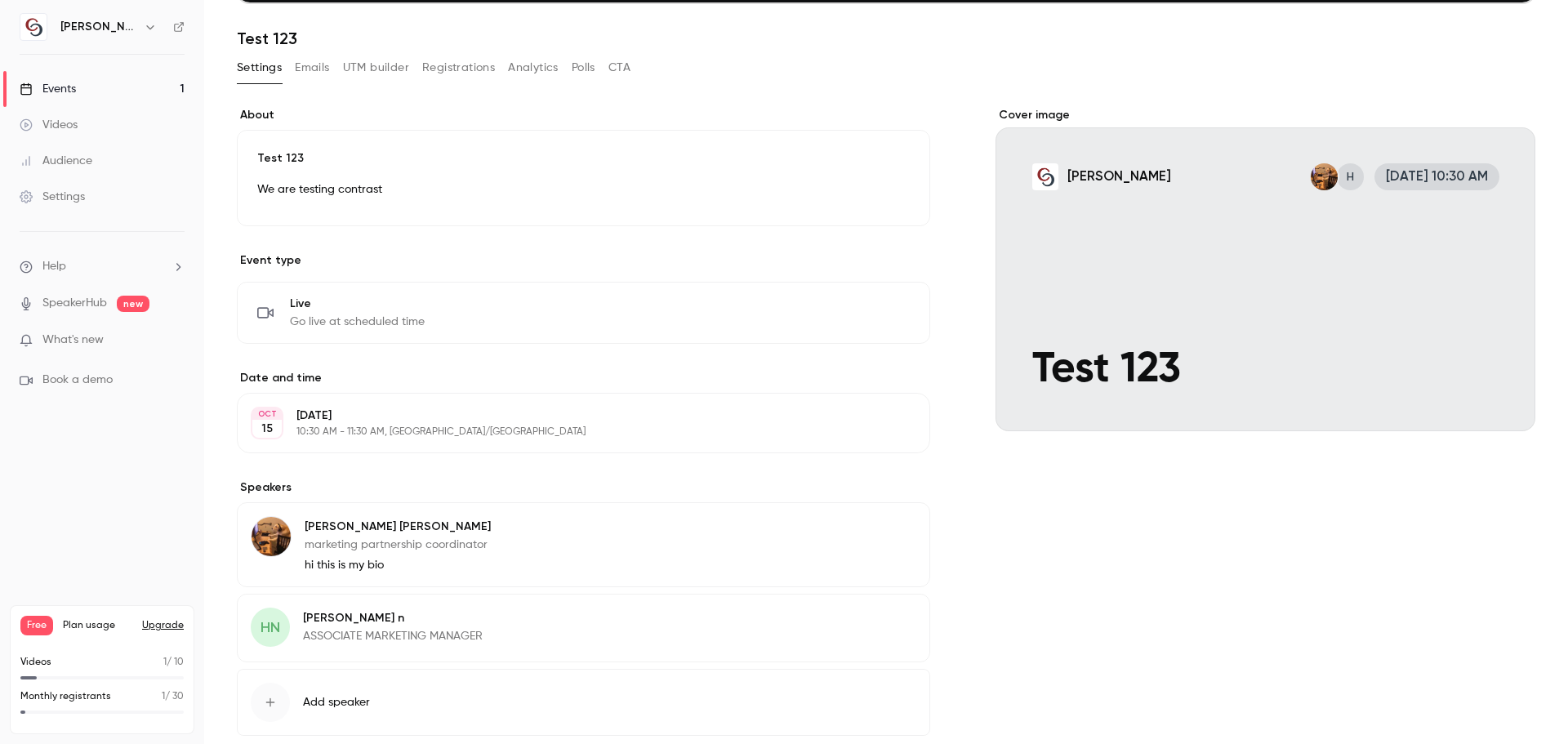
scroll to position [0, 0]
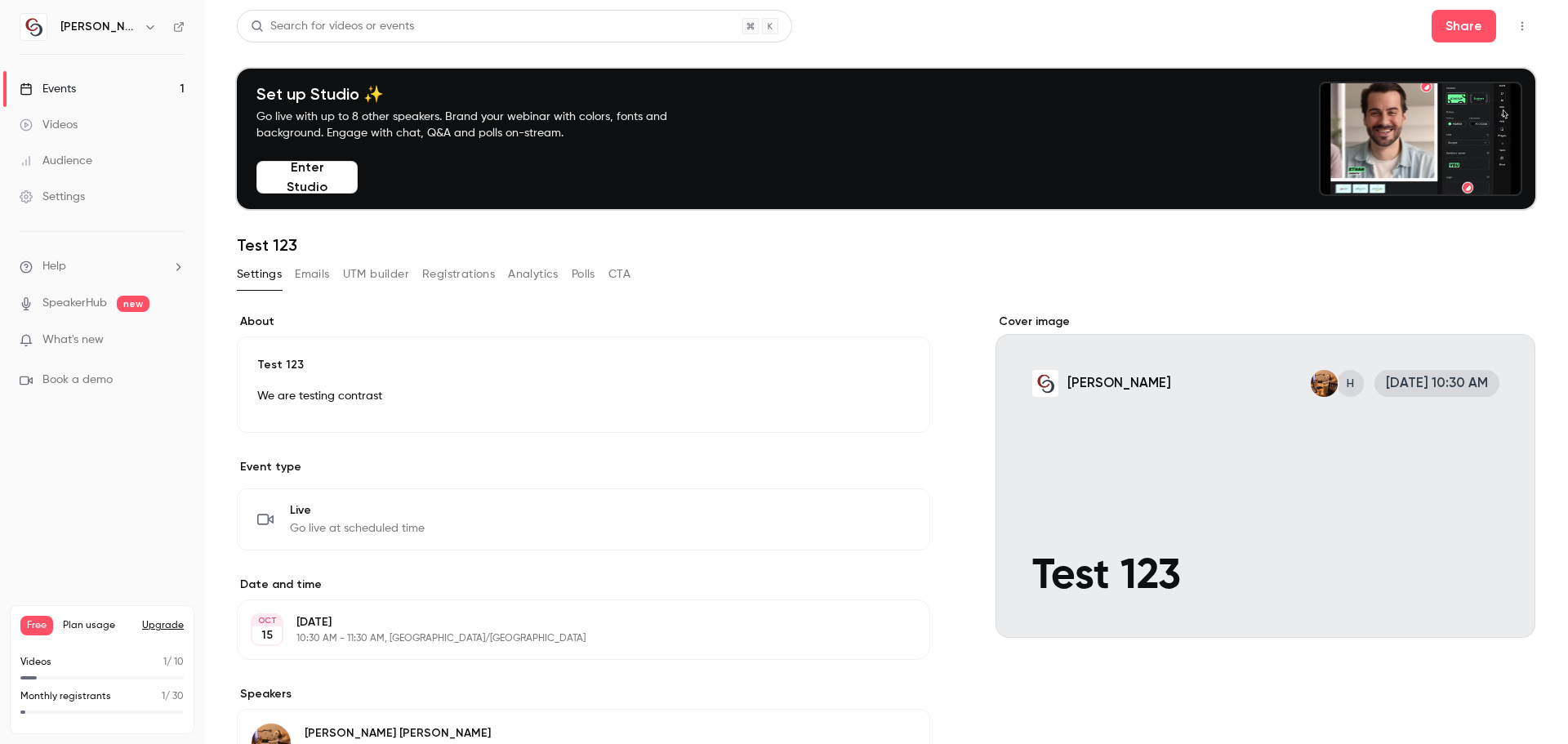
click at [1516, 29] on icon "button" at bounding box center [1522, 26] width 13 height 12
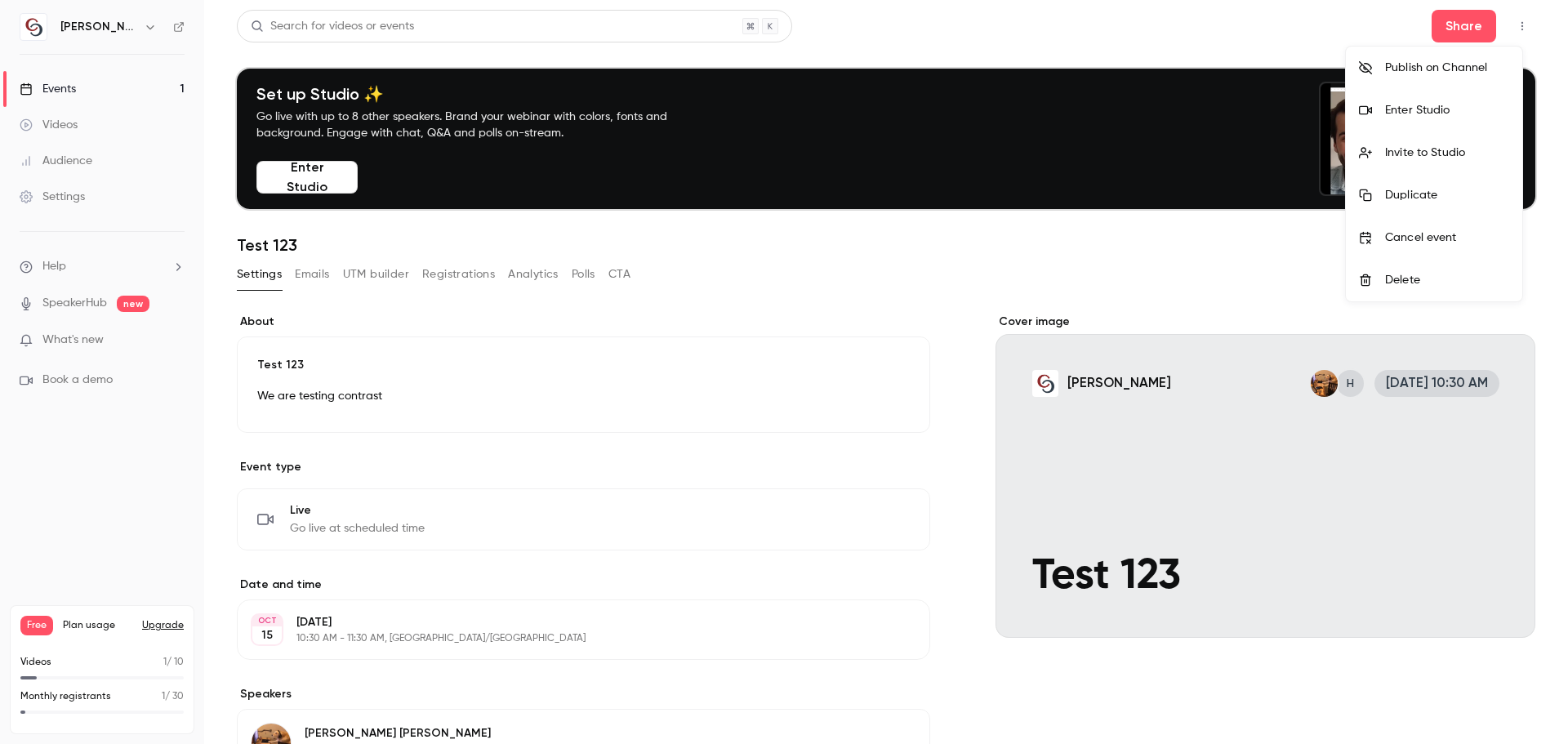
click at [856, 265] on div at bounding box center [784, 372] width 1568 height 744
